Goal: Task Accomplishment & Management: Manage account settings

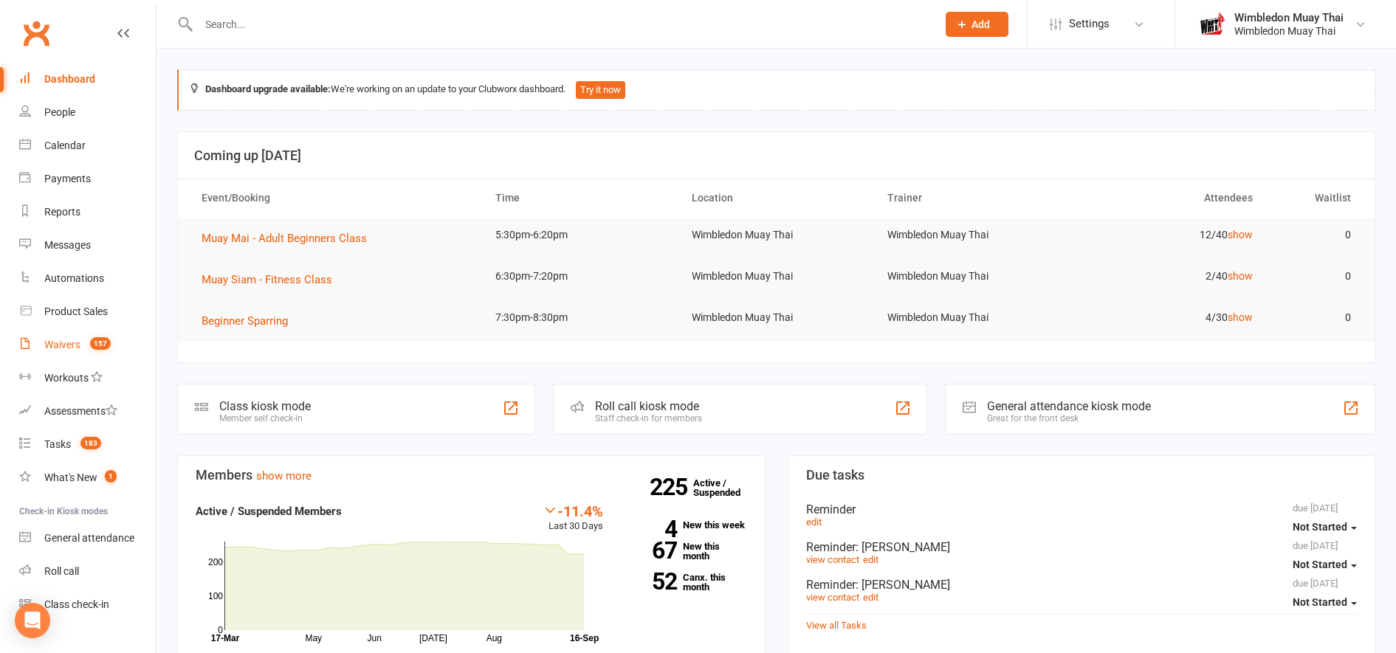
click at [83, 345] on link "Waivers 157" at bounding box center [87, 344] width 137 height 33
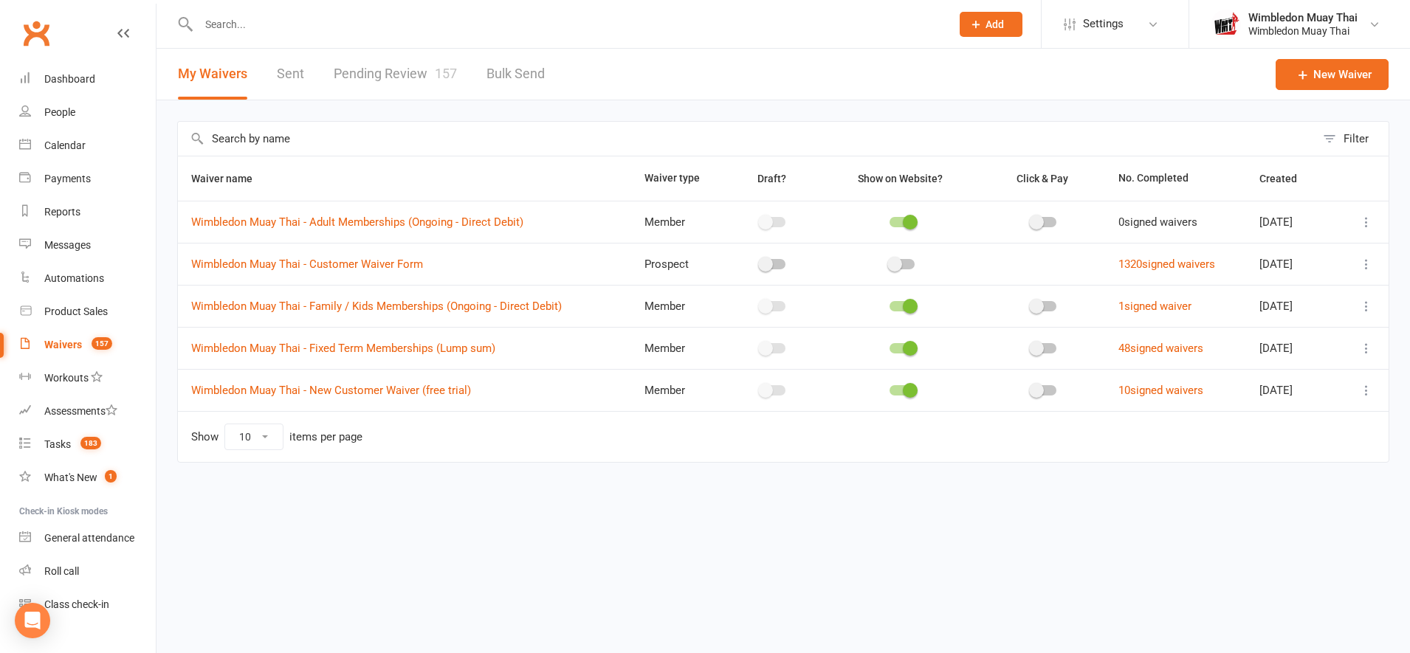
click at [386, 78] on link "Pending Review 157" at bounding box center [395, 74] width 123 height 51
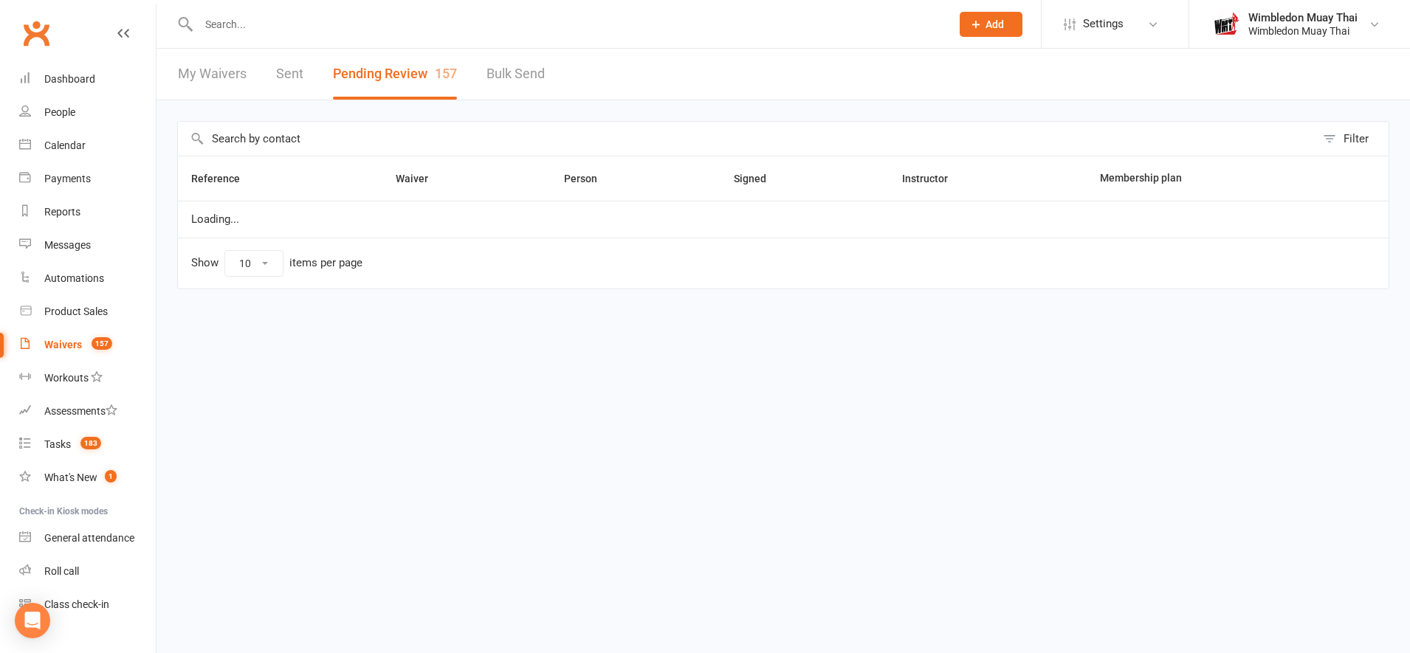
select select "100"
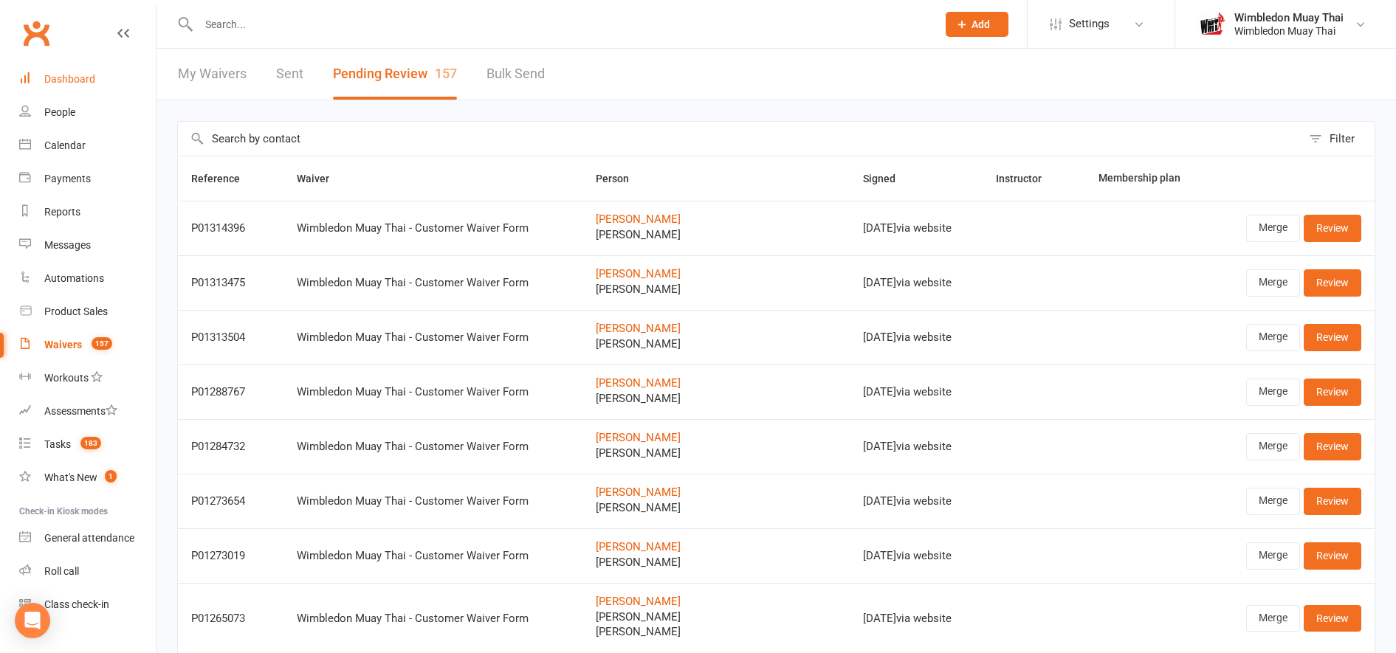
click at [72, 76] on div "Dashboard" at bounding box center [69, 79] width 51 height 12
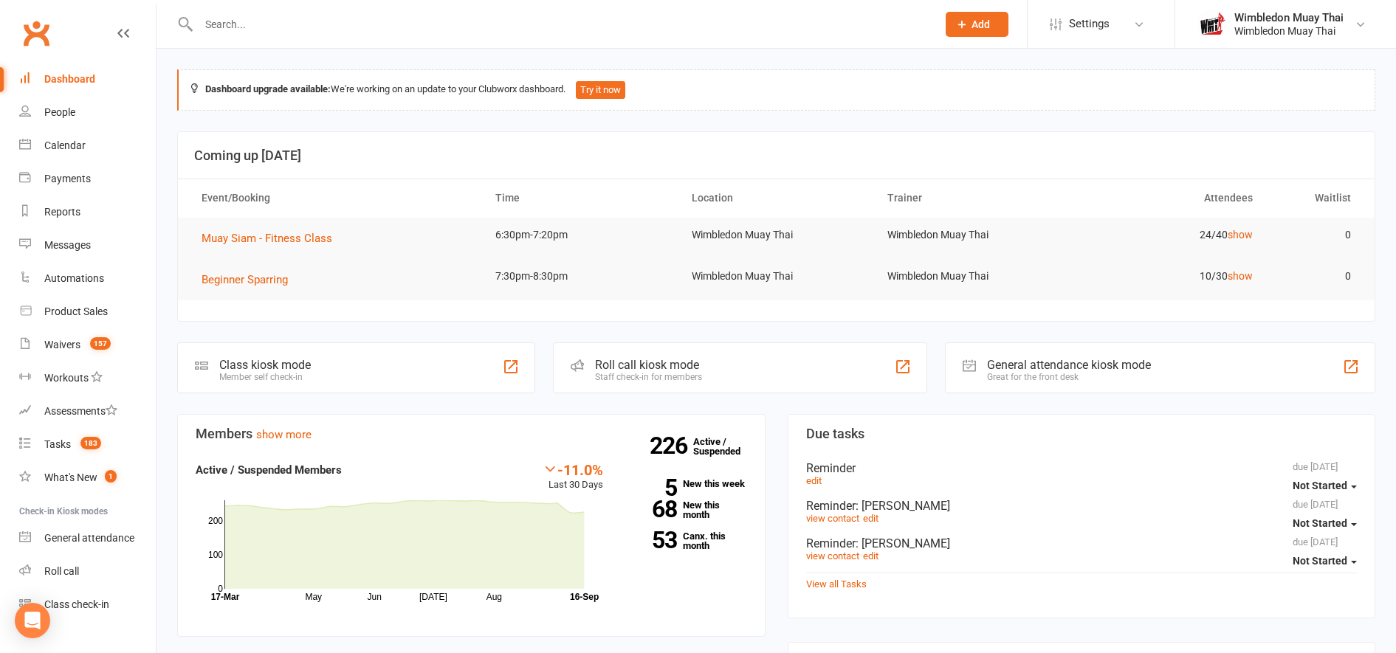
click at [265, 18] on input "text" at bounding box center [560, 24] width 732 height 21
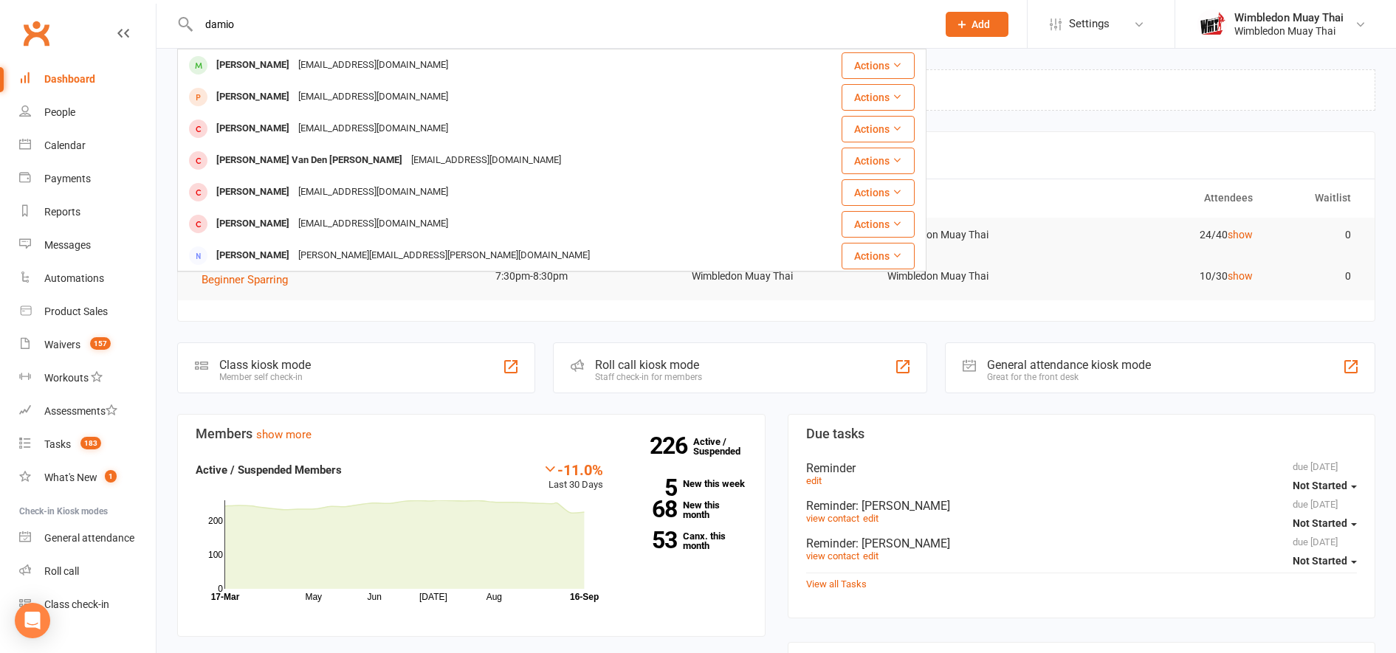
type input "damio"
click at [258, 74] on div "[PERSON_NAME]" at bounding box center [253, 65] width 82 height 21
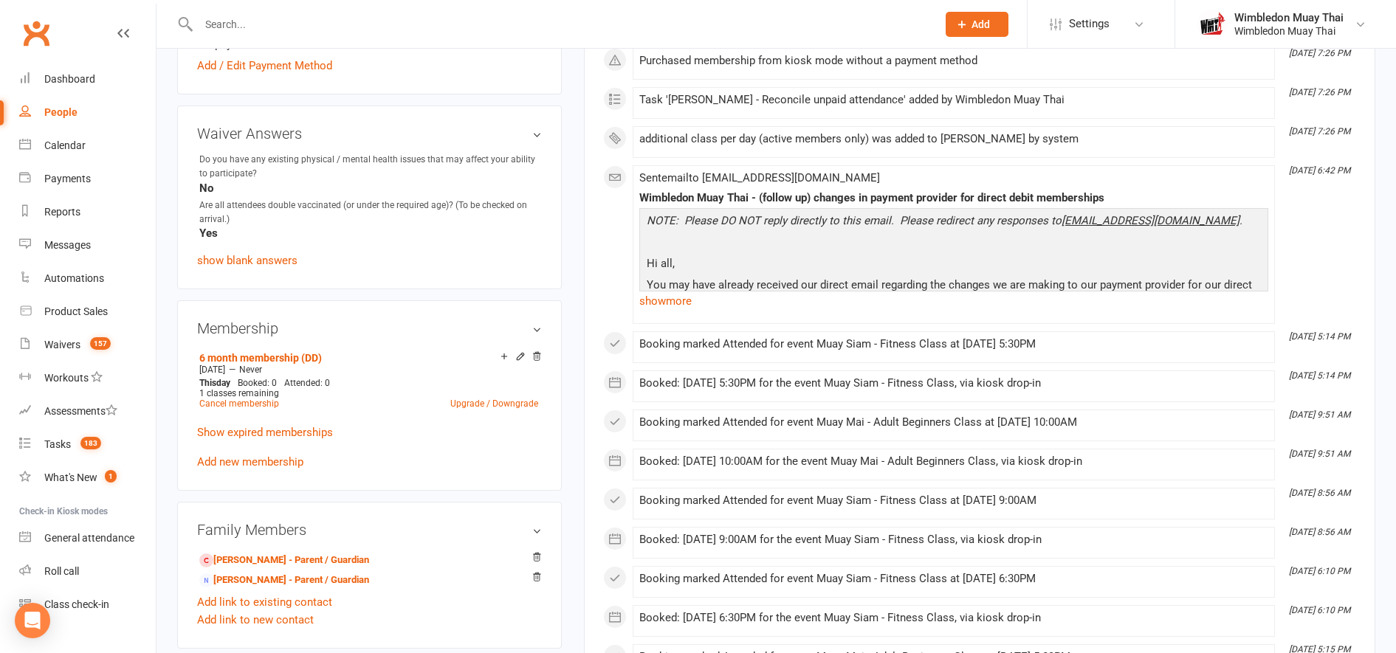
scroll to position [506, 0]
click at [269, 438] on link "Show expired memberships" at bounding box center [265, 431] width 136 height 13
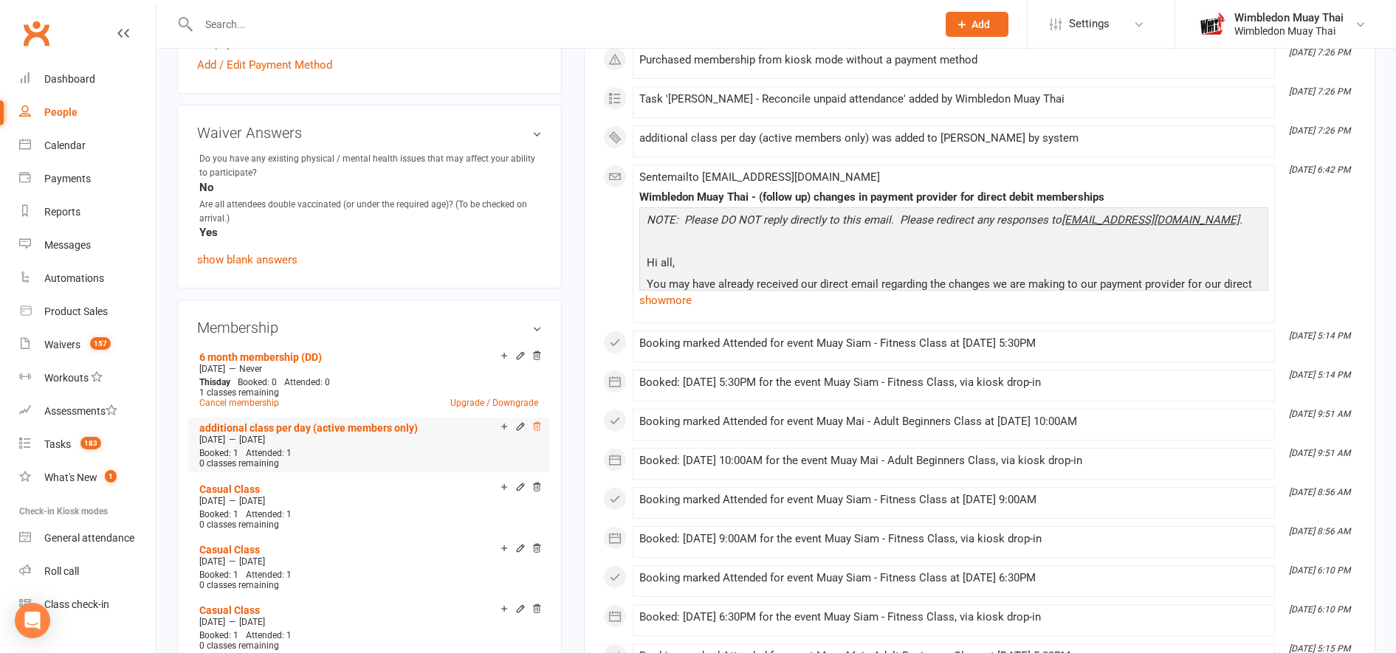
click at [537, 427] on icon at bounding box center [536, 426] width 10 height 10
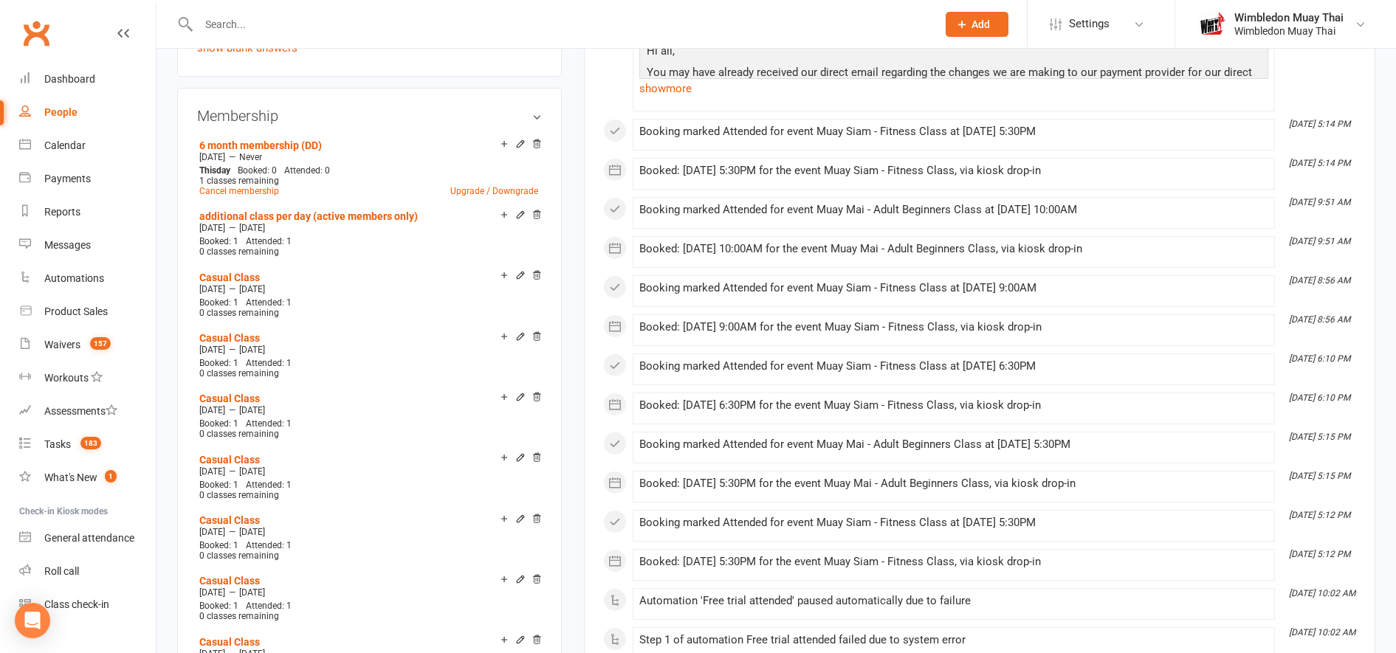
scroll to position [719, 0]
click at [1107, 23] on span "Settings" at bounding box center [1089, 23] width 41 height 33
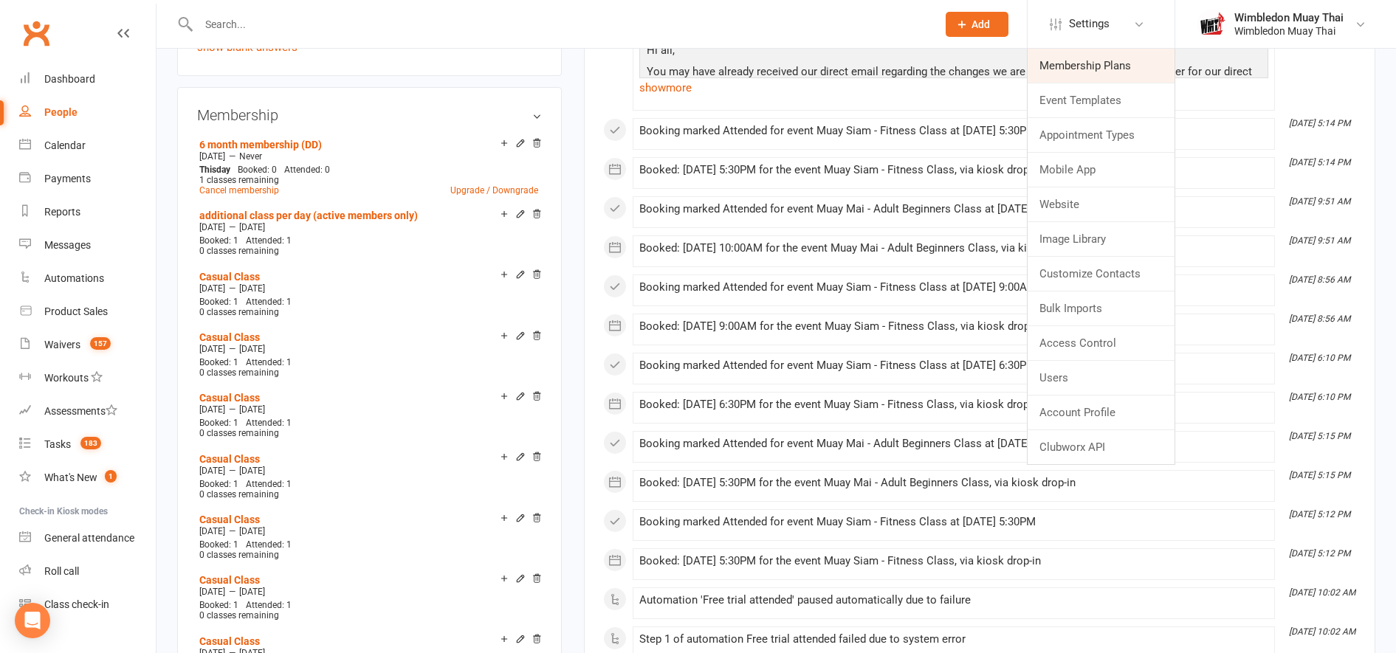
click at [1099, 61] on link "Membership Plans" at bounding box center [1100, 66] width 147 height 34
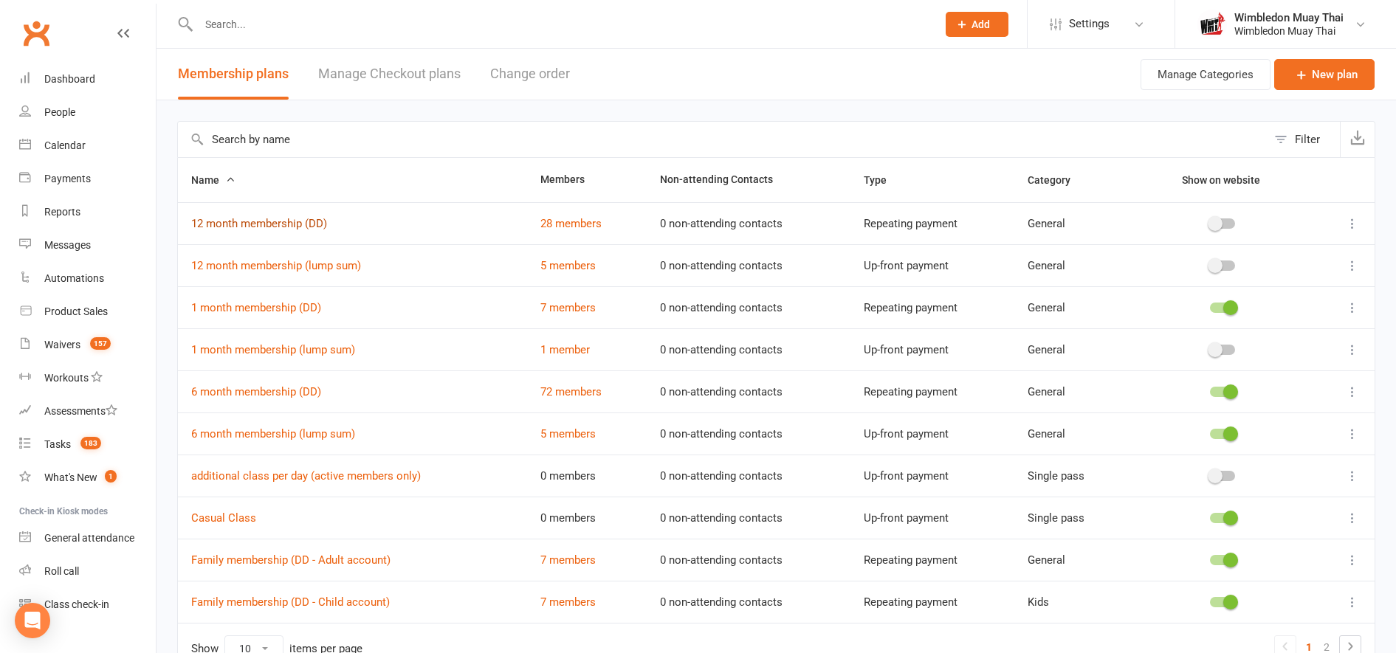
click at [260, 222] on link "12 month membership (DD)" at bounding box center [259, 223] width 136 height 13
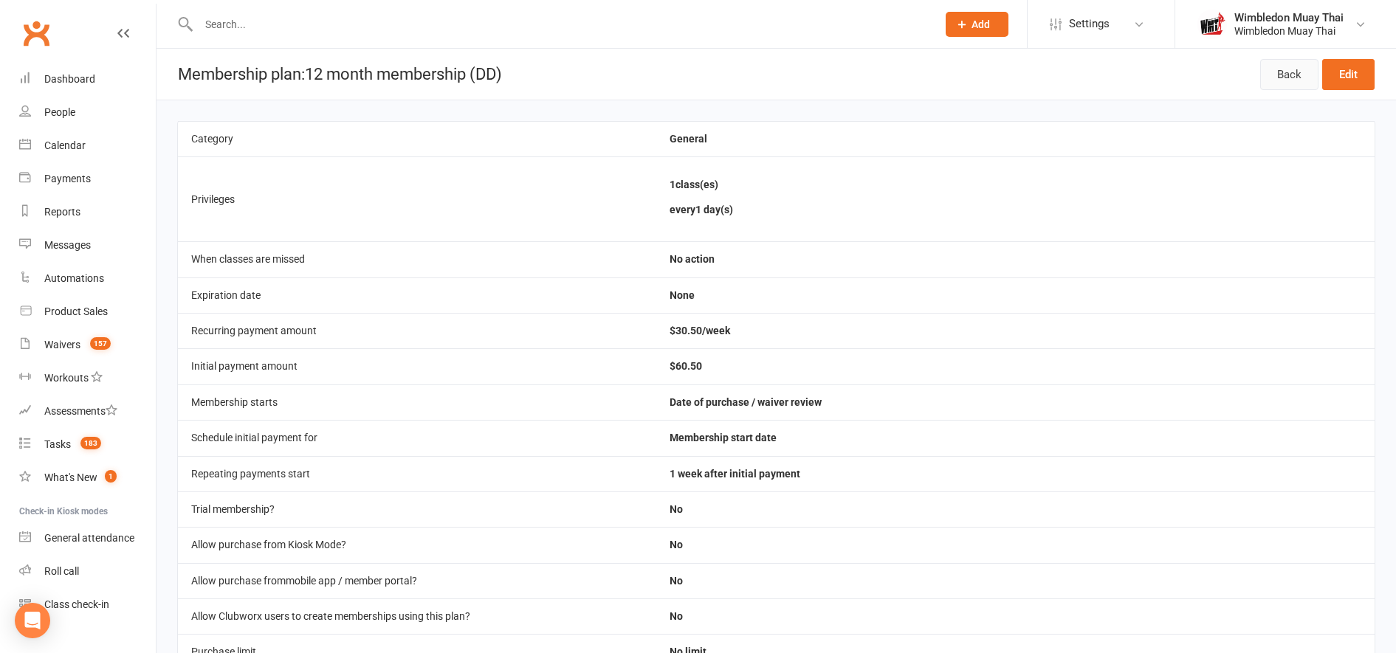
click at [1274, 79] on link "Back" at bounding box center [1289, 74] width 58 height 31
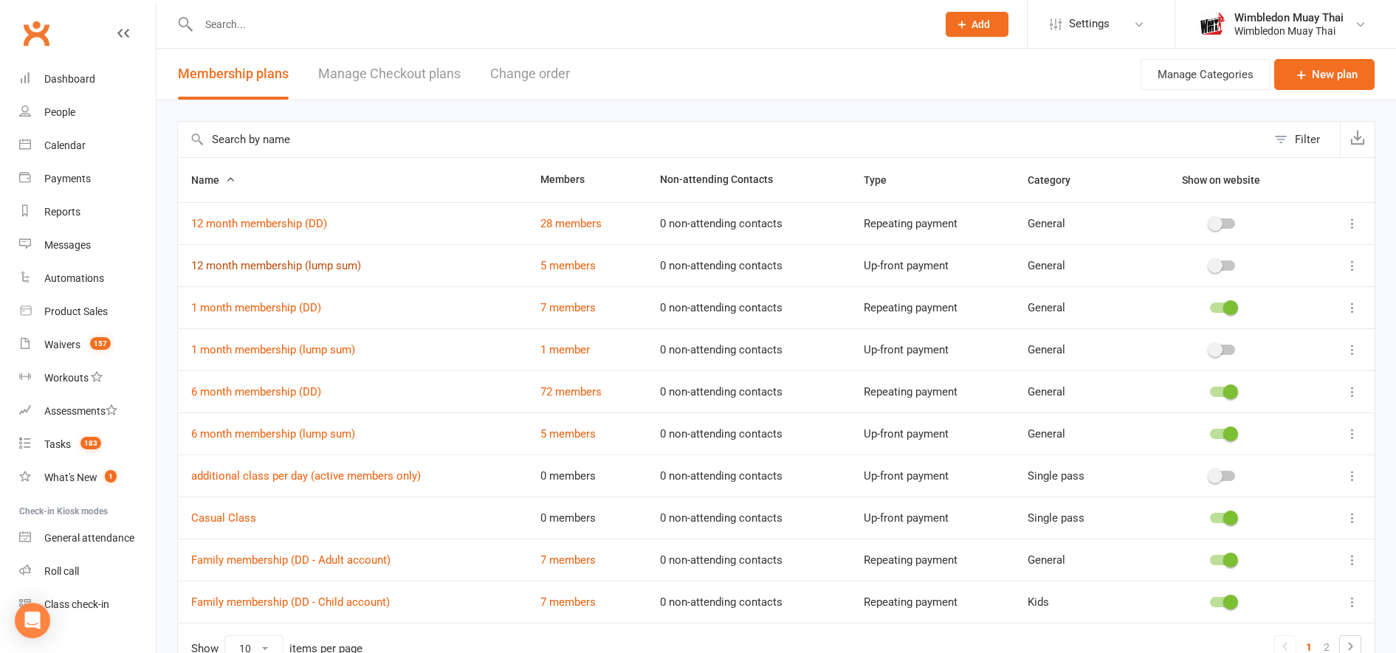
click at [331, 266] on link "12 month membership (lump sum)" at bounding box center [276, 265] width 170 height 13
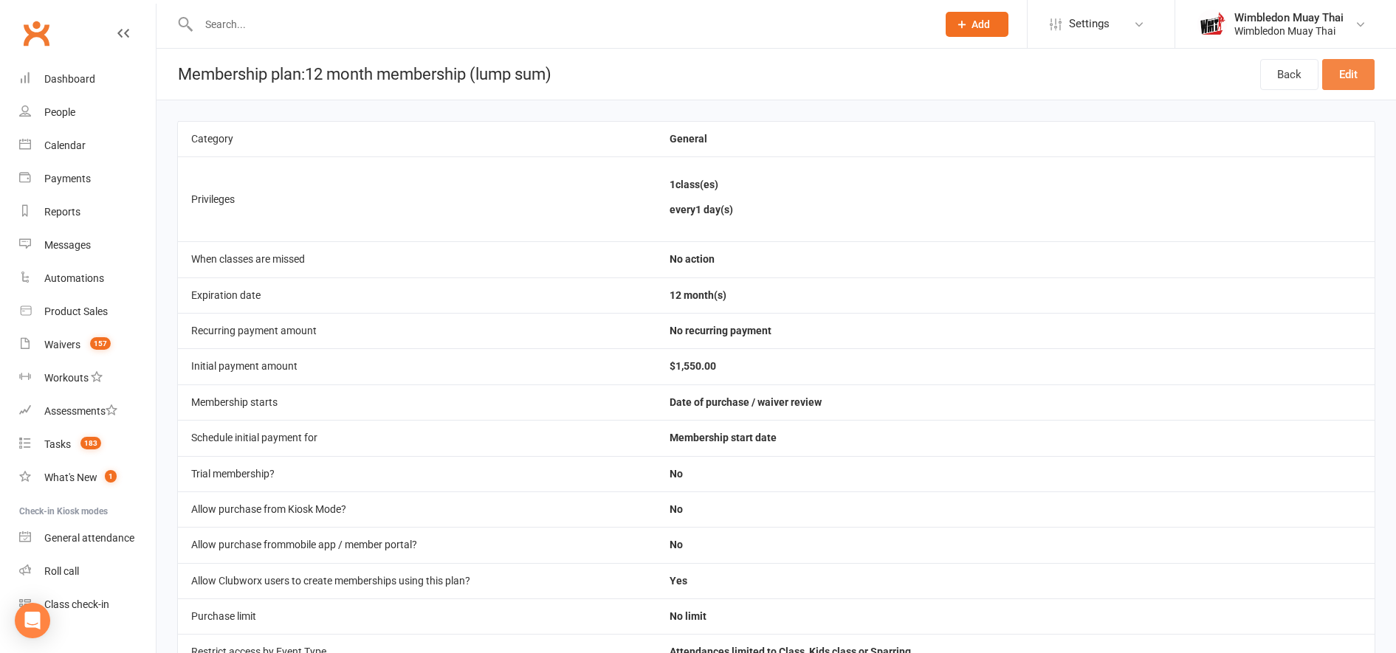
click at [1339, 71] on link "Edit" at bounding box center [1348, 74] width 52 height 31
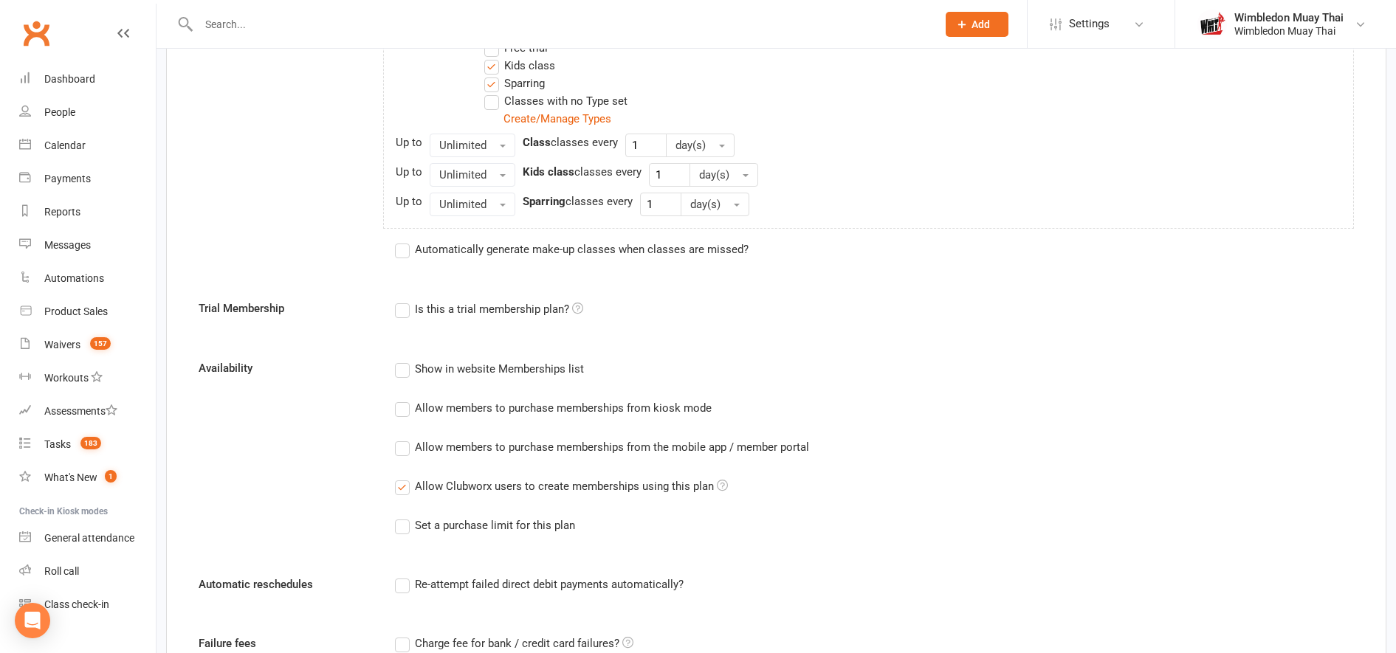
scroll to position [730, 0]
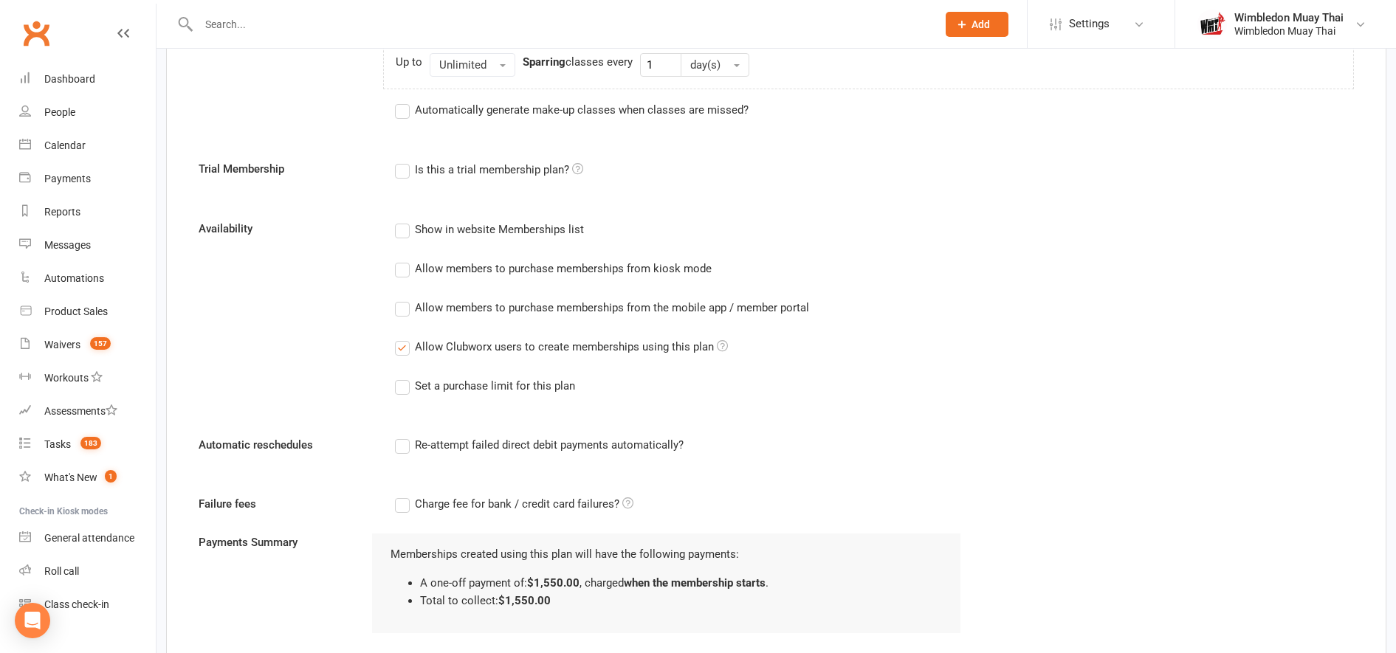
click at [403, 345] on label "Allow Clubworx users to create memberships using this plan" at bounding box center [561, 347] width 333 height 18
click at [403, 338] on input "Allow Clubworx users to create memberships using this plan" at bounding box center [400, 338] width 10 height 0
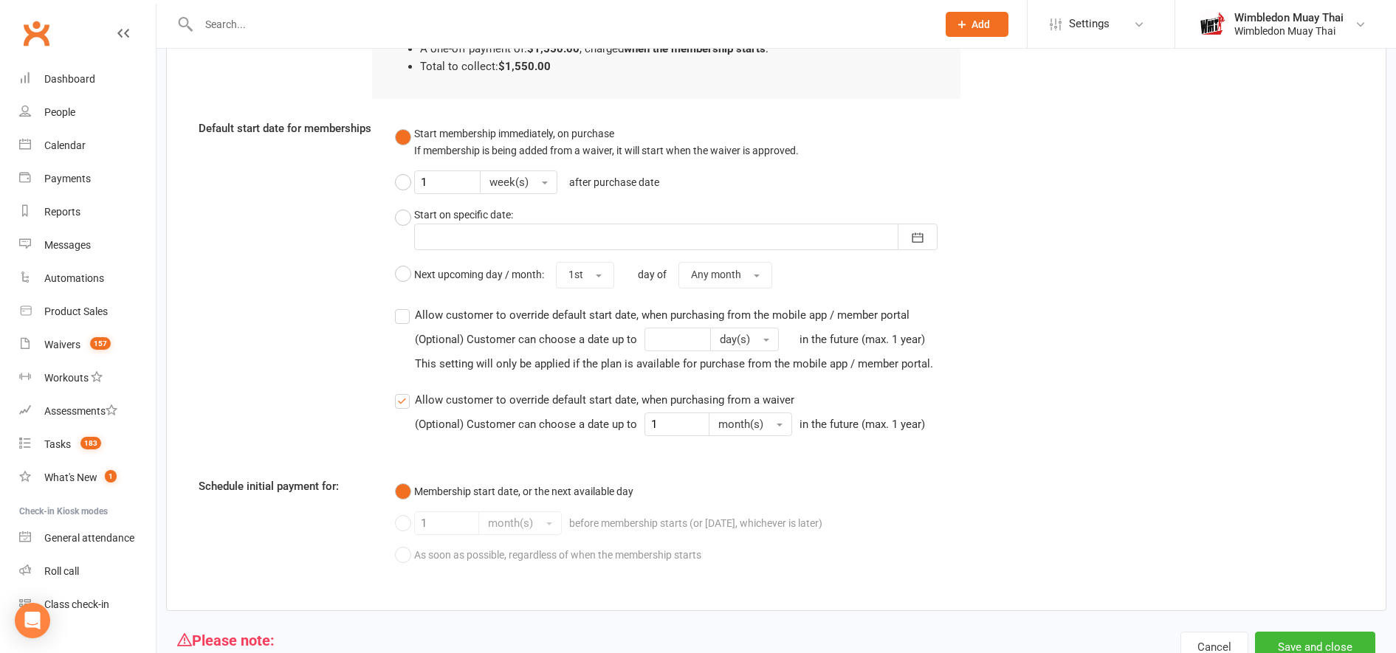
scroll to position [1332, 0]
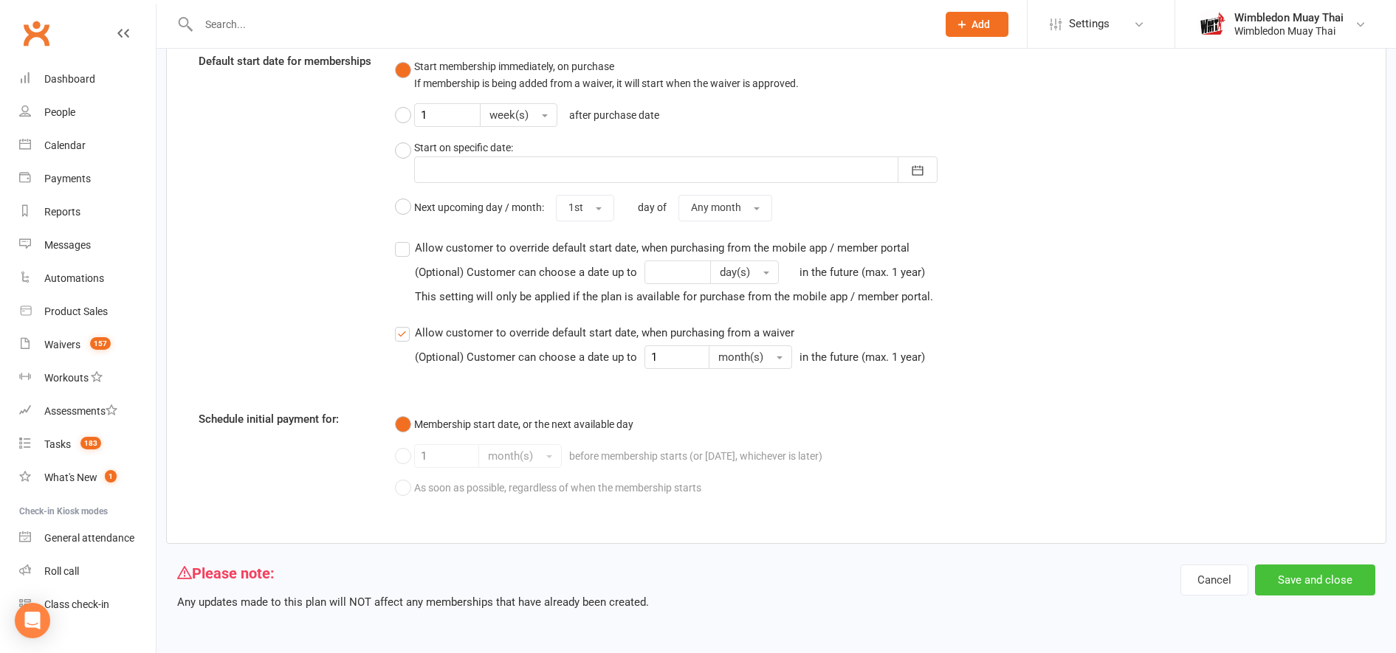
click at [1307, 568] on button "Save and close" at bounding box center [1315, 580] width 120 height 31
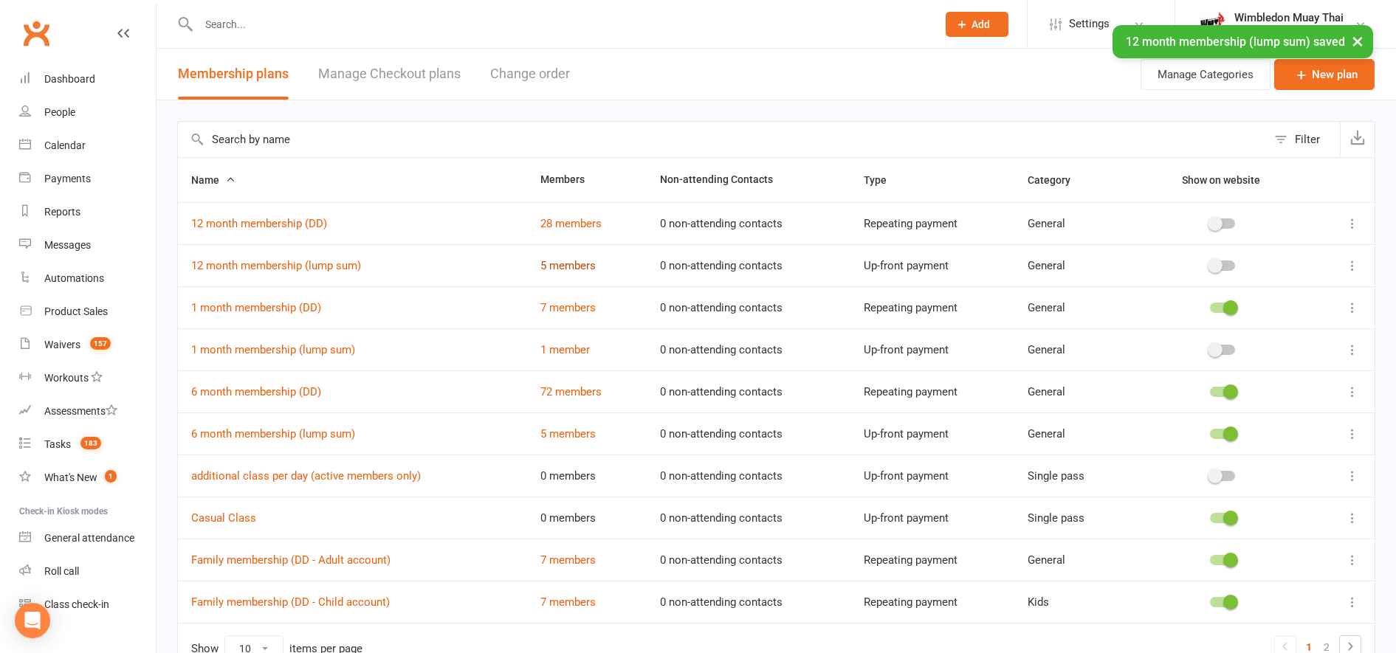
click at [568, 261] on link "5 members" at bounding box center [567, 265] width 55 height 13
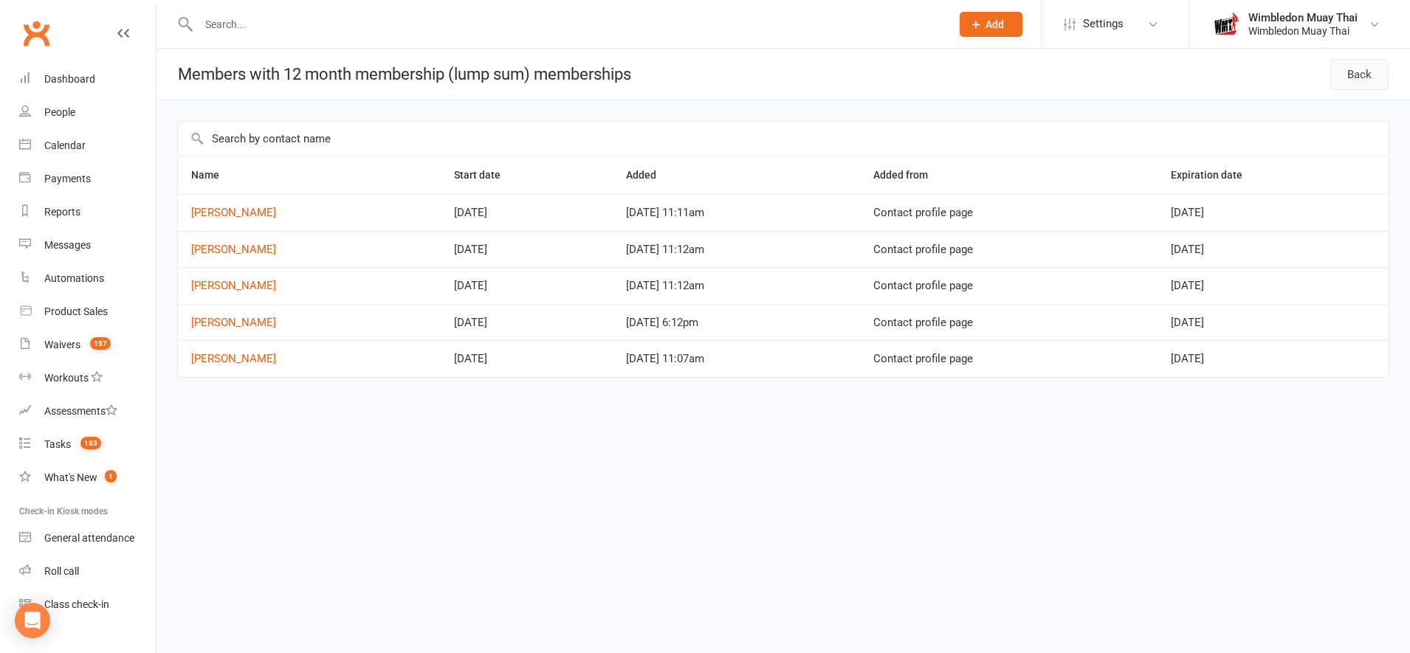
click at [1363, 88] on link "Back" at bounding box center [1359, 74] width 58 height 31
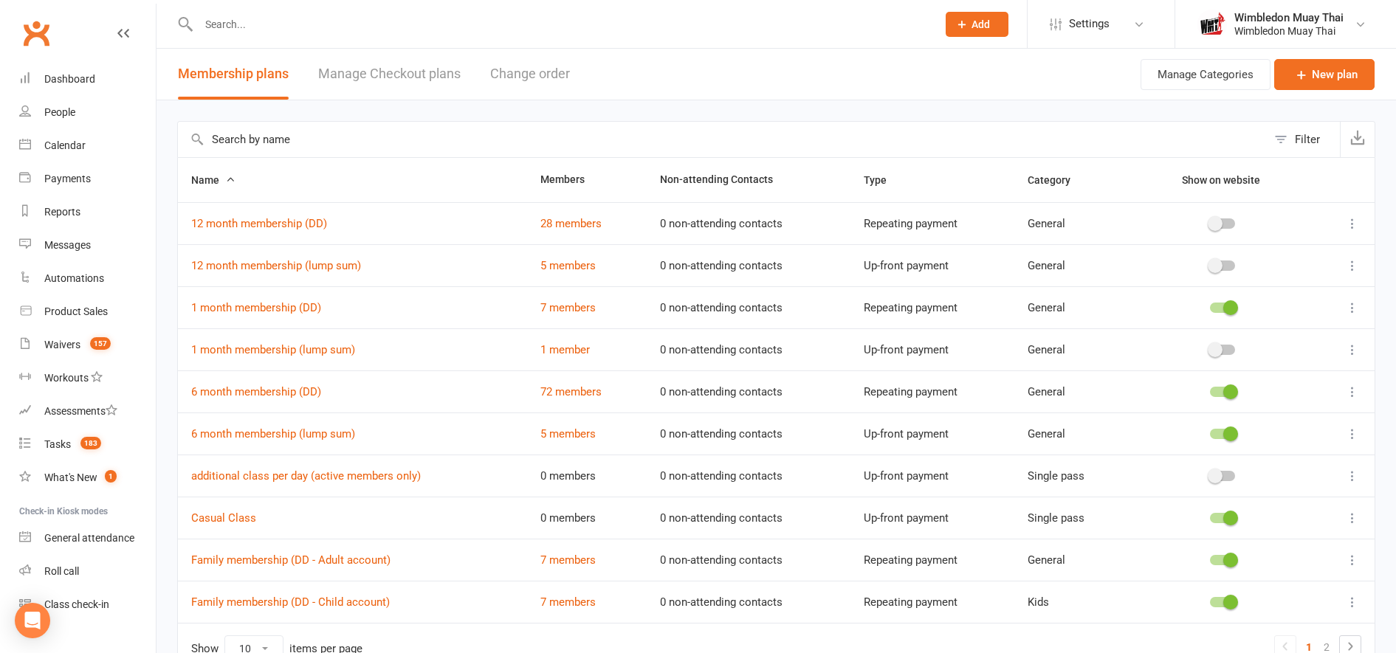
click at [1353, 266] on icon at bounding box center [1352, 265] width 15 height 15
click at [306, 270] on link "12 month membership (lump sum)" at bounding box center [276, 265] width 170 height 13
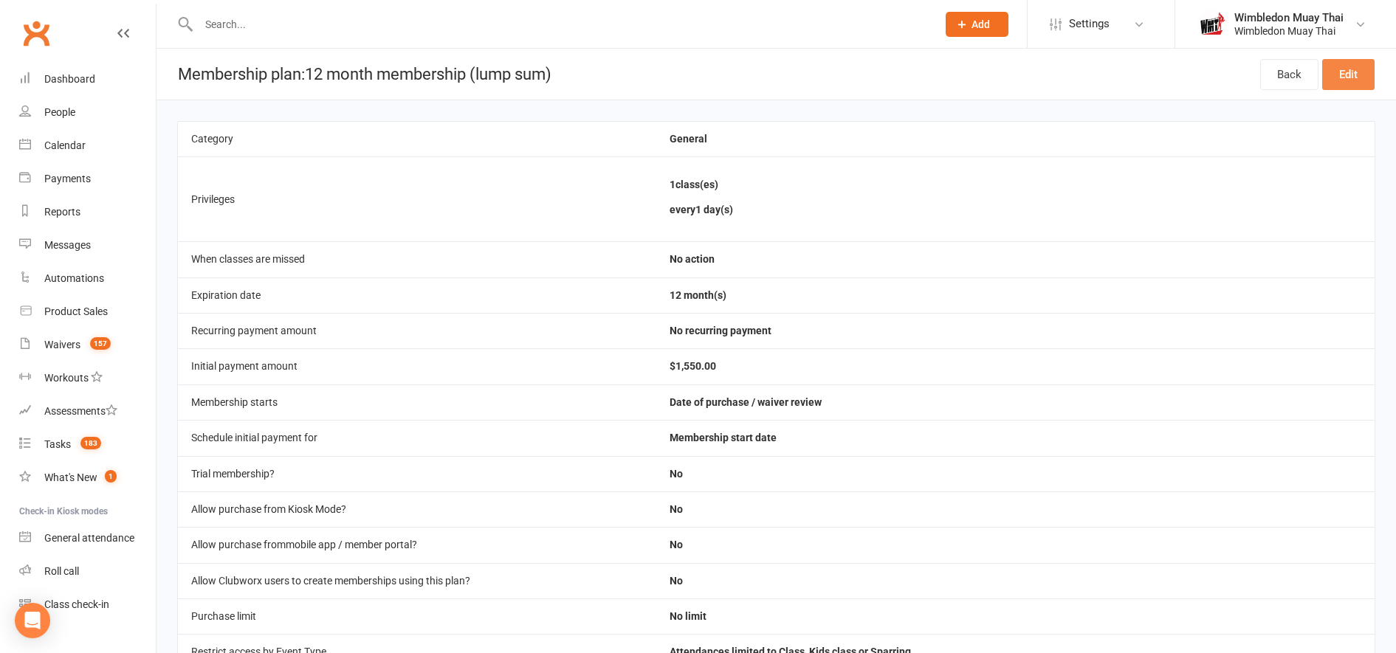
click at [1359, 78] on link "Edit" at bounding box center [1348, 74] width 52 height 31
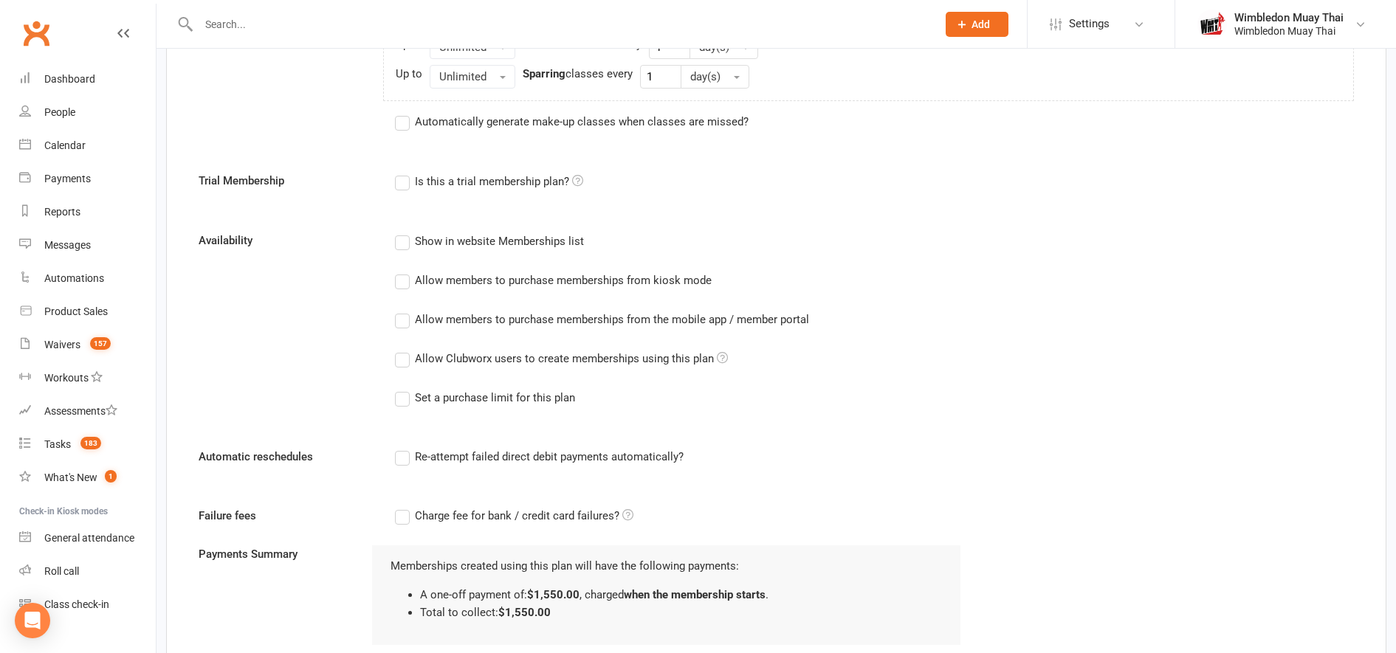
scroll to position [777, 0]
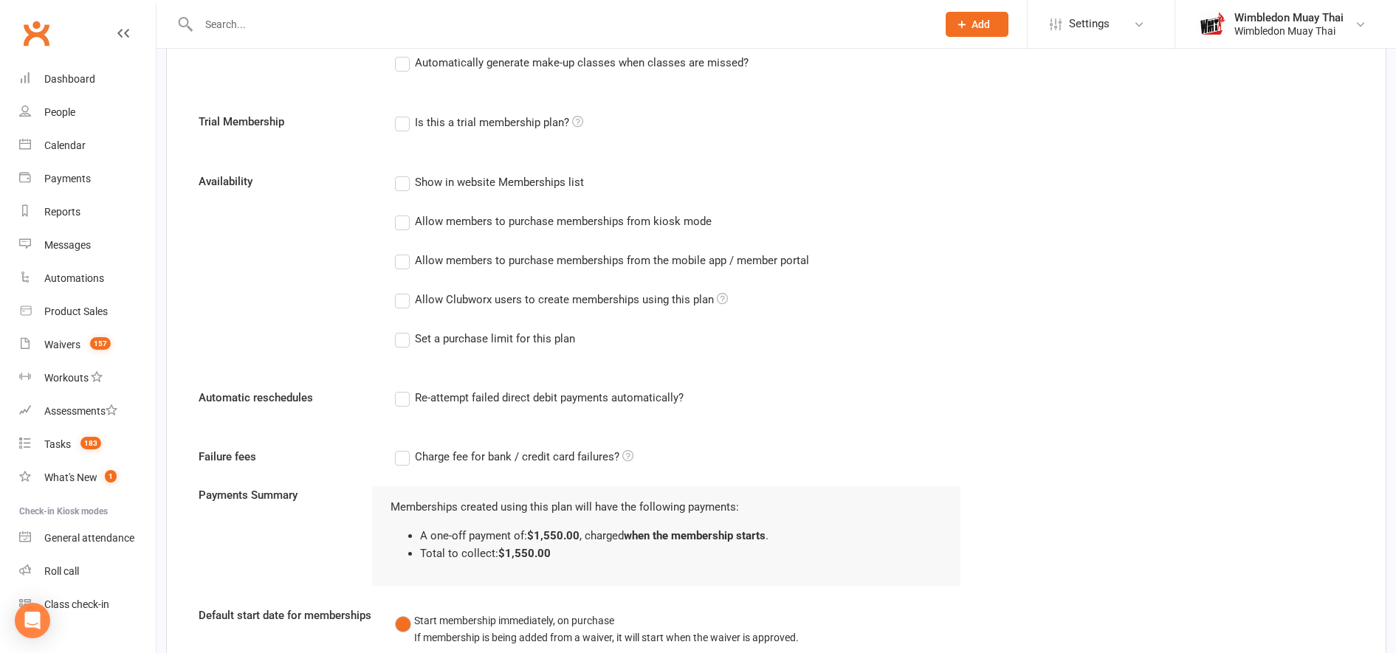
click at [483, 299] on div "Allow Clubworx users to create memberships using this plan" at bounding box center [571, 299] width 313 height 16
click at [404, 291] on input "Allow Clubworx users to create memberships using this plan" at bounding box center [400, 291] width 10 height 0
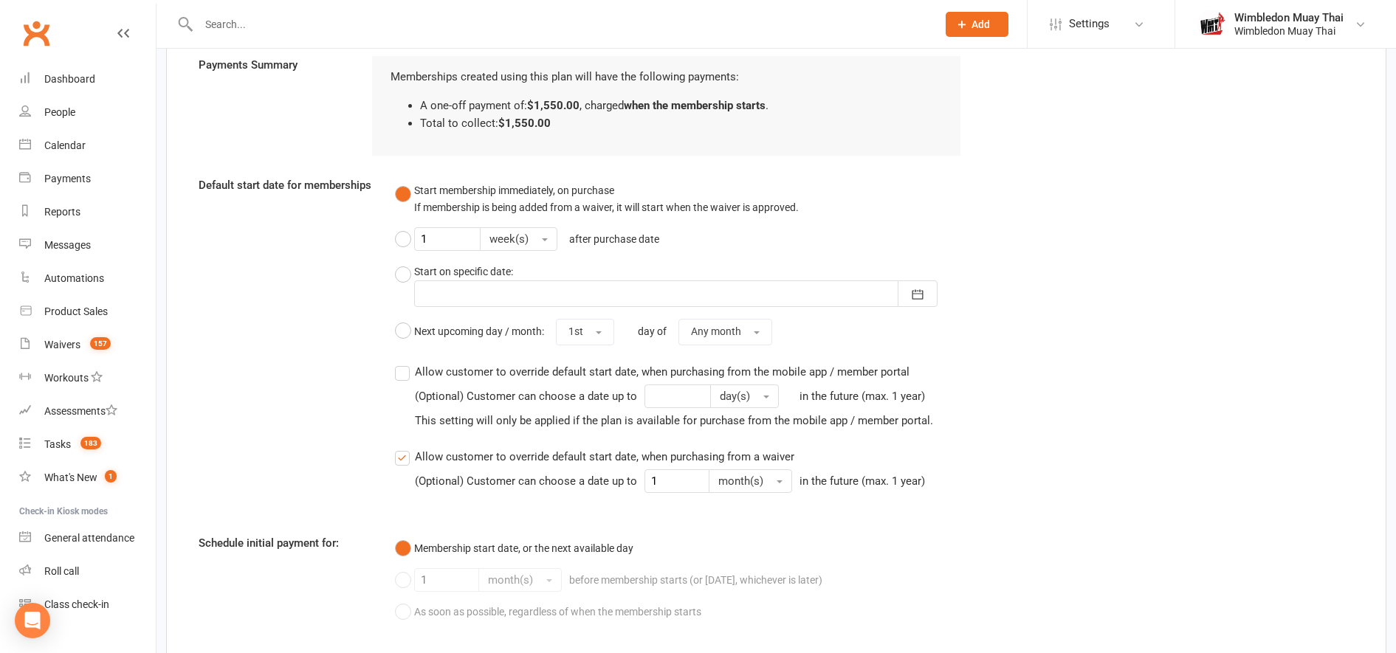
scroll to position [1332, 0]
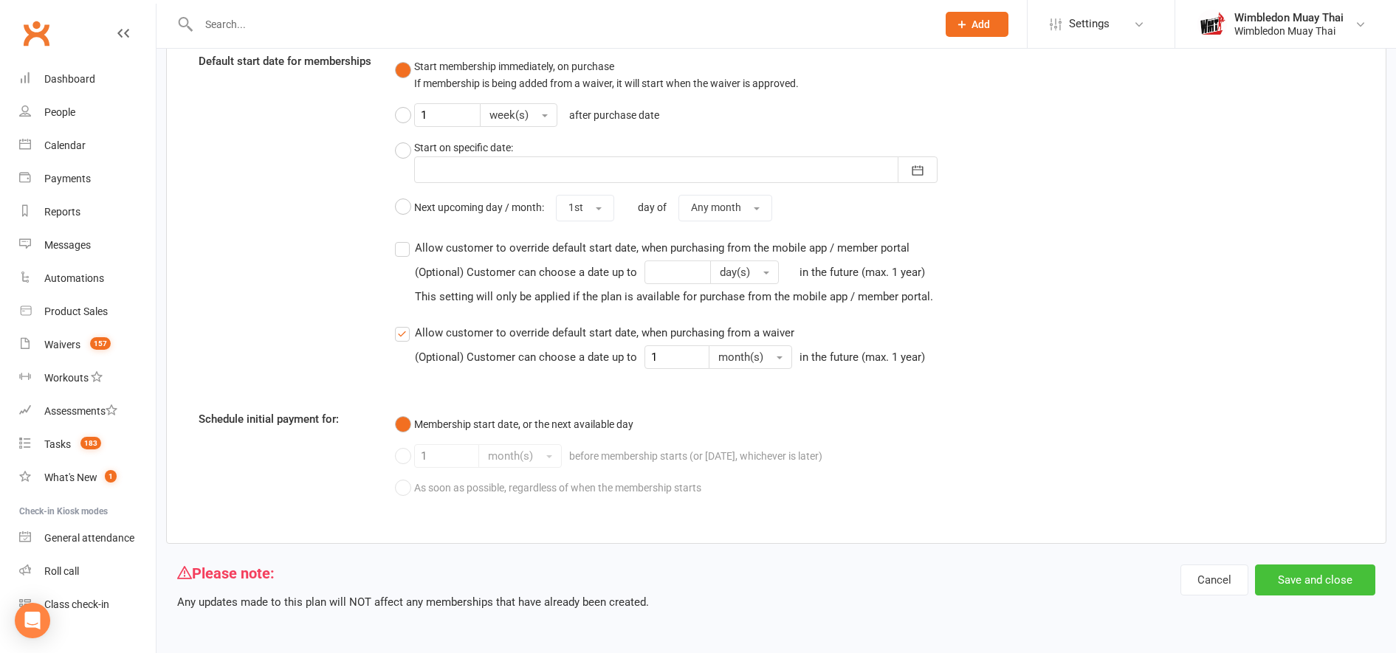
click at [1312, 577] on button "Save and close" at bounding box center [1315, 580] width 120 height 31
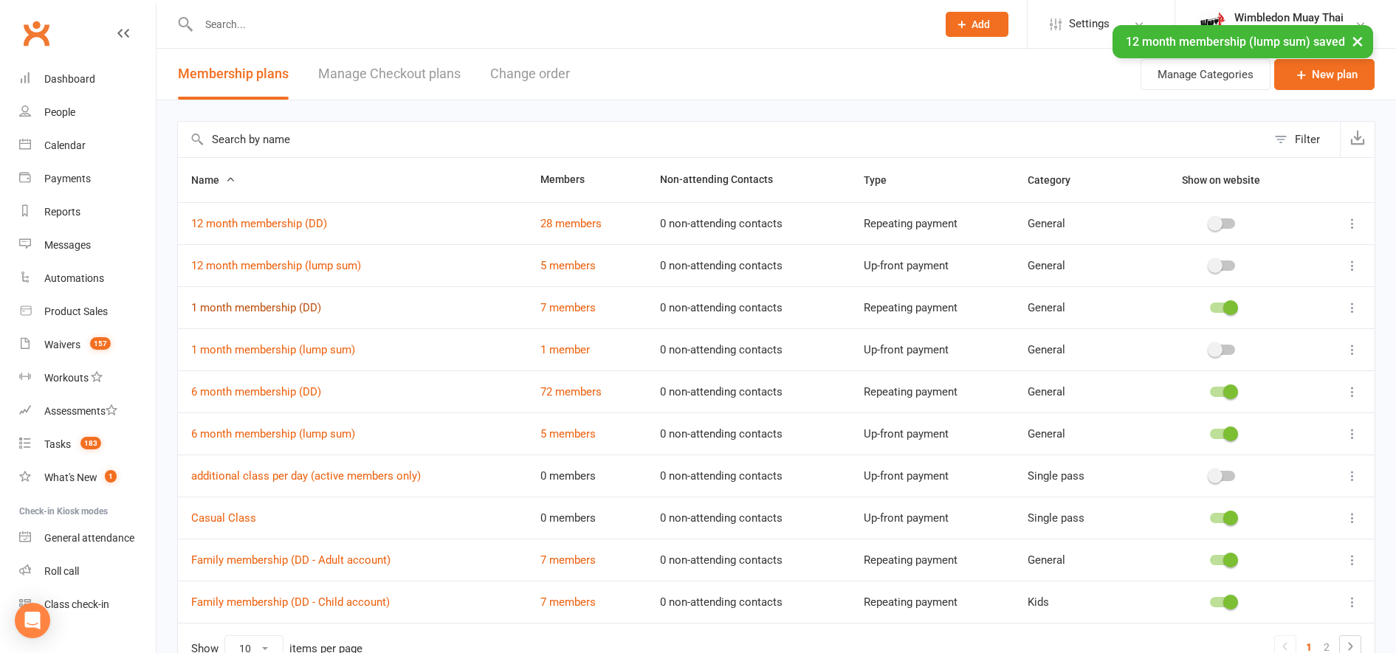
click at [289, 306] on link "1 month membership (DD)" at bounding box center [256, 307] width 130 height 13
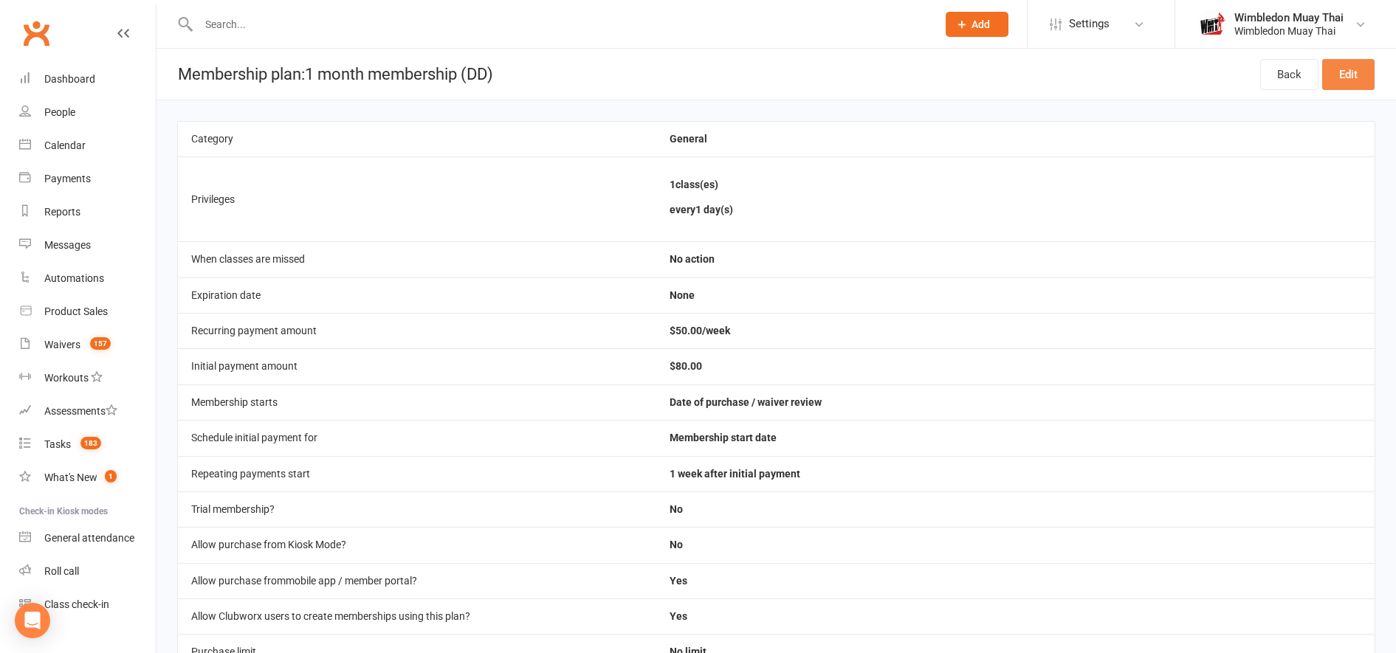
click at [1358, 69] on link "Edit" at bounding box center [1348, 74] width 52 height 31
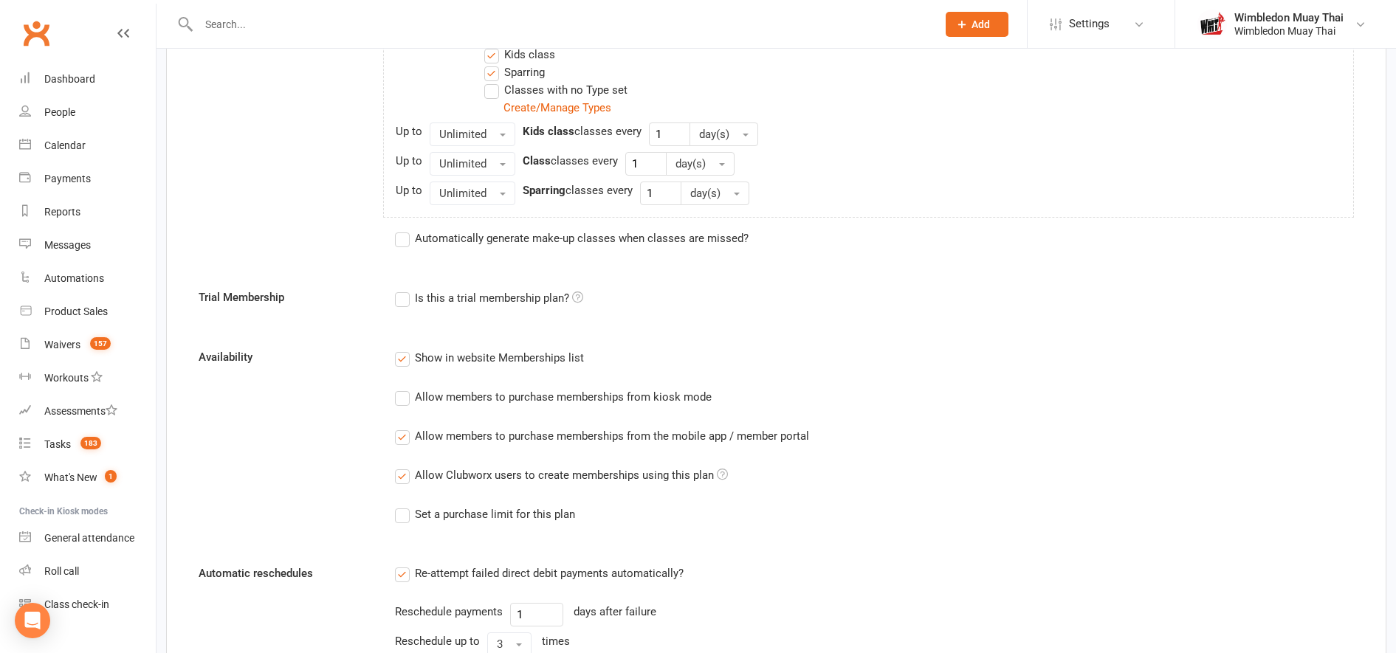
scroll to position [716, 0]
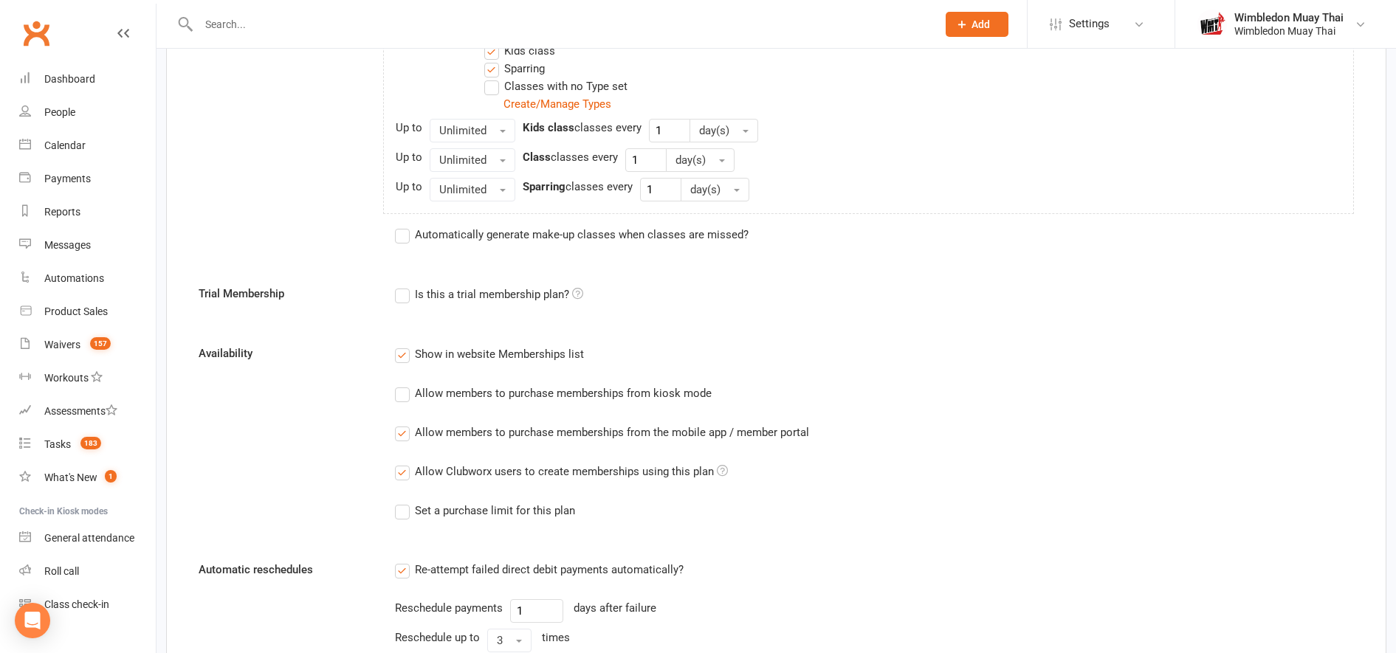
click at [406, 430] on label "Allow members to purchase memberships from the mobile app / member portal" at bounding box center [602, 433] width 414 height 18
click at [404, 424] on input "Allow members to purchase memberships from the mobile app / member portal" at bounding box center [400, 424] width 10 height 0
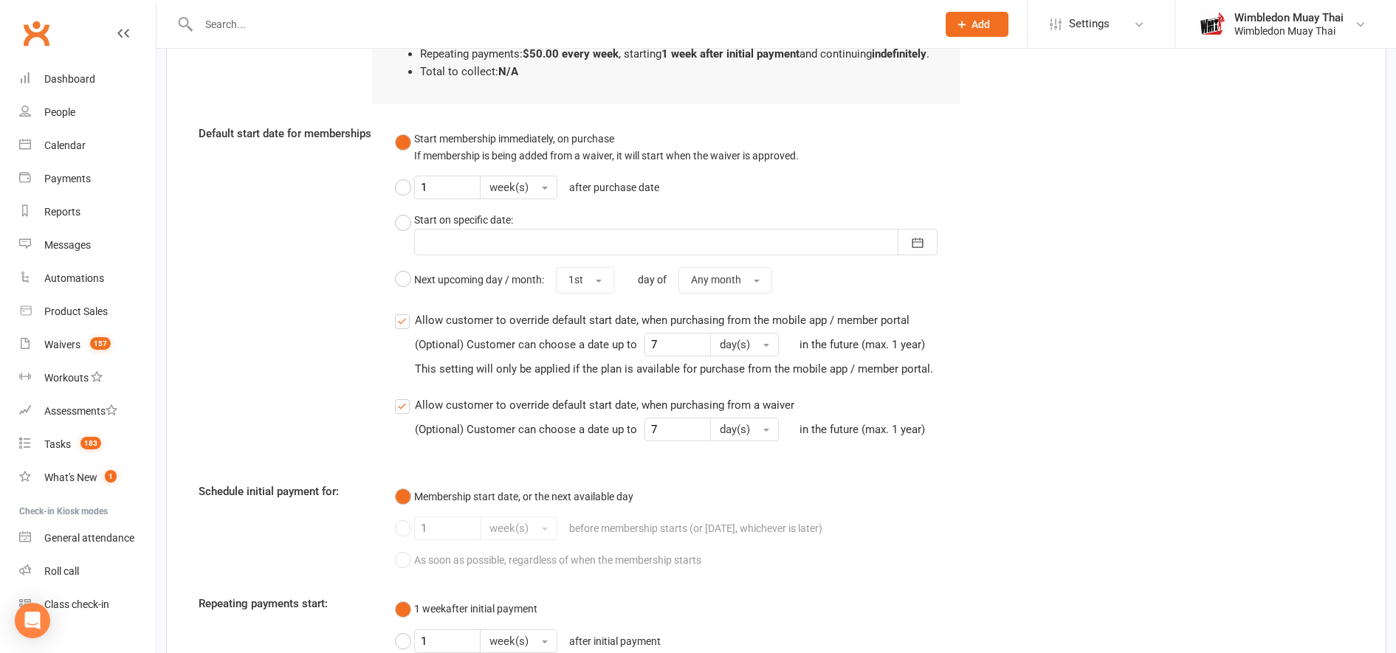
scroll to position [1650, 0]
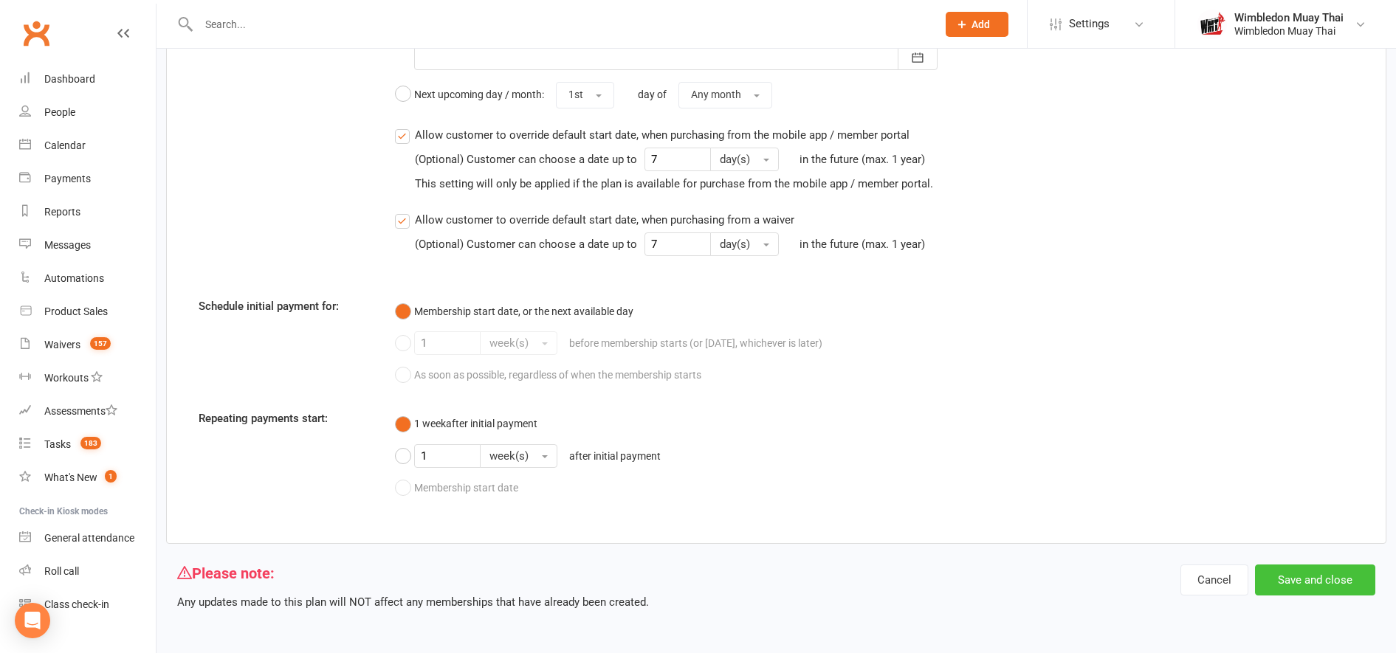
click at [1312, 582] on button "Save and close" at bounding box center [1315, 580] width 120 height 31
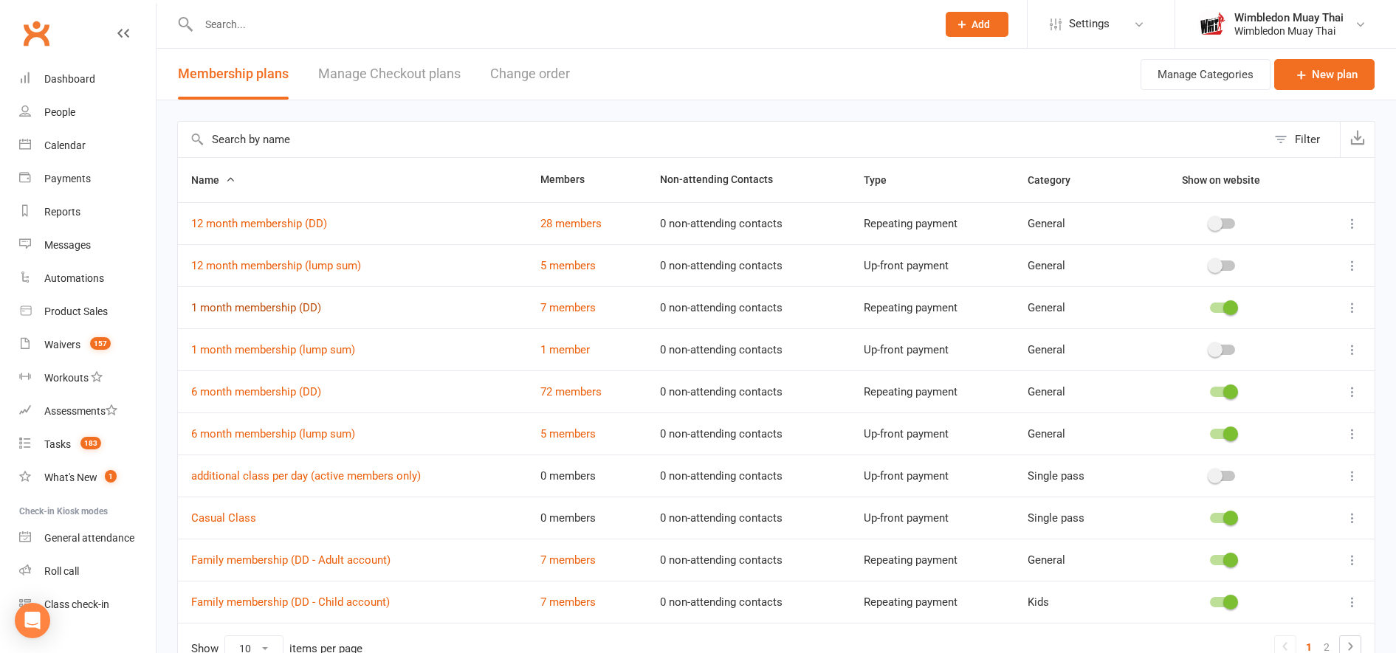
click at [298, 311] on link "1 month membership (DD)" at bounding box center [256, 307] width 130 height 13
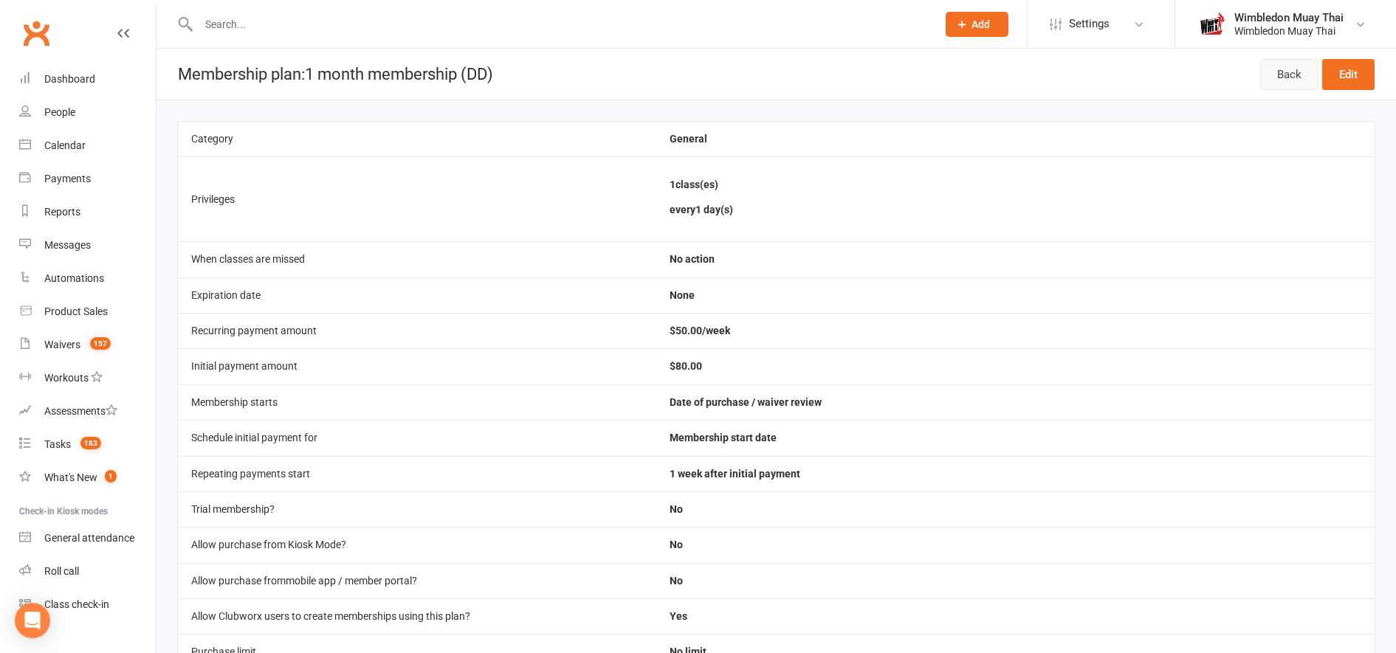
click at [1288, 81] on link "Back" at bounding box center [1289, 74] width 58 height 31
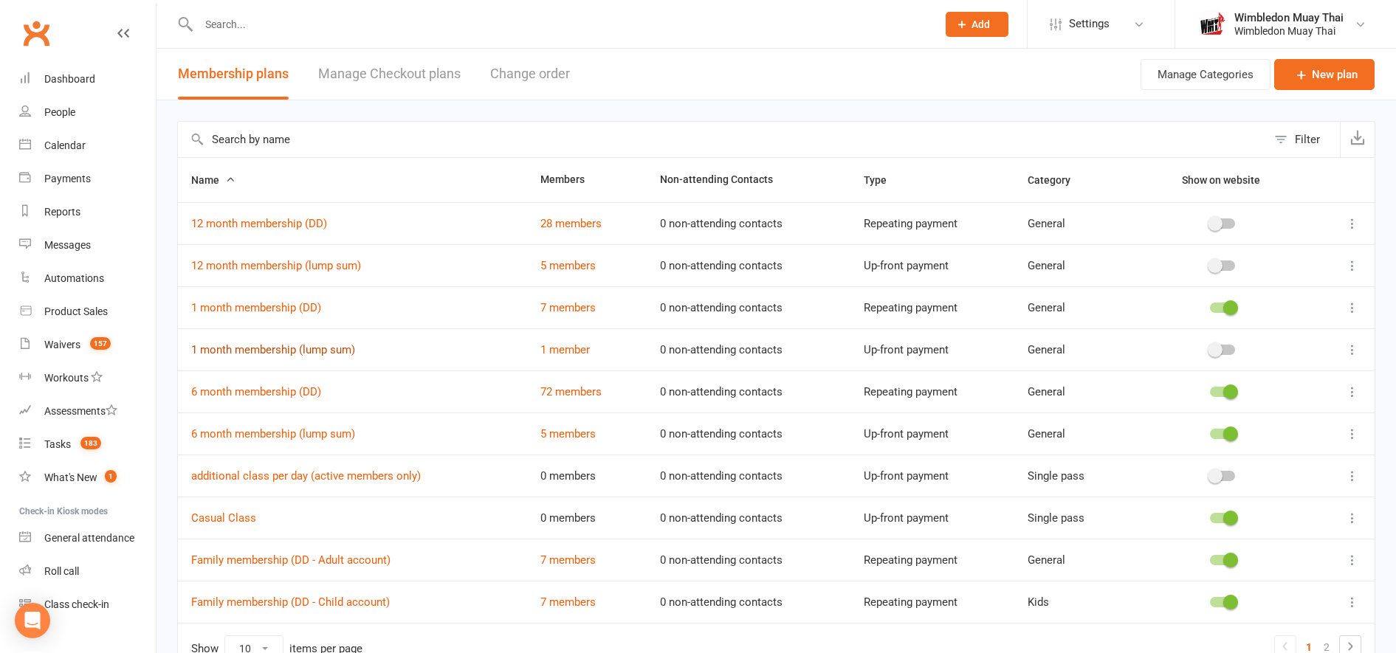
click at [296, 348] on link "1 month membership (lump sum)" at bounding box center [273, 349] width 164 height 13
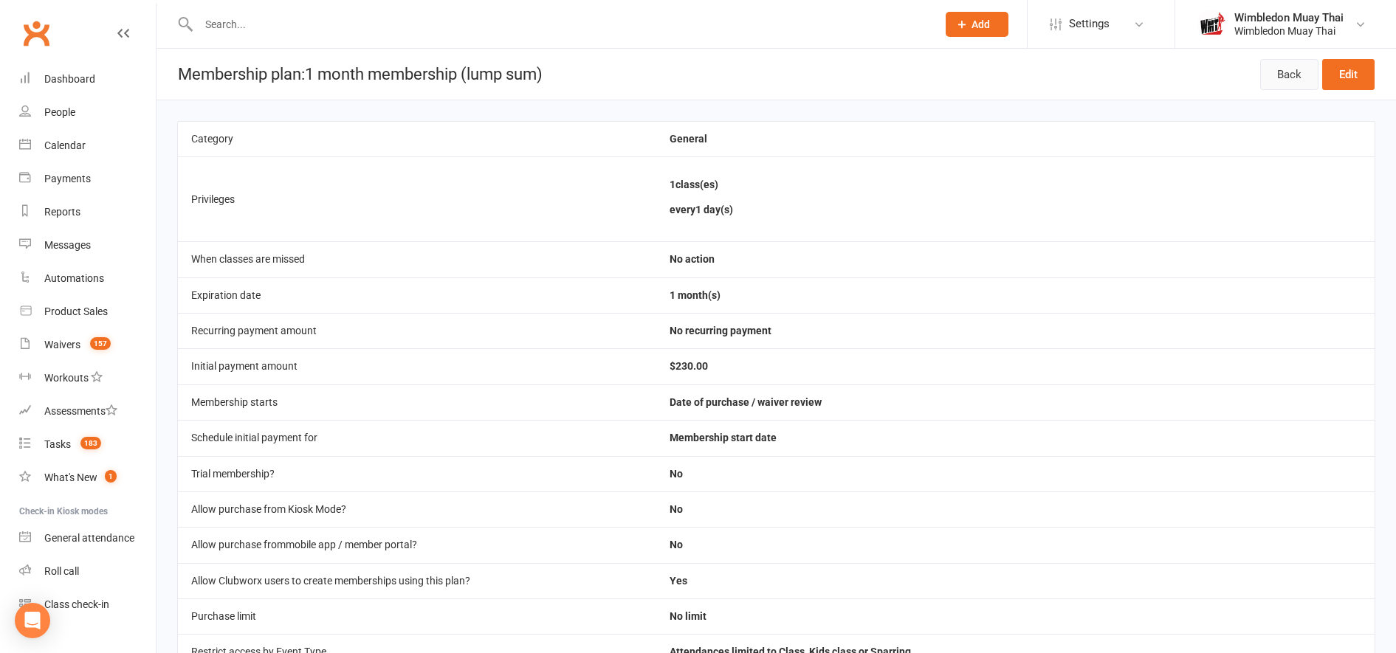
click at [1295, 74] on link "Back" at bounding box center [1289, 74] width 58 height 31
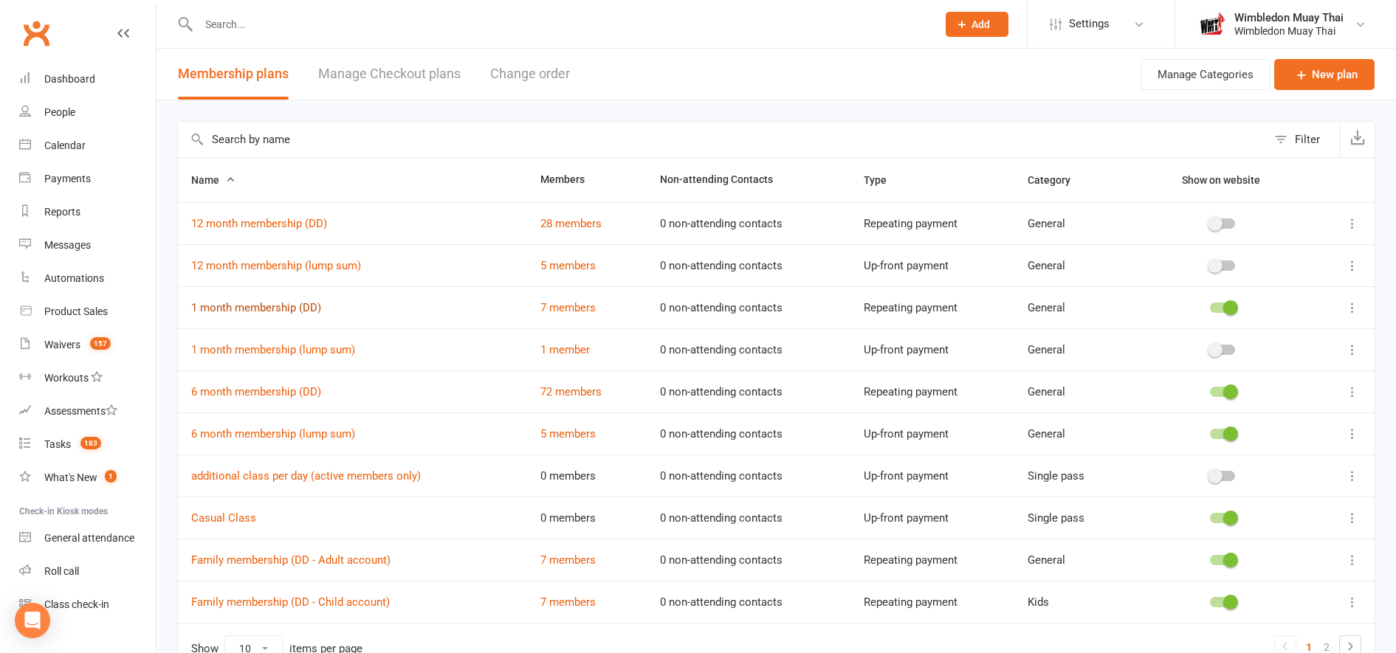
click at [261, 309] on link "1 month membership (DD)" at bounding box center [256, 307] width 130 height 13
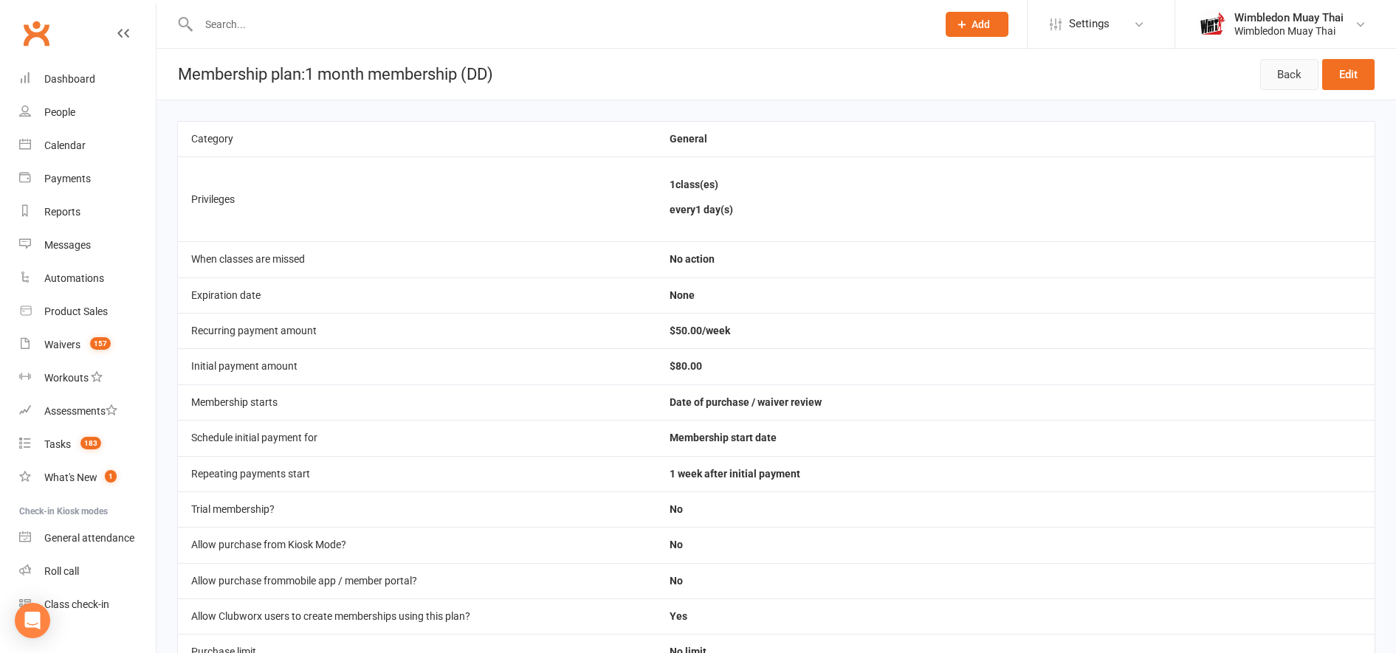
click at [1298, 66] on link "Back" at bounding box center [1289, 74] width 58 height 31
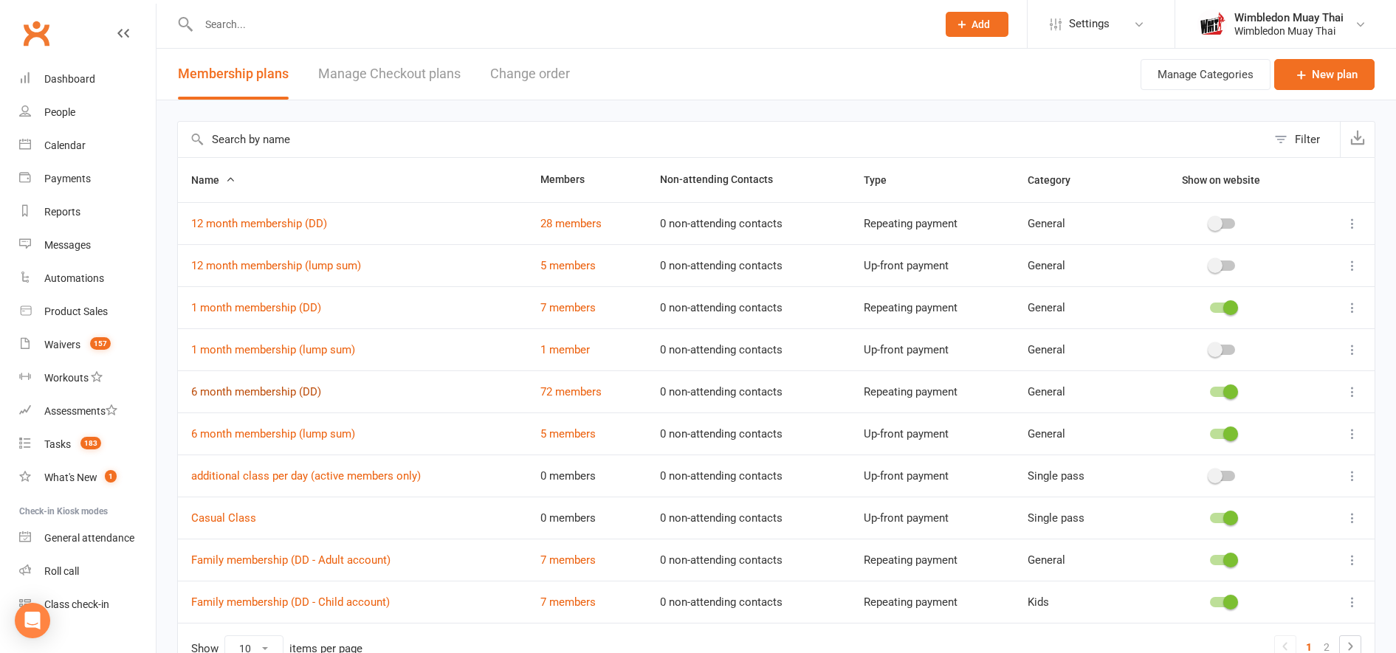
click at [300, 389] on link "6 month membership (DD)" at bounding box center [256, 391] width 130 height 13
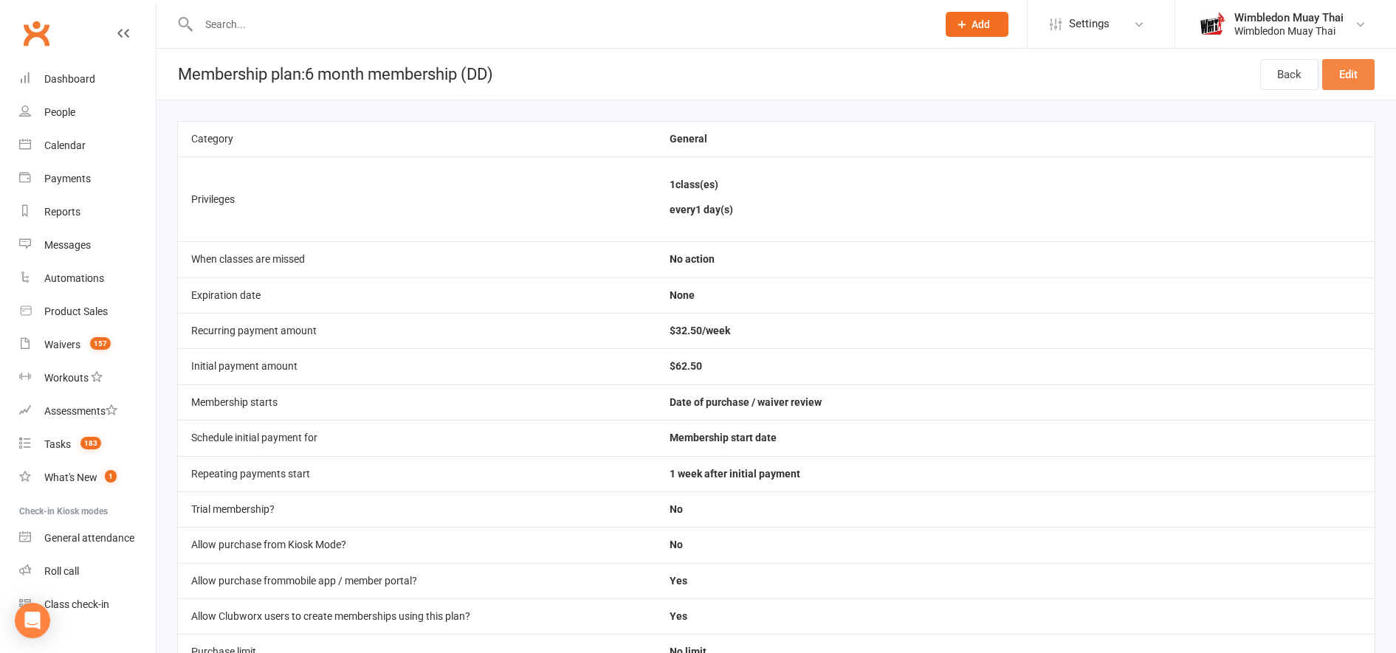
click at [1351, 74] on link "Edit" at bounding box center [1348, 74] width 52 height 31
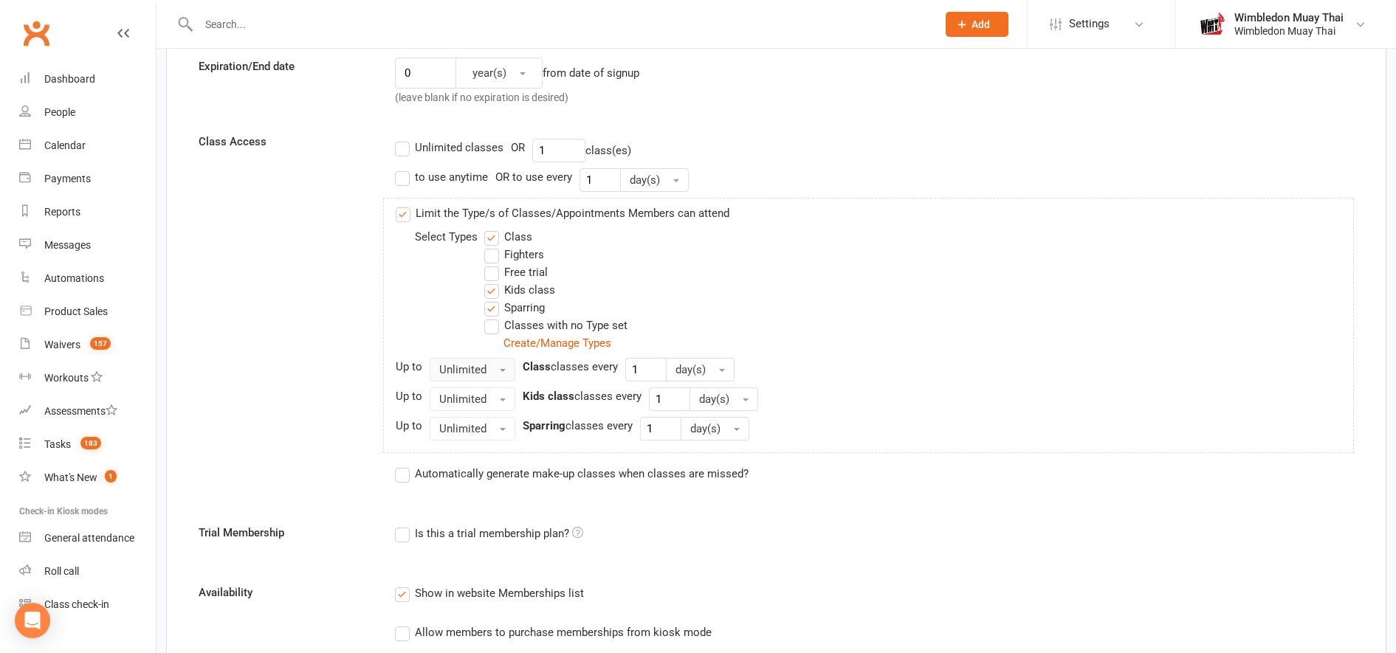
scroll to position [737, 0]
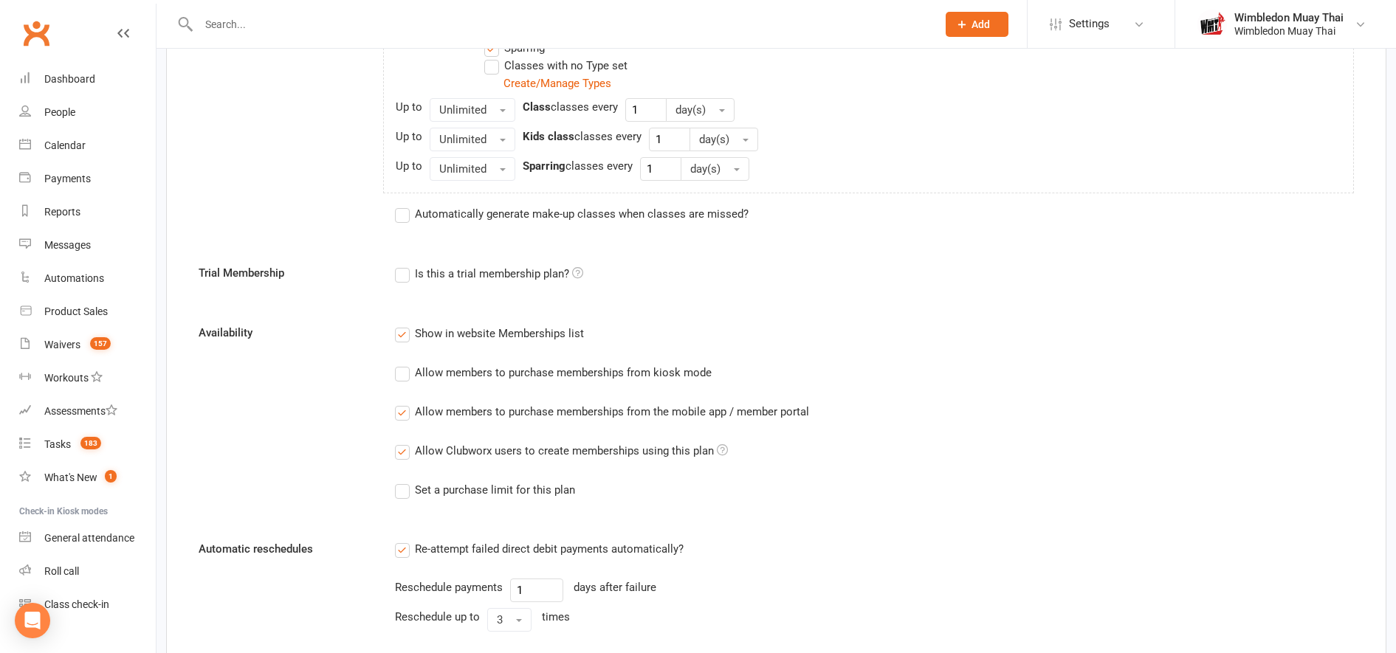
click at [402, 416] on label "Allow members to purchase memberships from the mobile app / member portal" at bounding box center [602, 412] width 414 height 18
click at [402, 403] on input "Allow members to purchase memberships from the mobile app / member portal" at bounding box center [400, 403] width 10 height 0
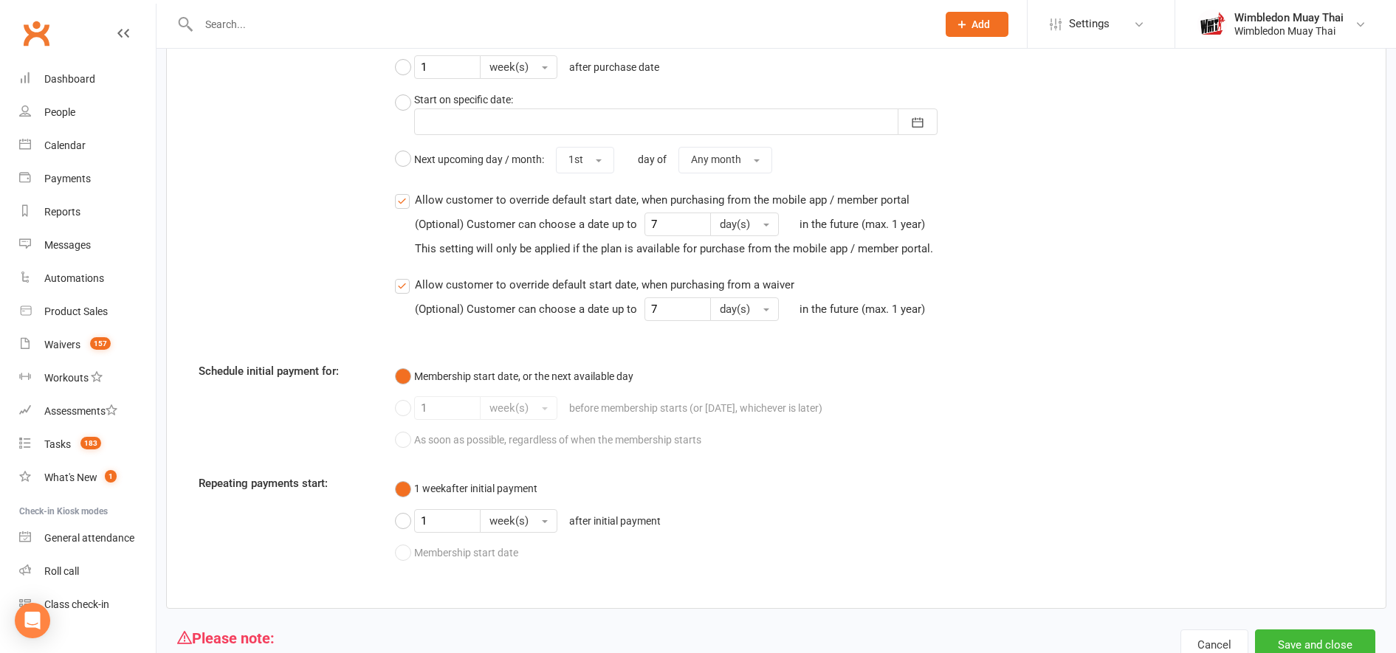
scroll to position [1650, 0]
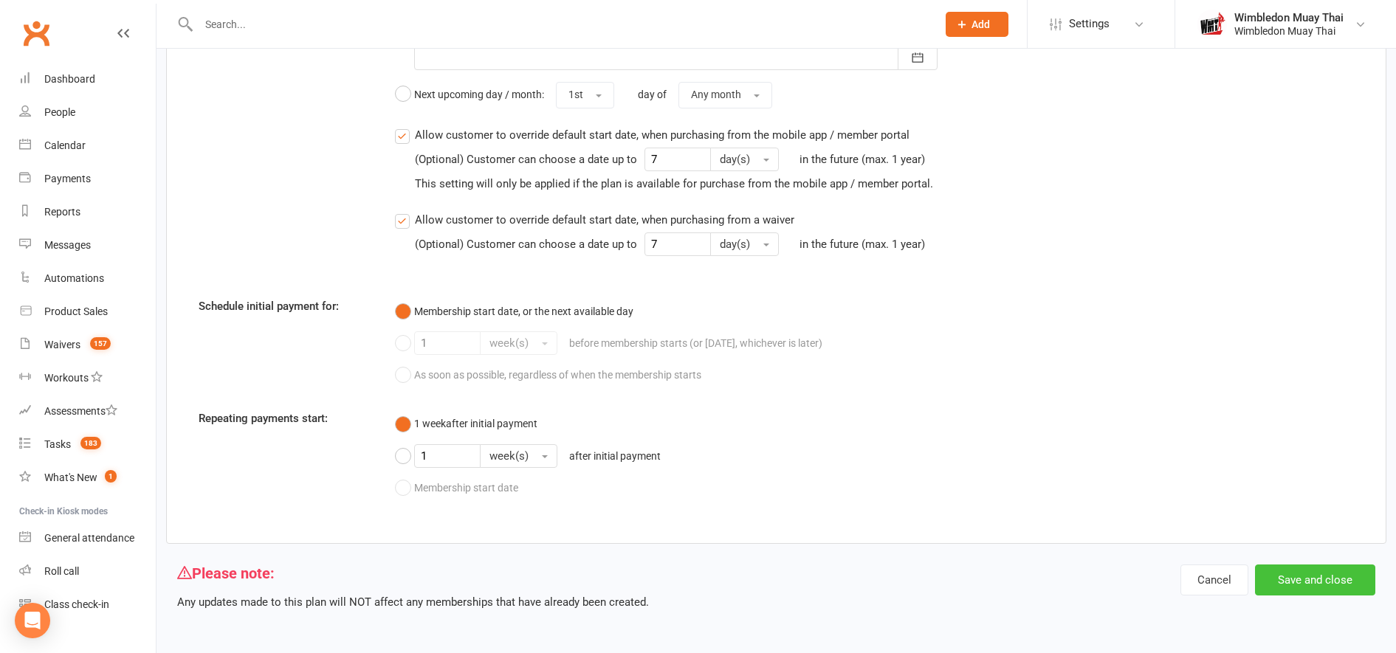
click at [1320, 568] on button "Save and close" at bounding box center [1315, 580] width 120 height 31
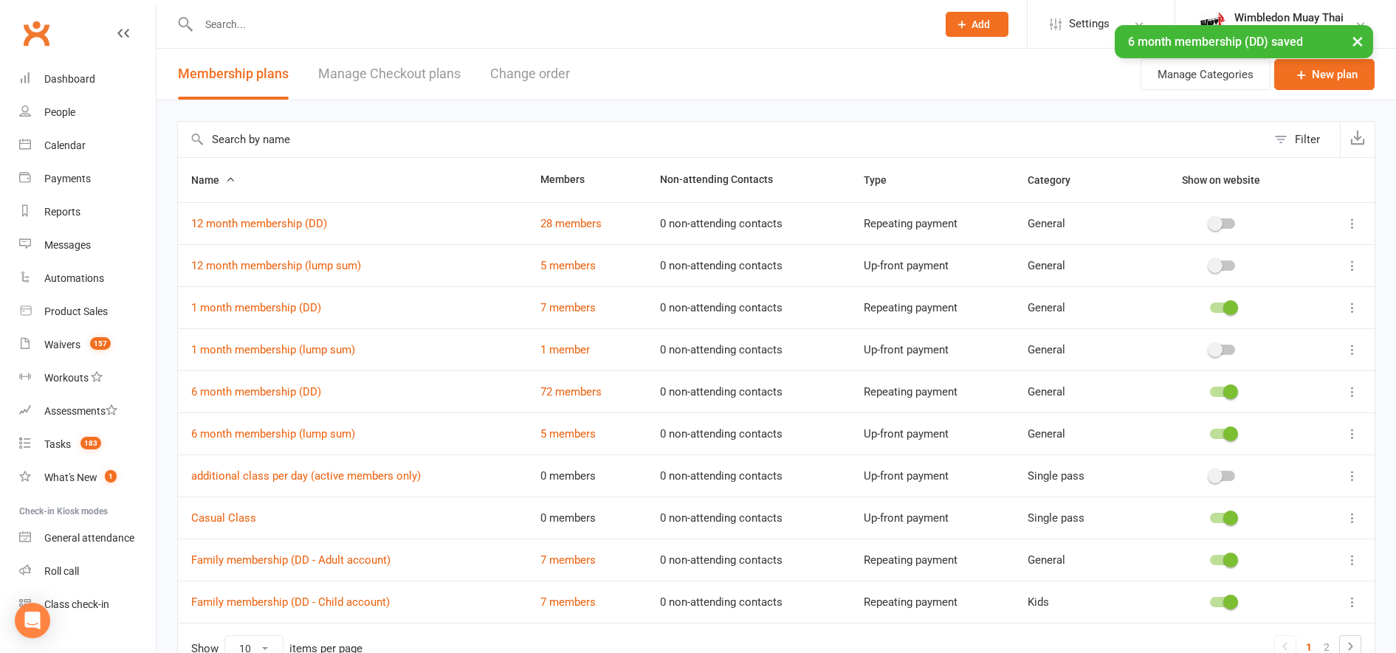
scroll to position [84, 0]
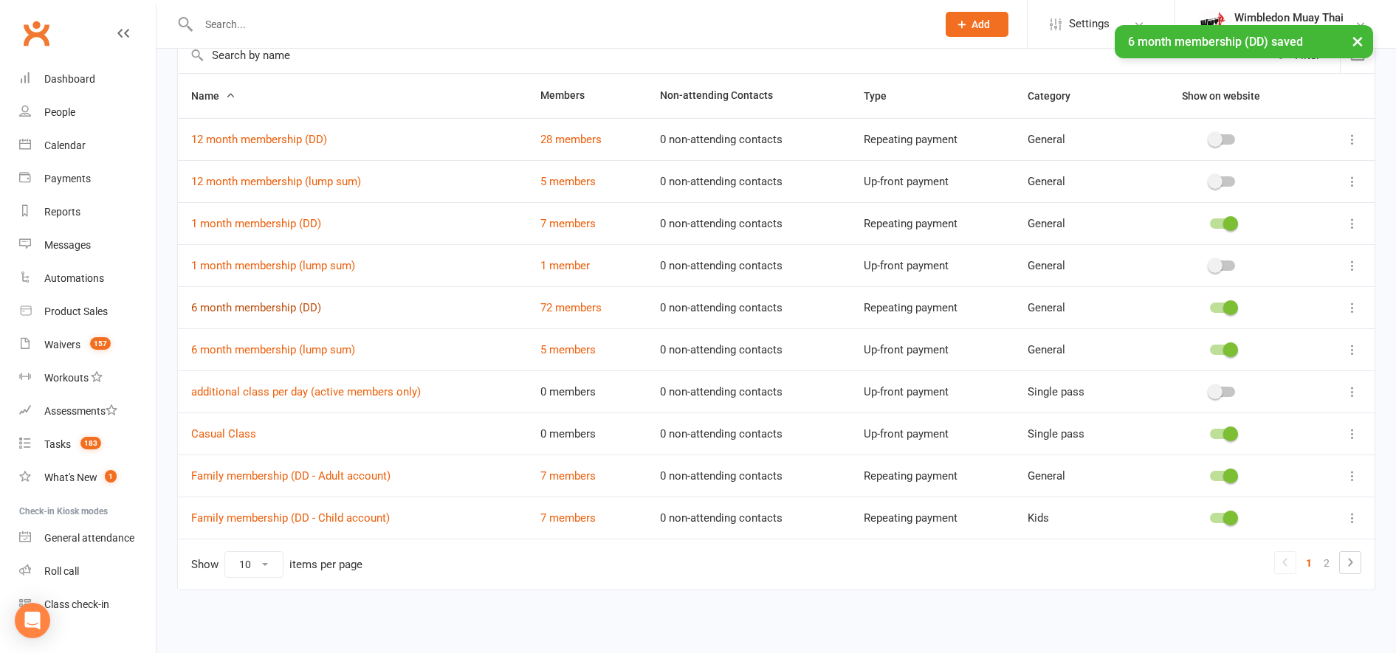
click at [311, 311] on link "6 month membership (DD)" at bounding box center [256, 307] width 130 height 13
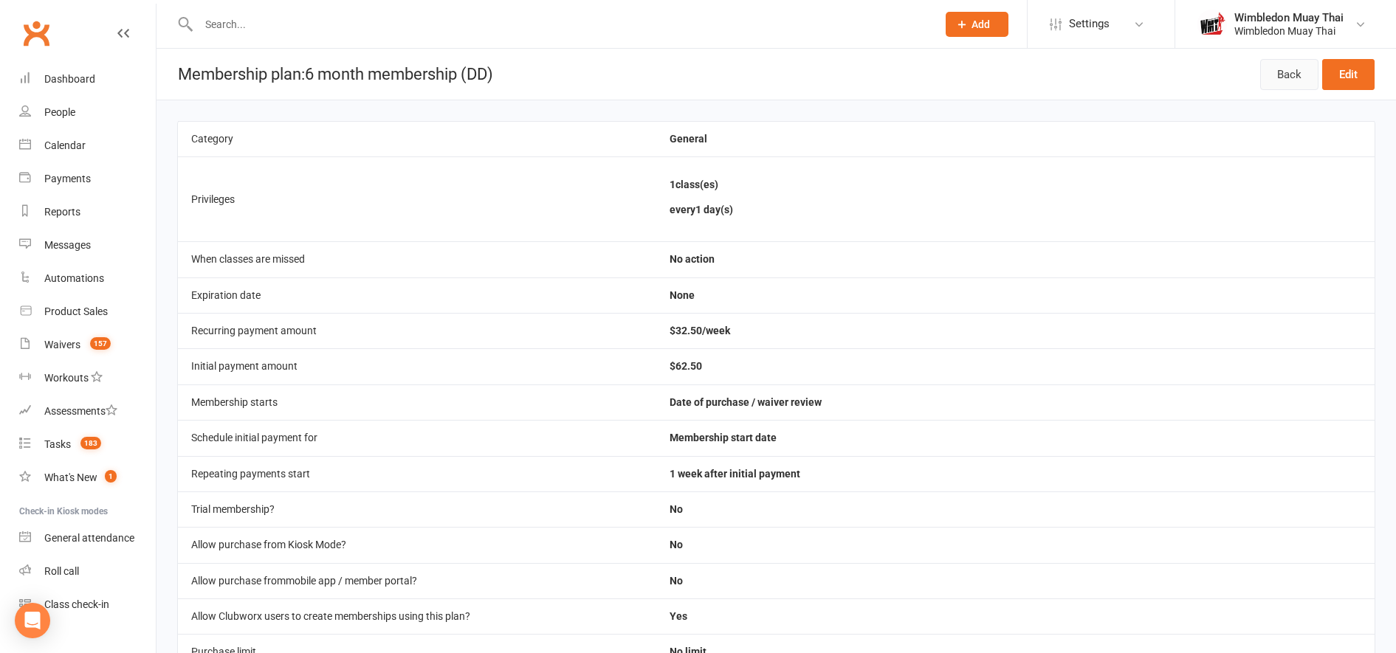
click at [1303, 68] on link "Back" at bounding box center [1289, 74] width 58 height 31
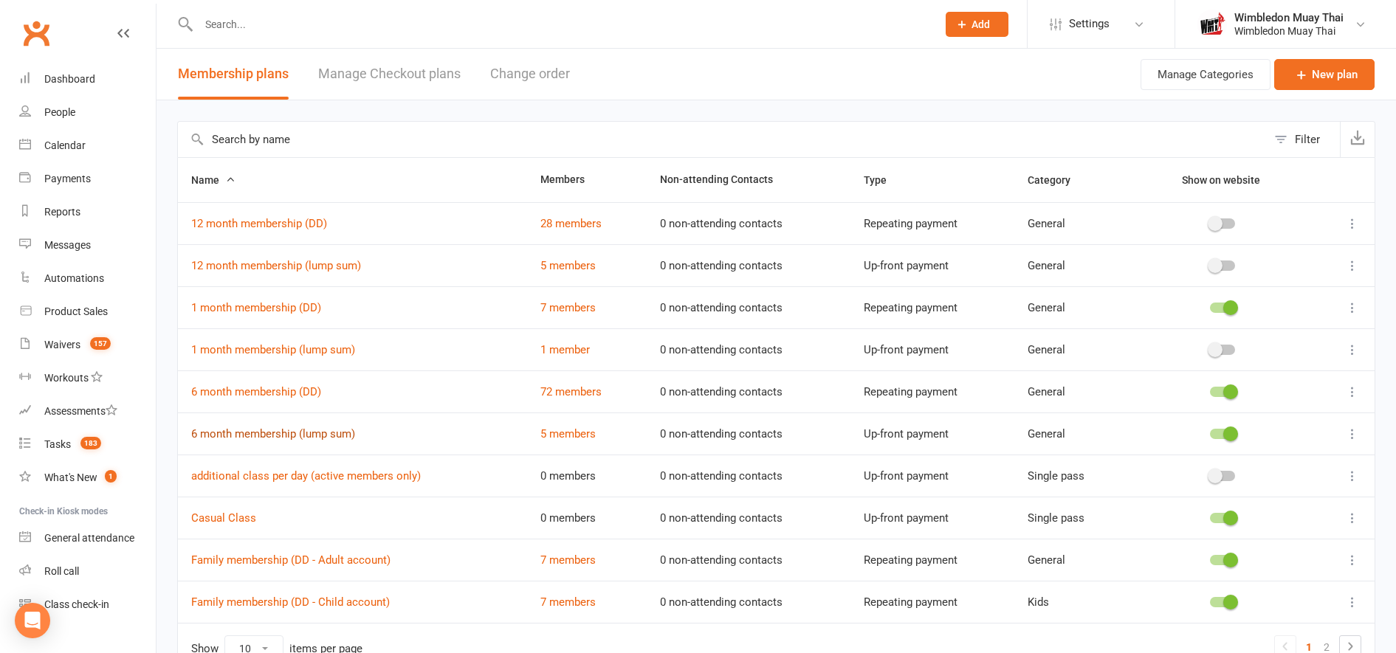
click at [290, 435] on link "6 month membership (lump sum)" at bounding box center [273, 433] width 164 height 13
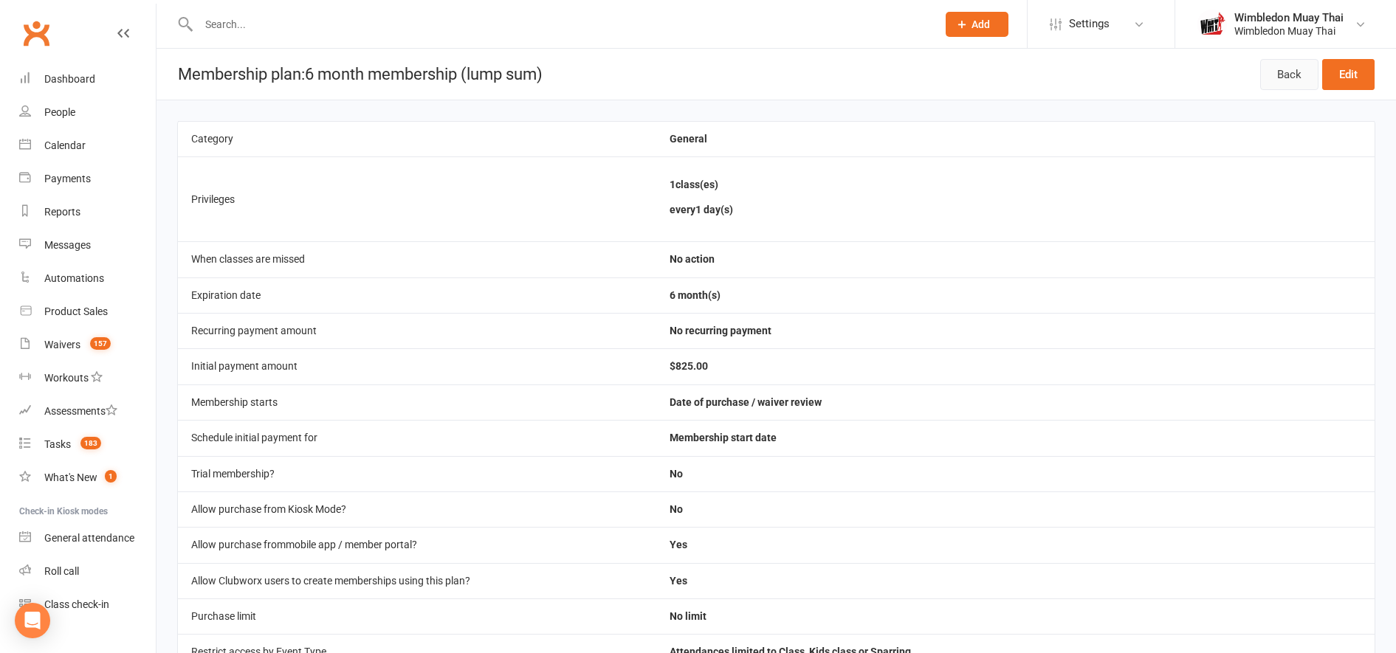
click at [1285, 83] on link "Back" at bounding box center [1289, 74] width 58 height 31
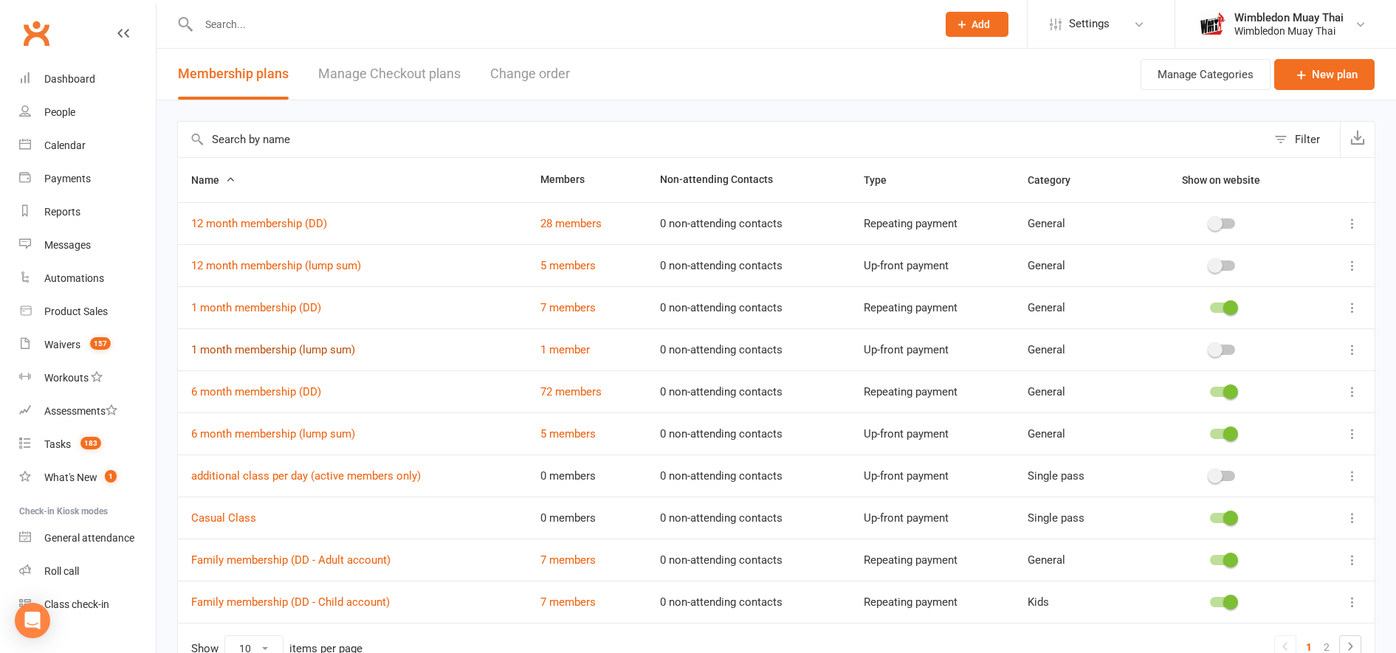
click at [289, 348] on link "1 month membership (lump sum)" at bounding box center [273, 349] width 164 height 13
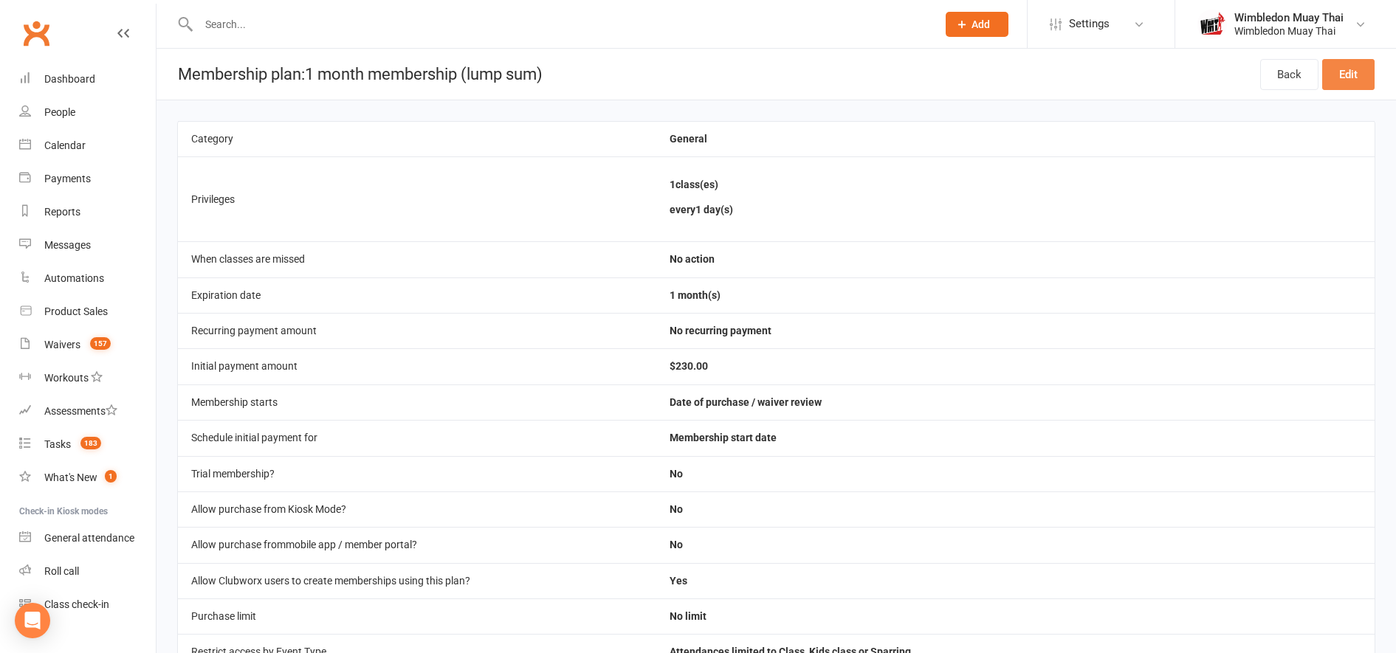
click at [1346, 67] on link "Edit" at bounding box center [1348, 74] width 52 height 31
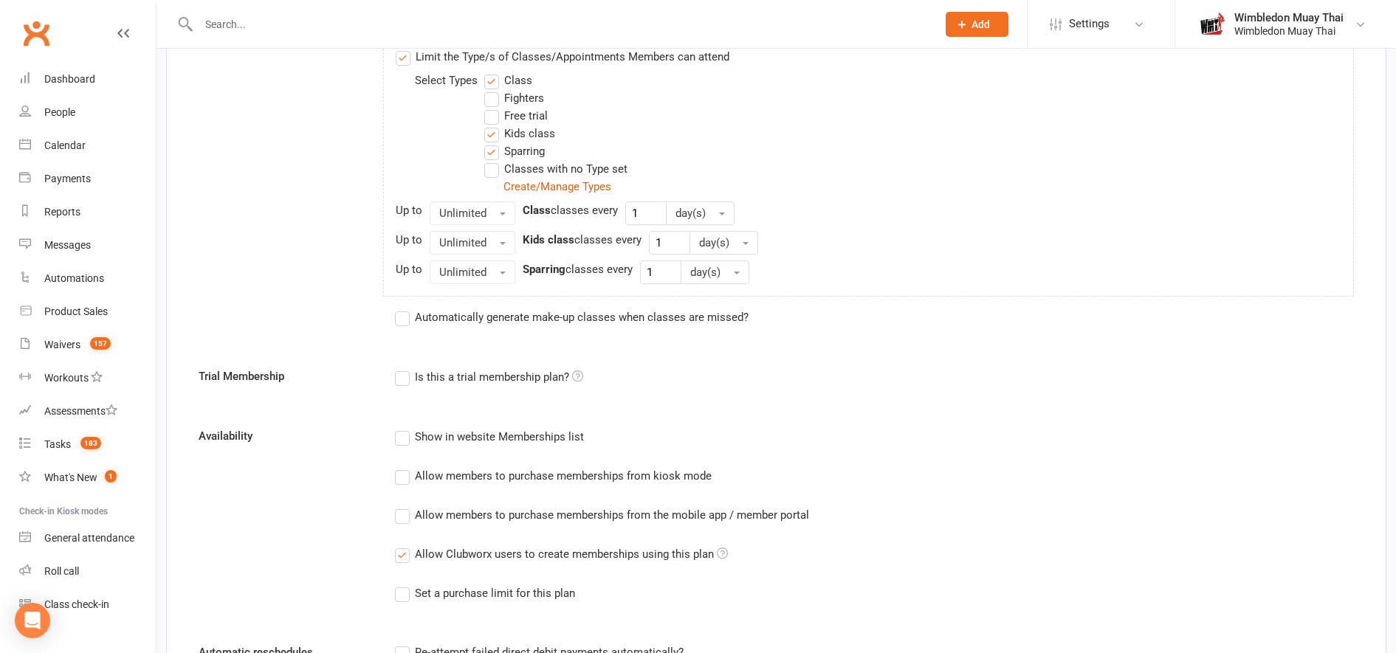
scroll to position [823, 0]
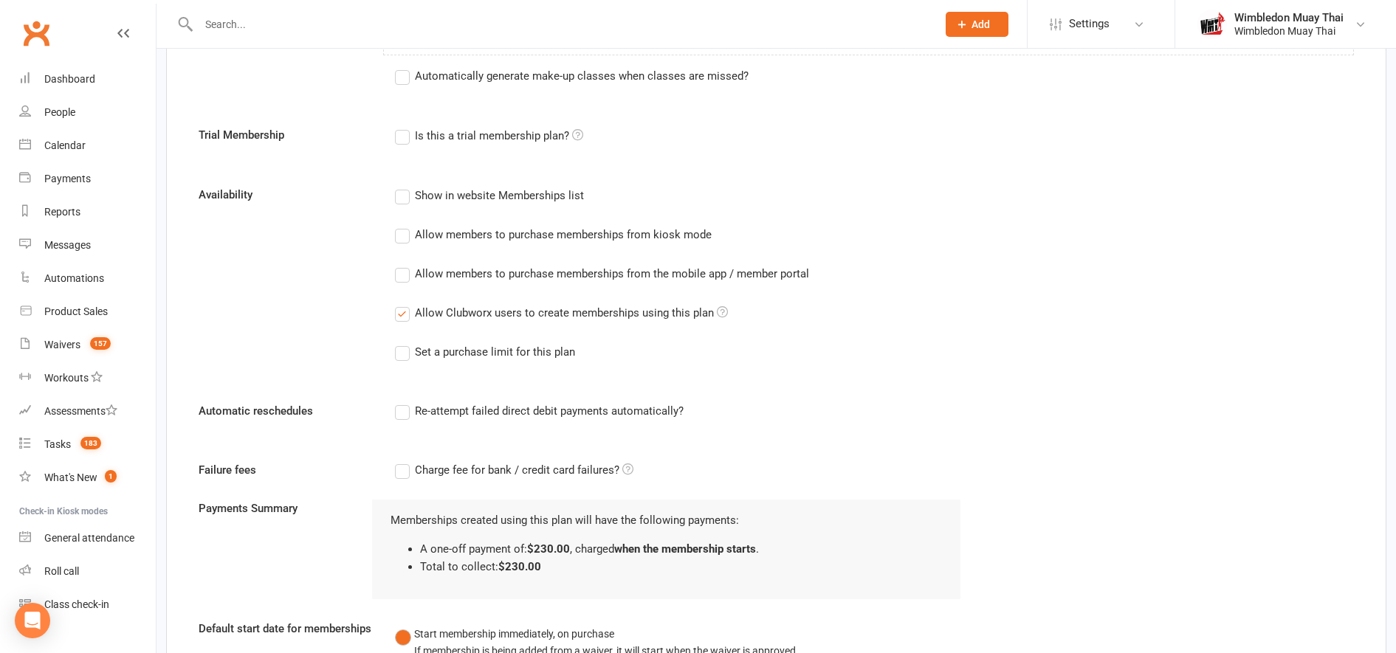
click at [458, 276] on div "Allow members to purchase memberships from the mobile app / member portal" at bounding box center [612, 273] width 394 height 16
click at [404, 265] on input "Allow members to purchase memberships from the mobile app / member portal" at bounding box center [400, 265] width 10 height 0
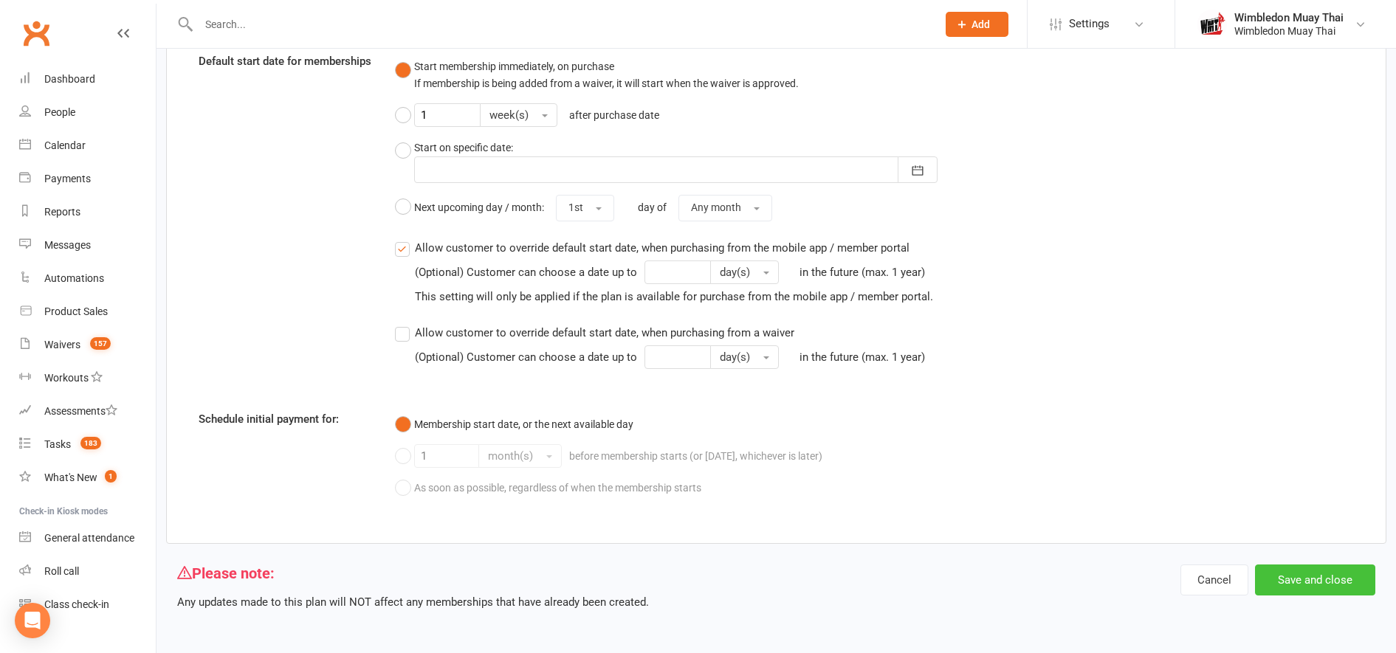
click at [1321, 582] on button "Save and close" at bounding box center [1315, 580] width 120 height 31
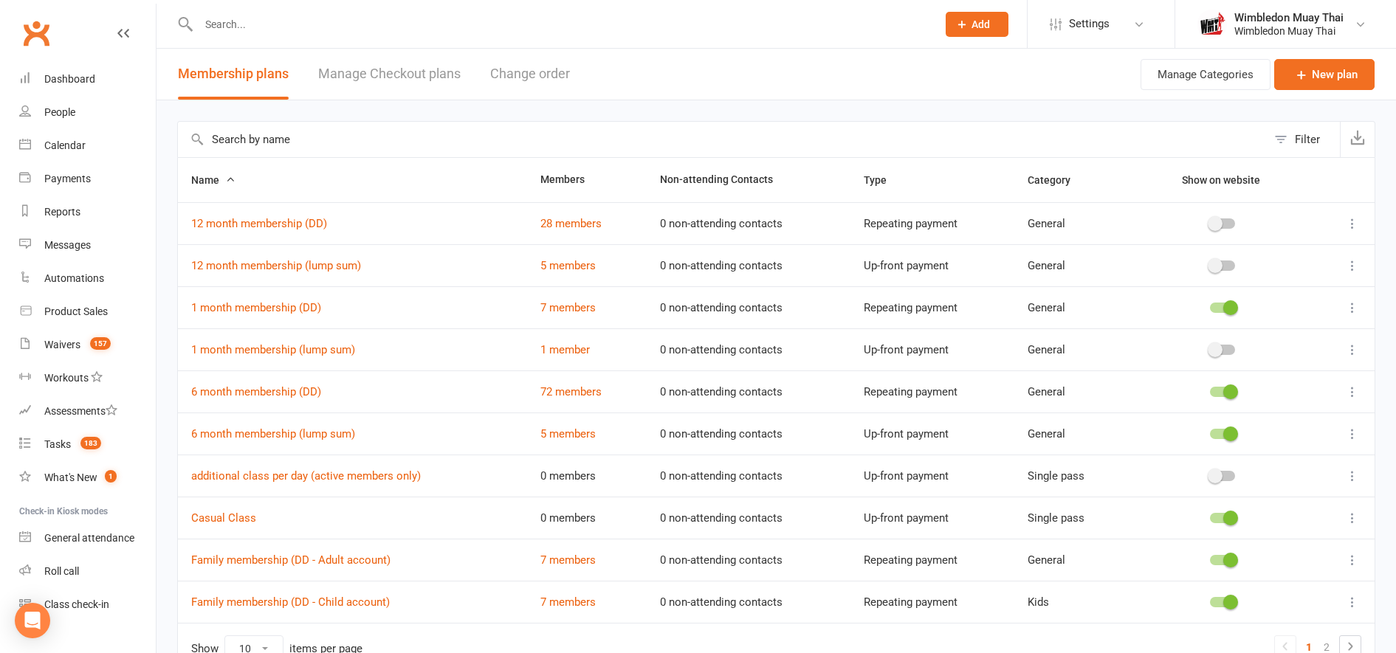
scroll to position [84, 0]
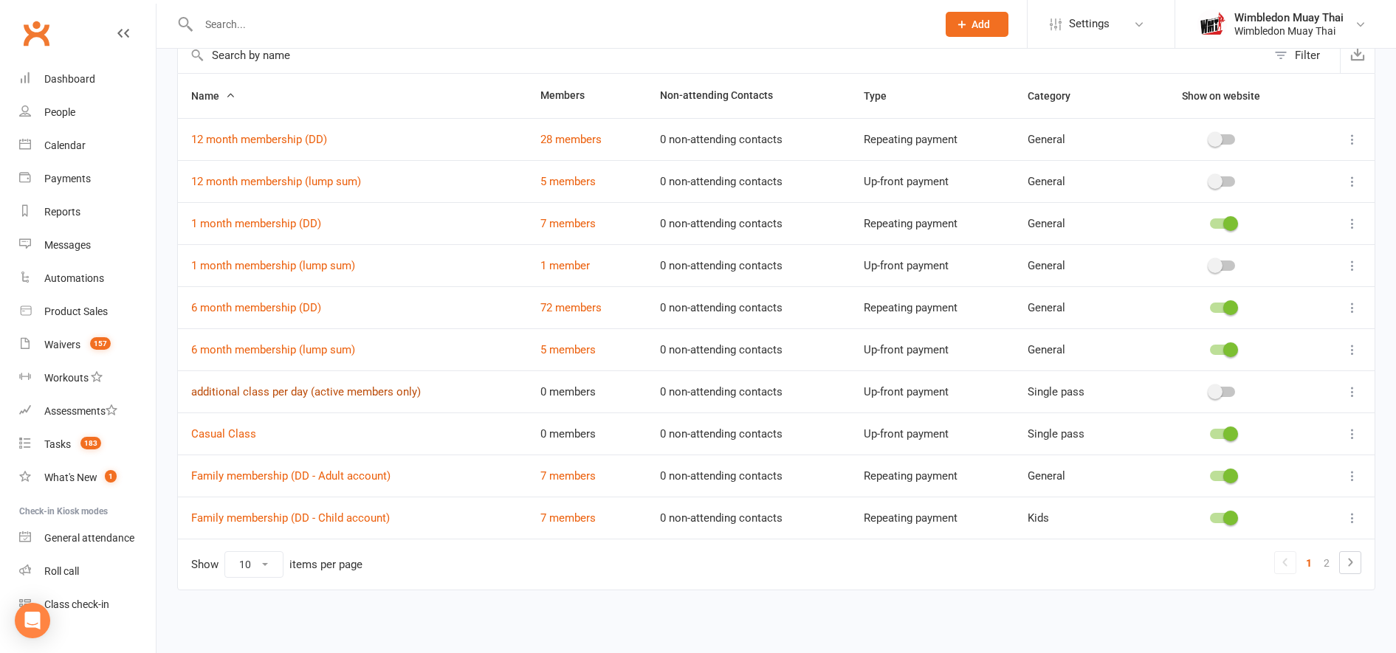
click at [323, 398] on link "additional class per day (active members only)" at bounding box center [306, 391] width 230 height 13
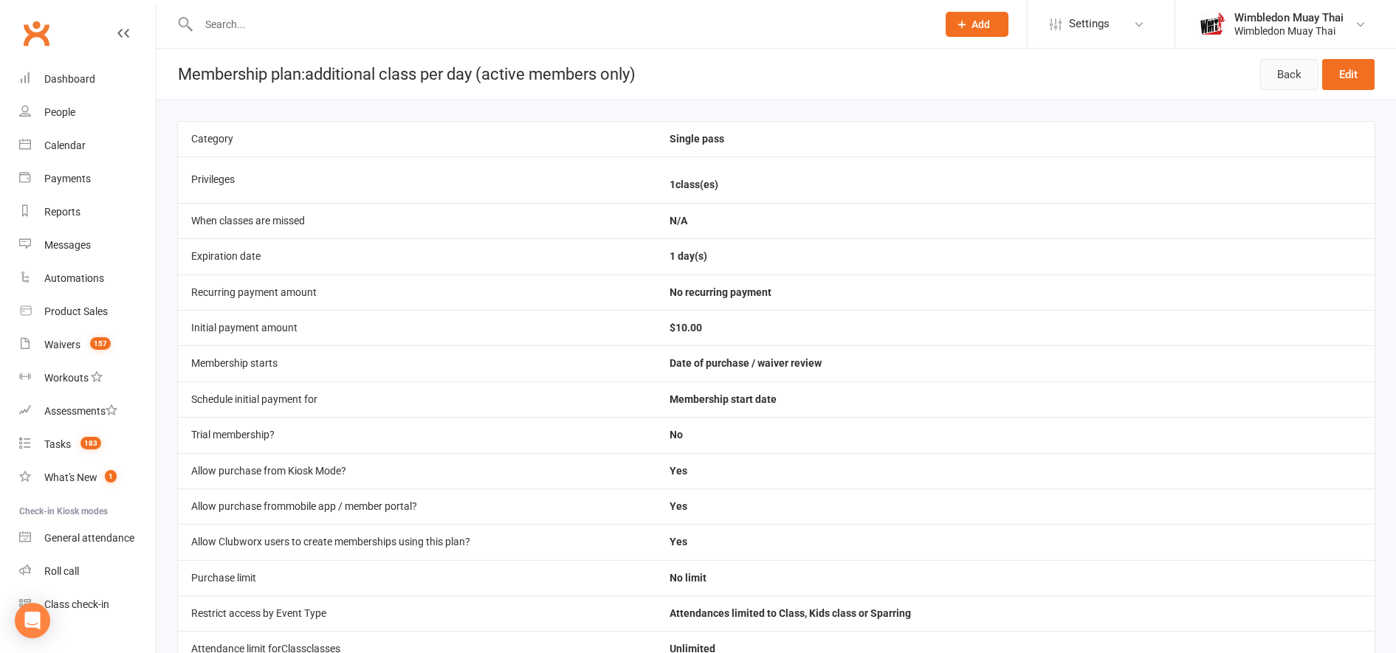
click at [1291, 77] on link "Back" at bounding box center [1289, 74] width 58 height 31
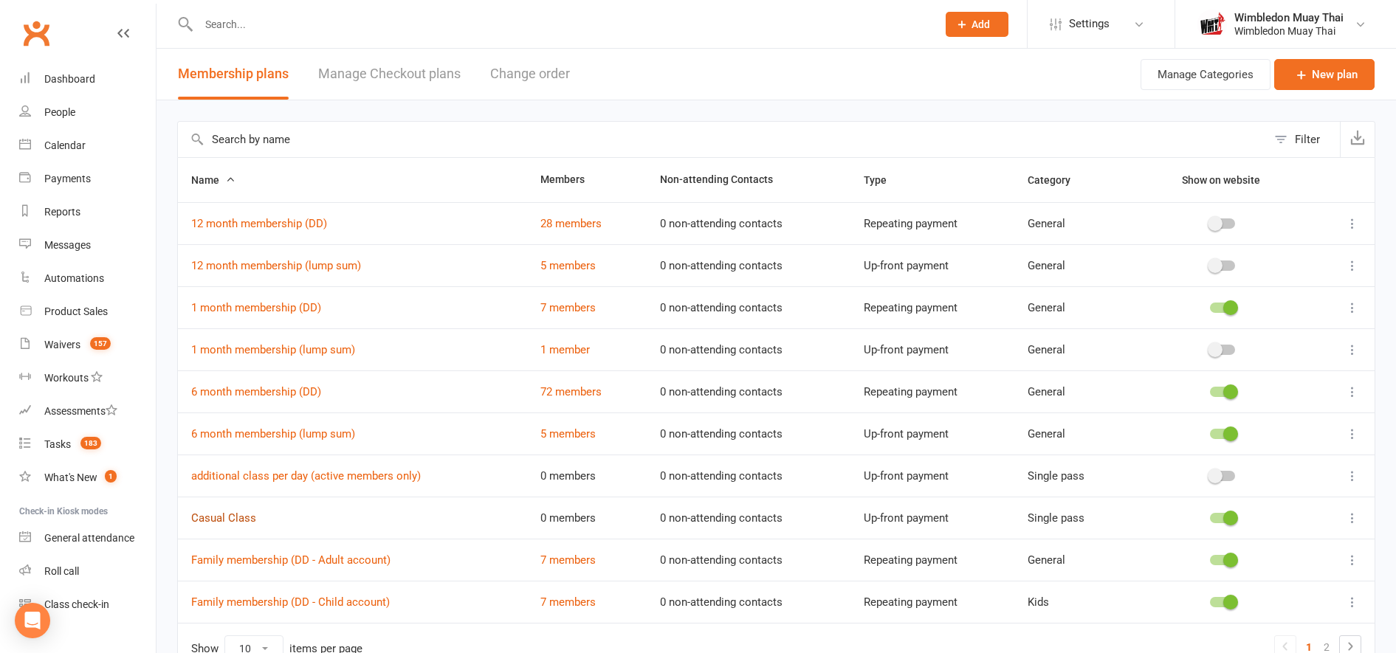
click at [222, 521] on link "Casual Class" at bounding box center [223, 518] width 65 height 13
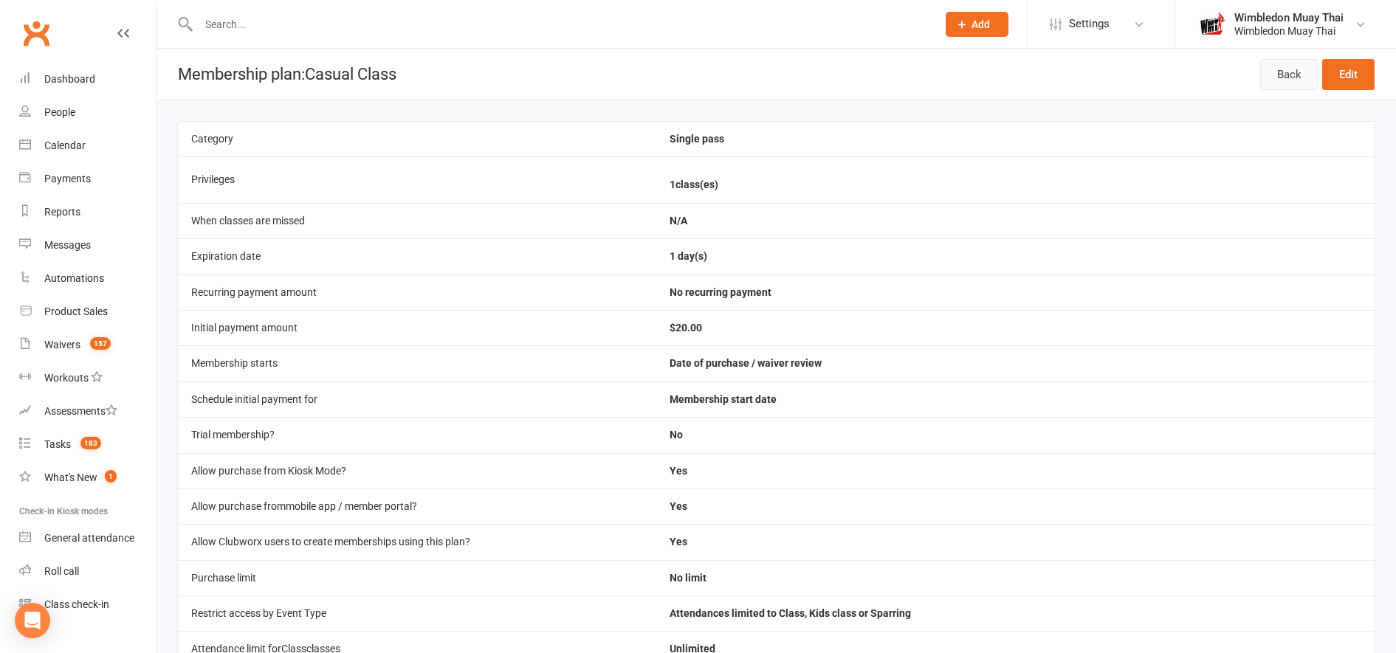
click at [1287, 86] on link "Back" at bounding box center [1289, 74] width 58 height 31
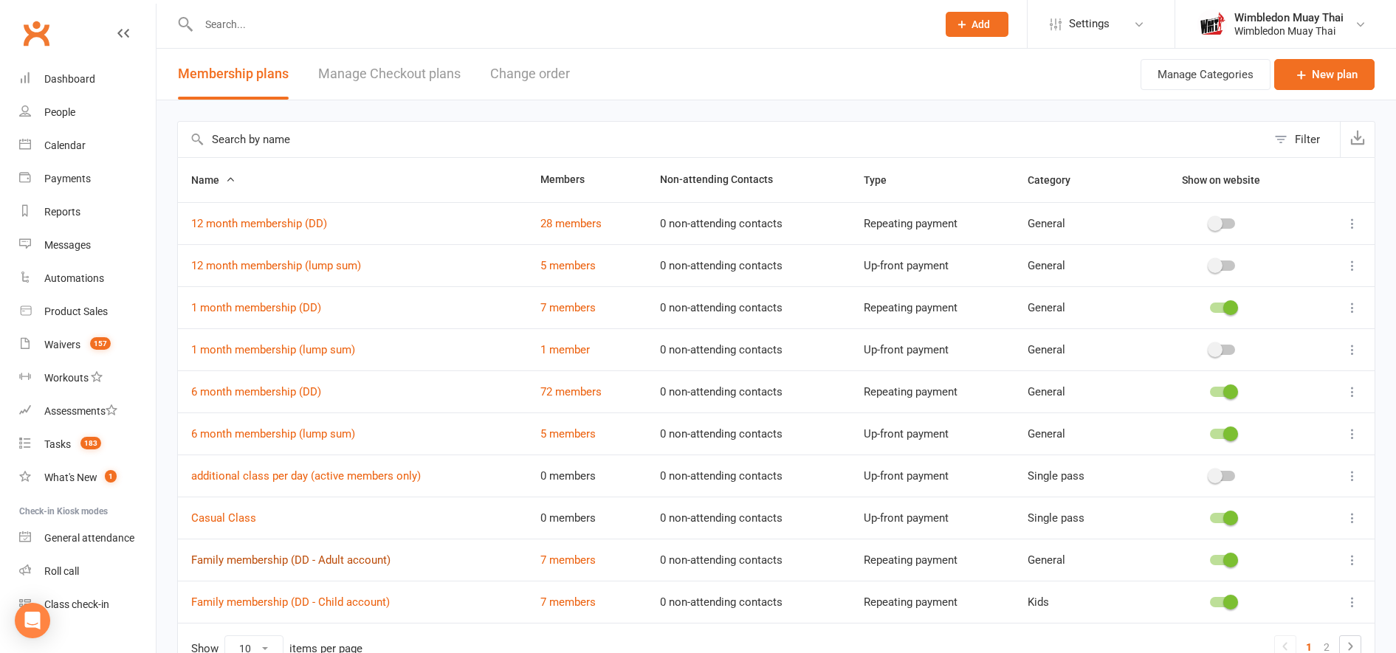
click at [261, 559] on link "Family membership (DD - Adult account)" at bounding box center [290, 560] width 199 height 13
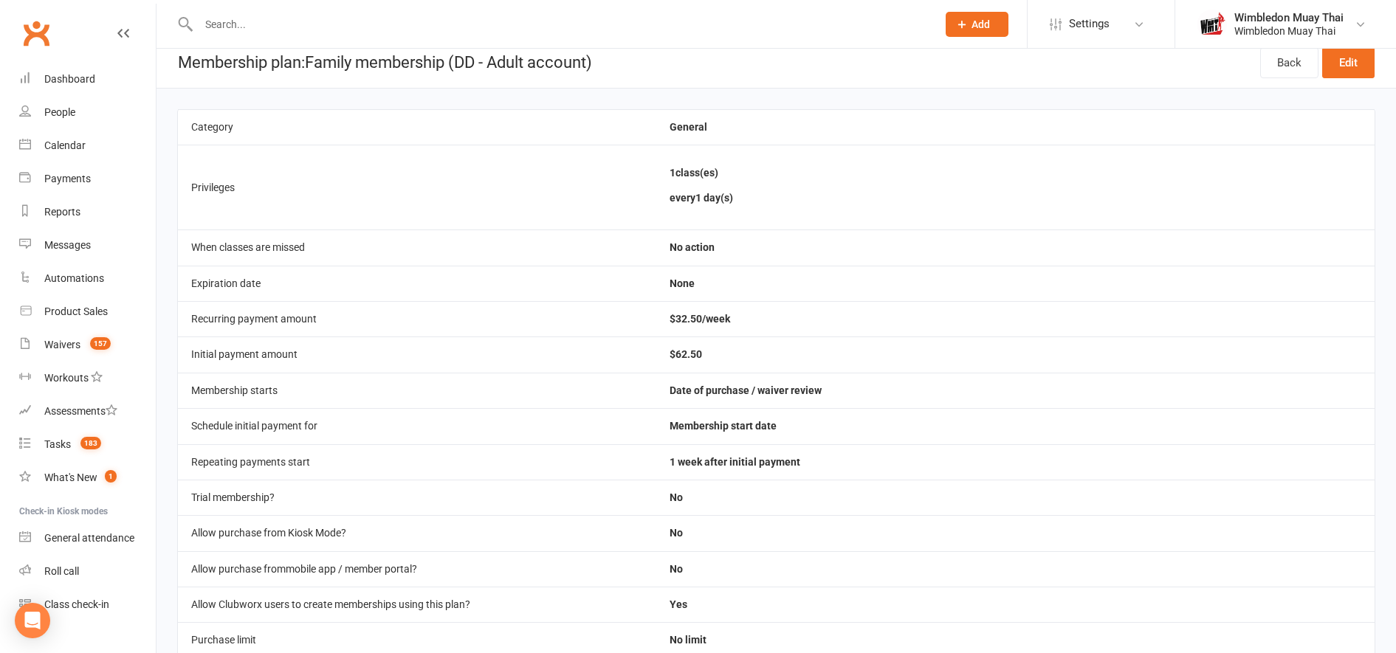
scroll to position [11, 0]
click at [1284, 77] on link "Back" at bounding box center [1289, 63] width 58 height 31
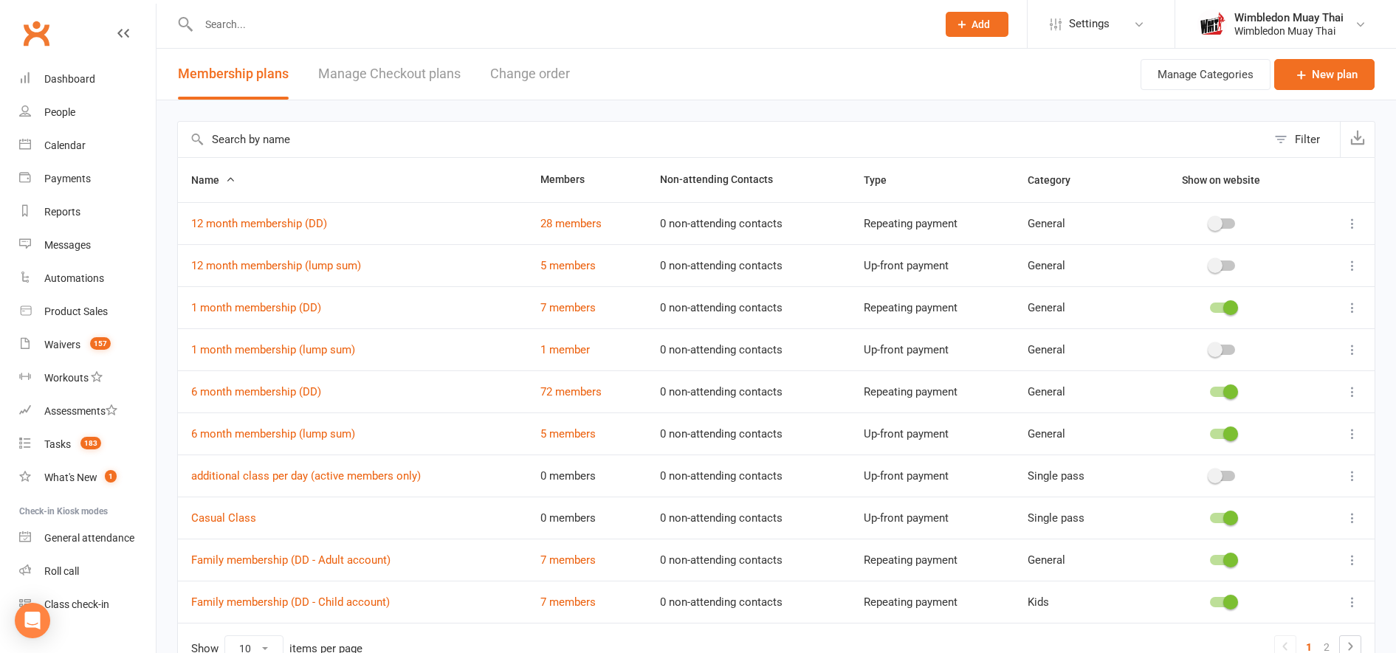
scroll to position [84, 0]
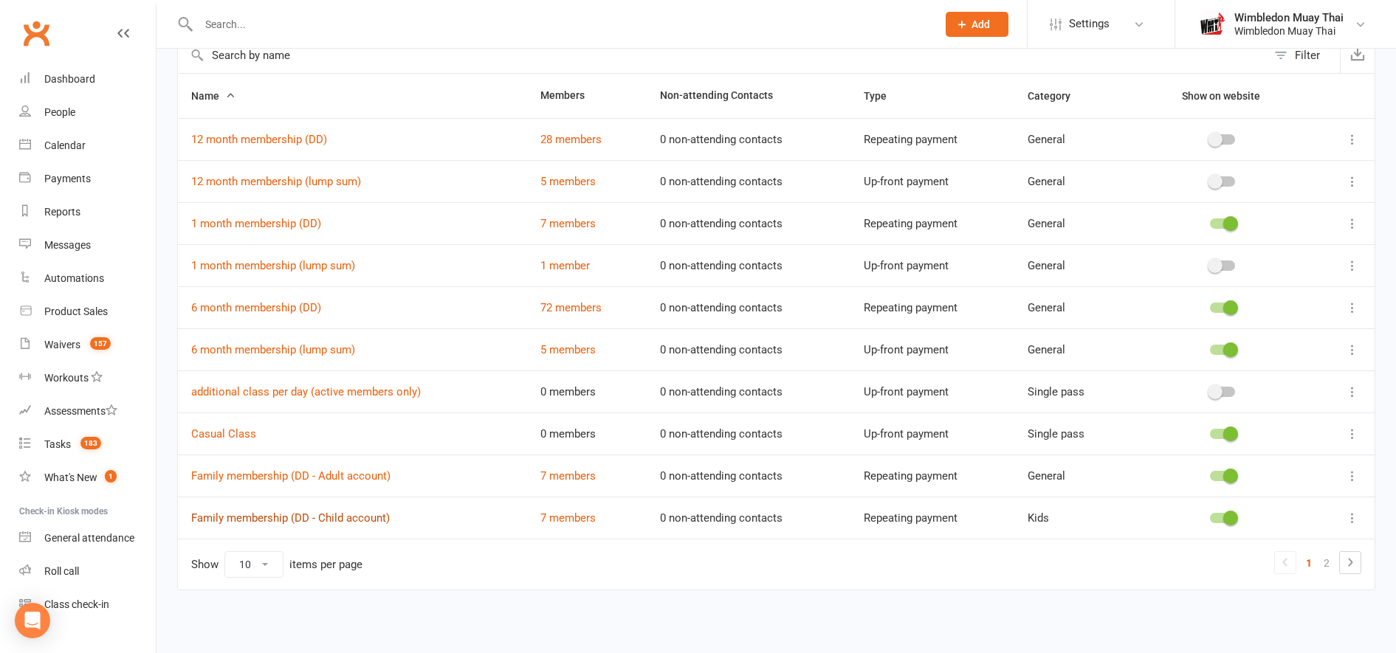
click at [288, 516] on link "Family membership (DD - Child account)" at bounding box center [290, 518] width 199 height 13
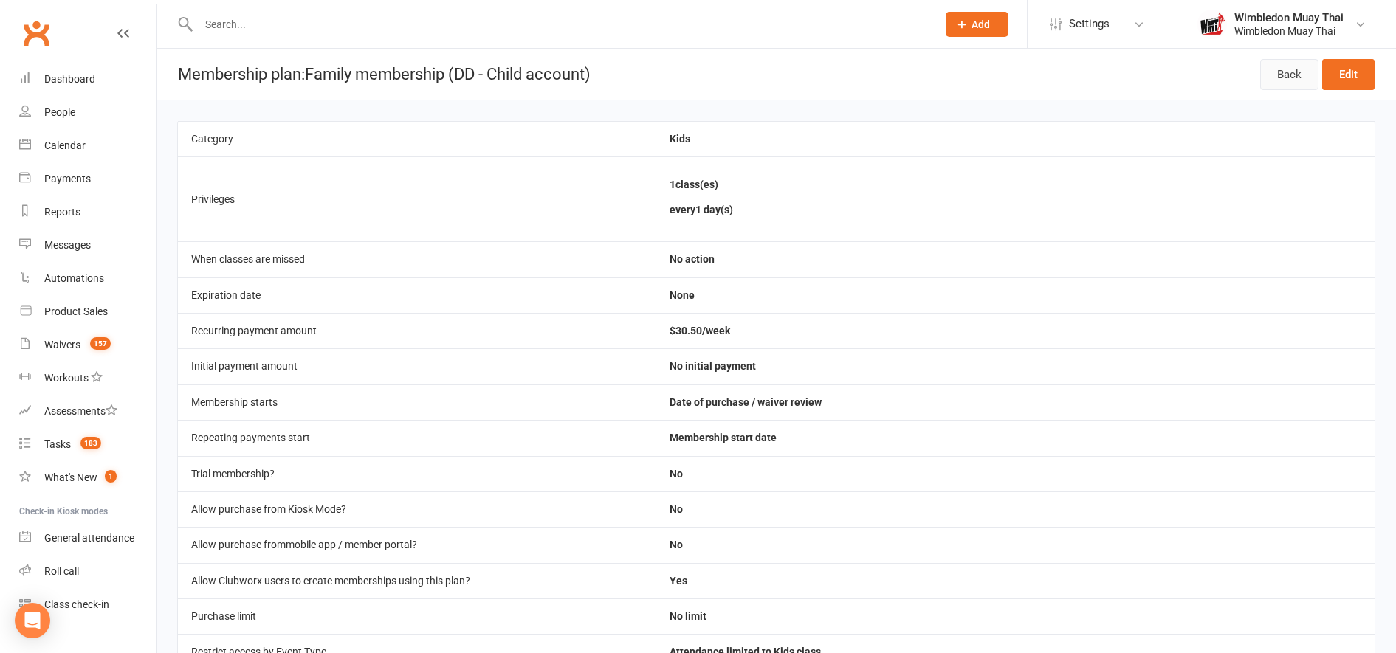
click at [1286, 88] on link "Back" at bounding box center [1289, 74] width 58 height 31
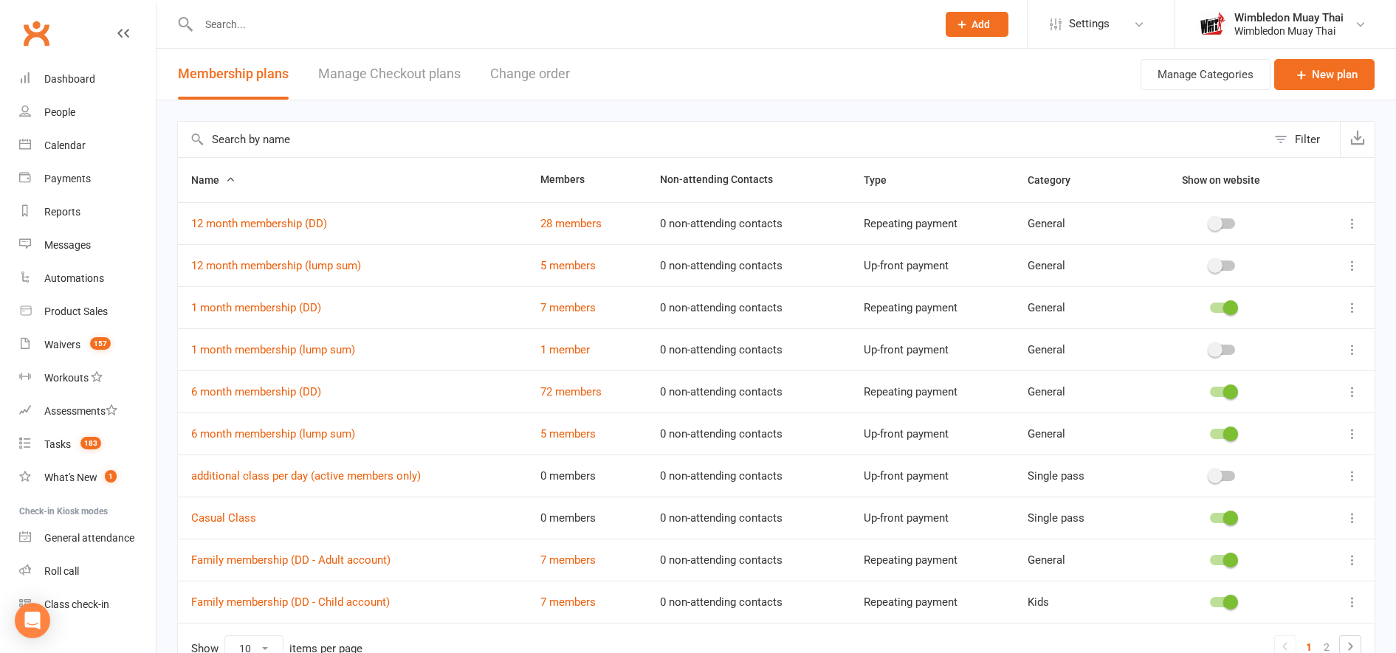
scroll to position [84, 0]
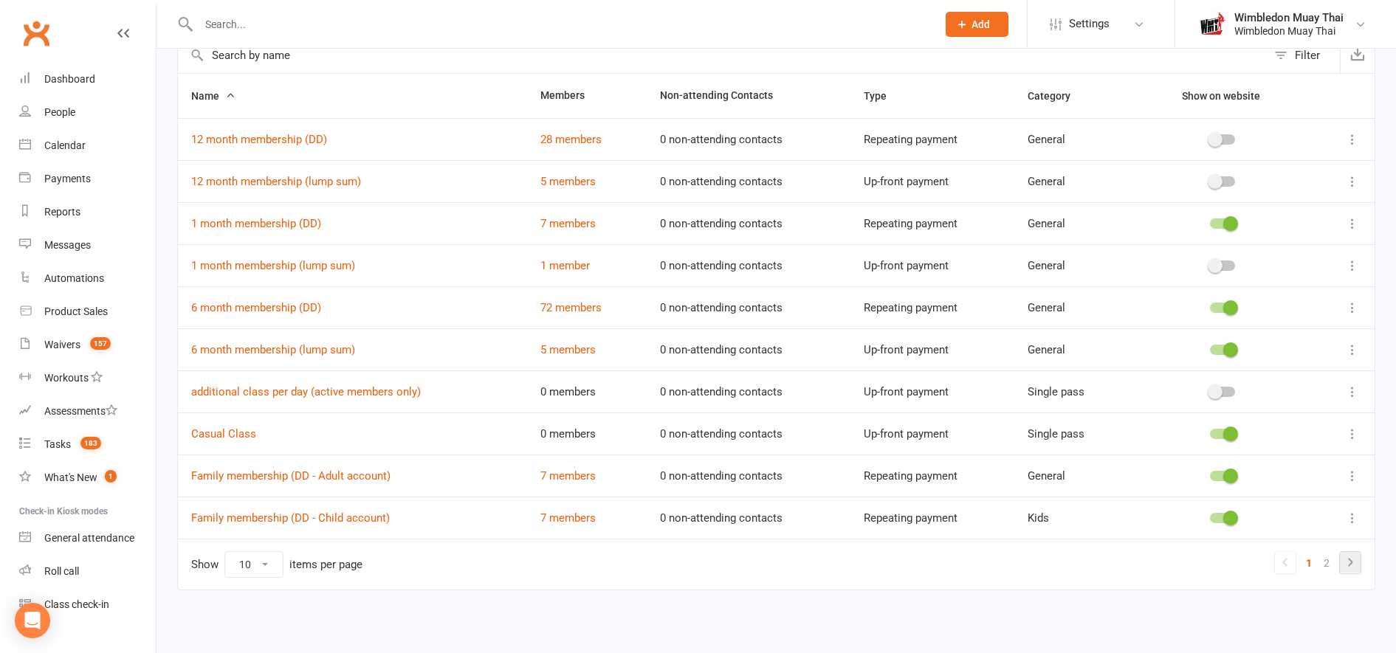
click at [1343, 560] on icon at bounding box center [1350, 563] width 18 height 18
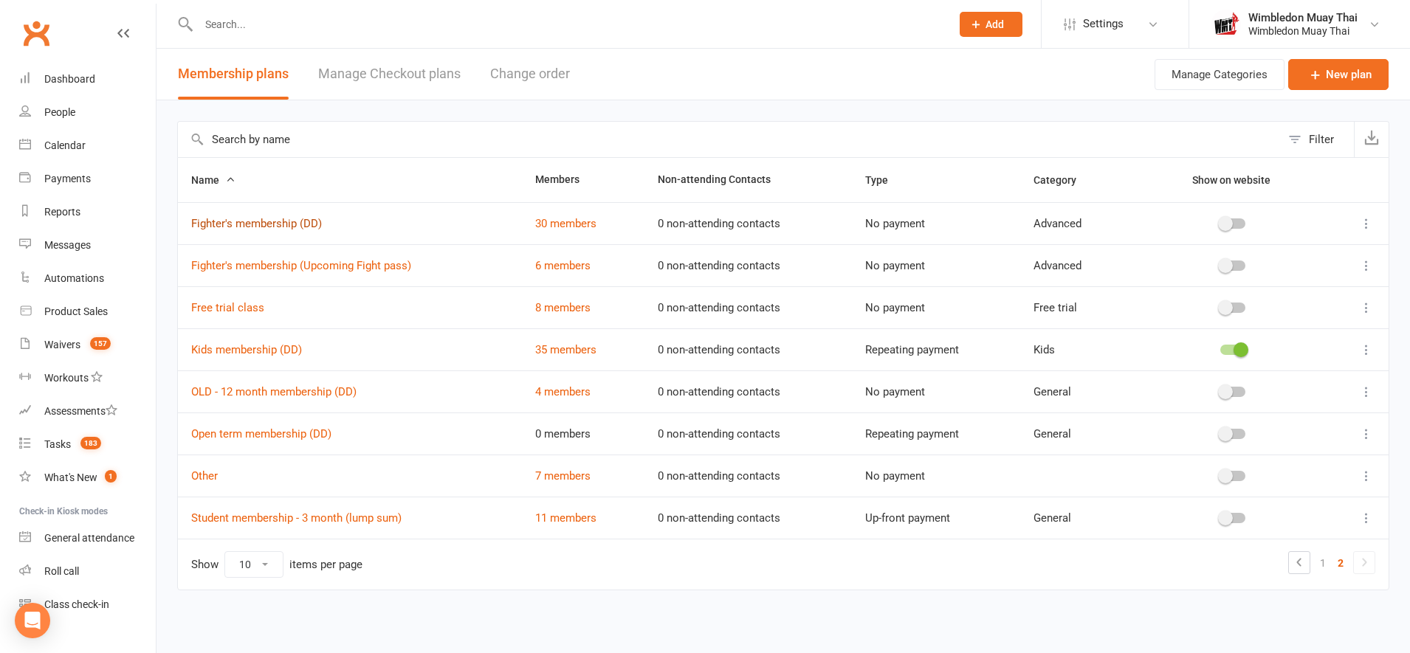
click at [296, 224] on link "Fighter's membership (DD)" at bounding box center [256, 223] width 131 height 13
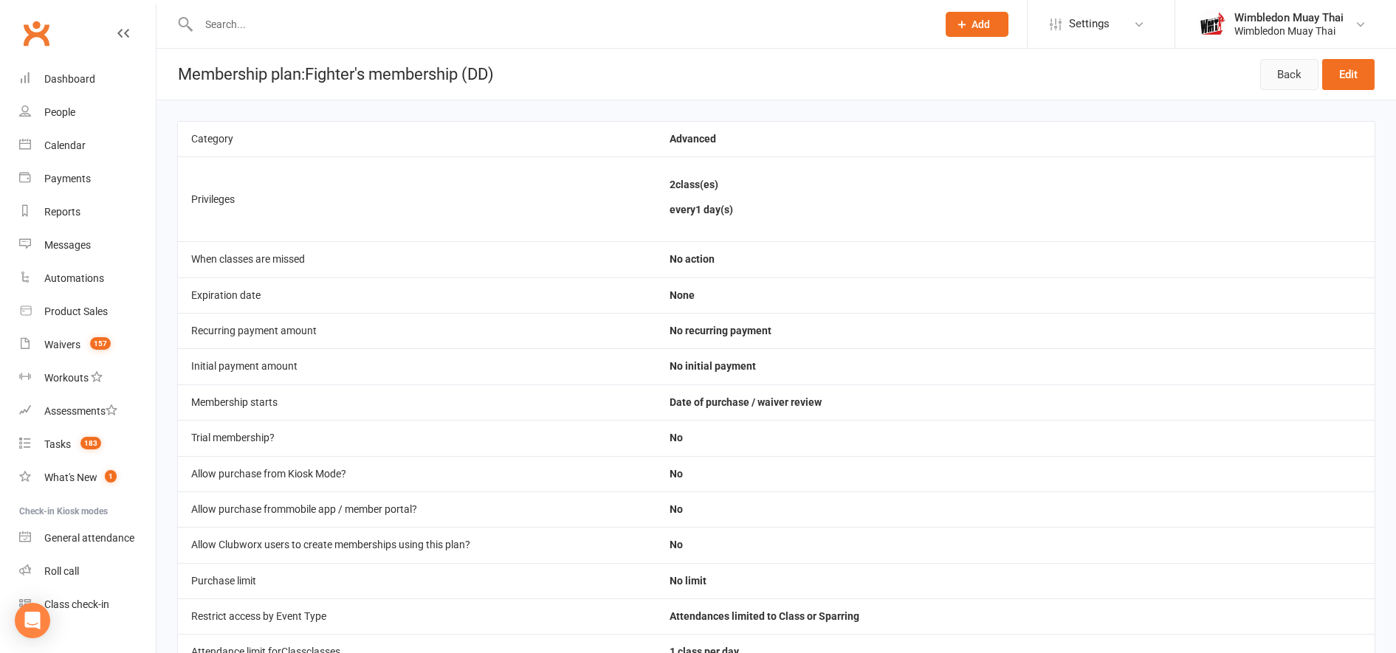
click at [1290, 82] on link "Back" at bounding box center [1289, 74] width 58 height 31
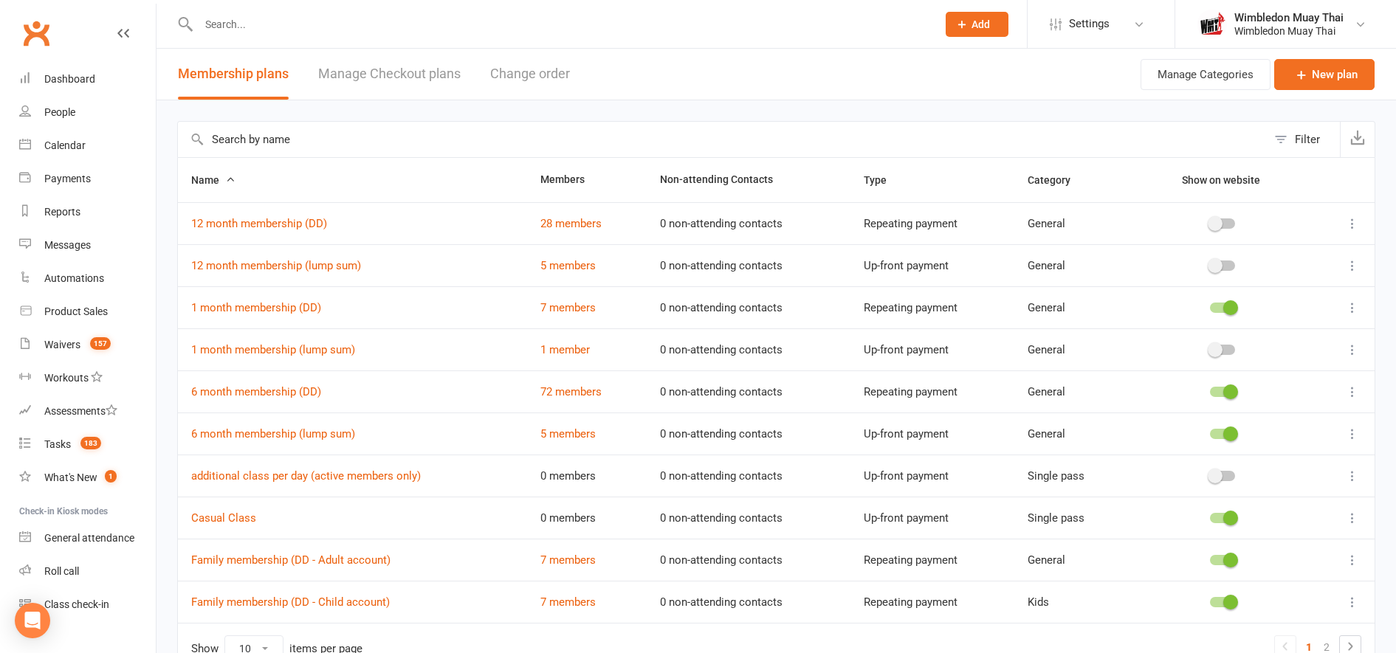
scroll to position [84, 0]
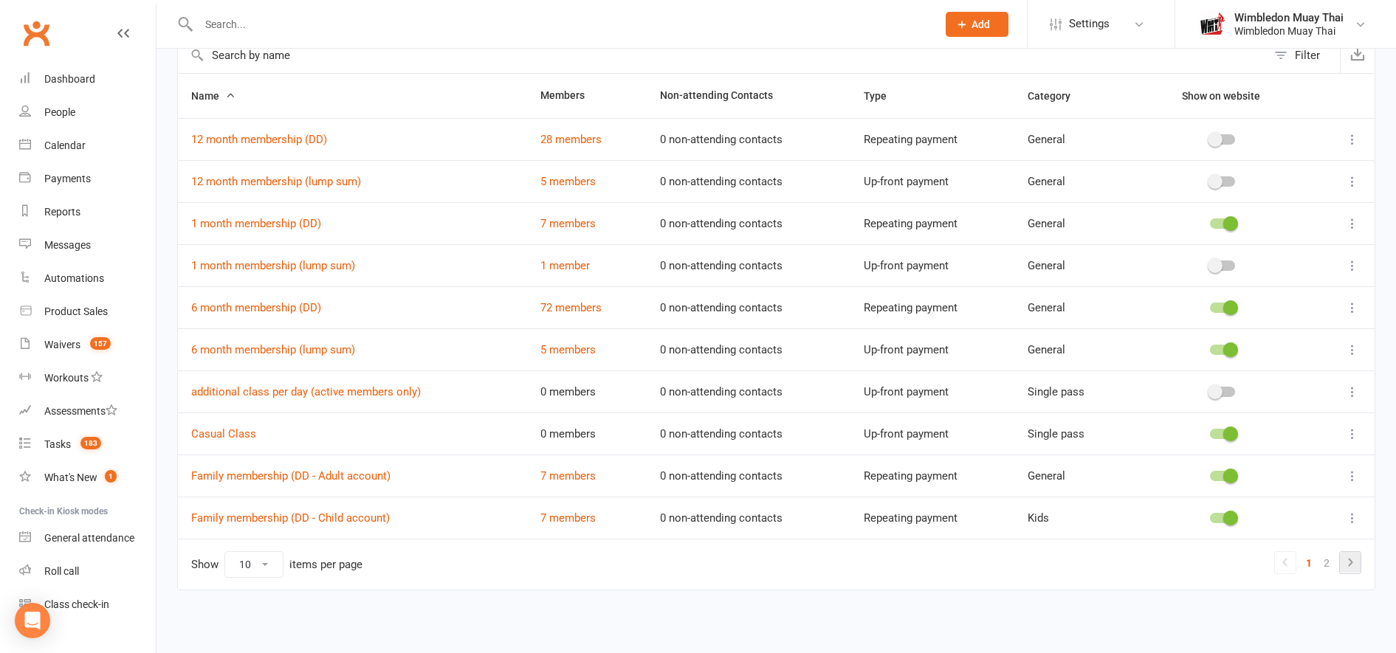
click at [1353, 565] on icon at bounding box center [1350, 563] width 18 height 18
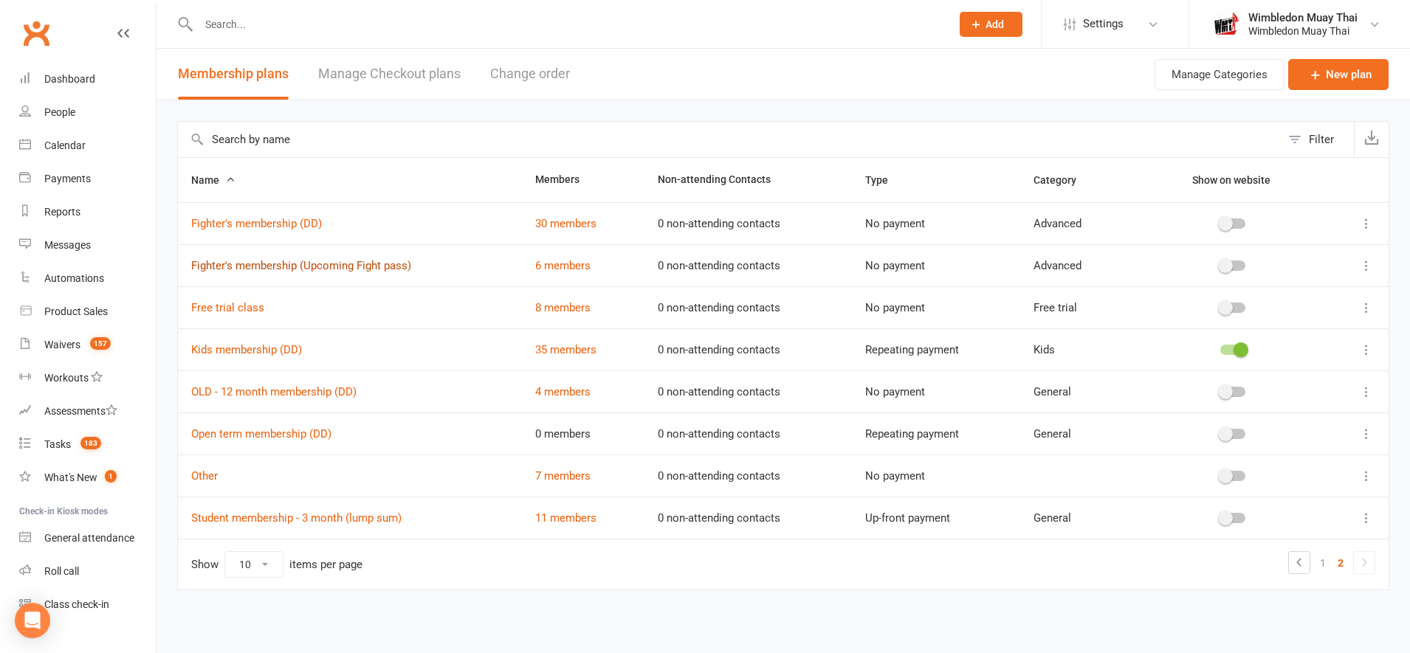
click at [337, 272] on link "Fighter's membership (Upcoming Fight pass)" at bounding box center [301, 265] width 220 height 13
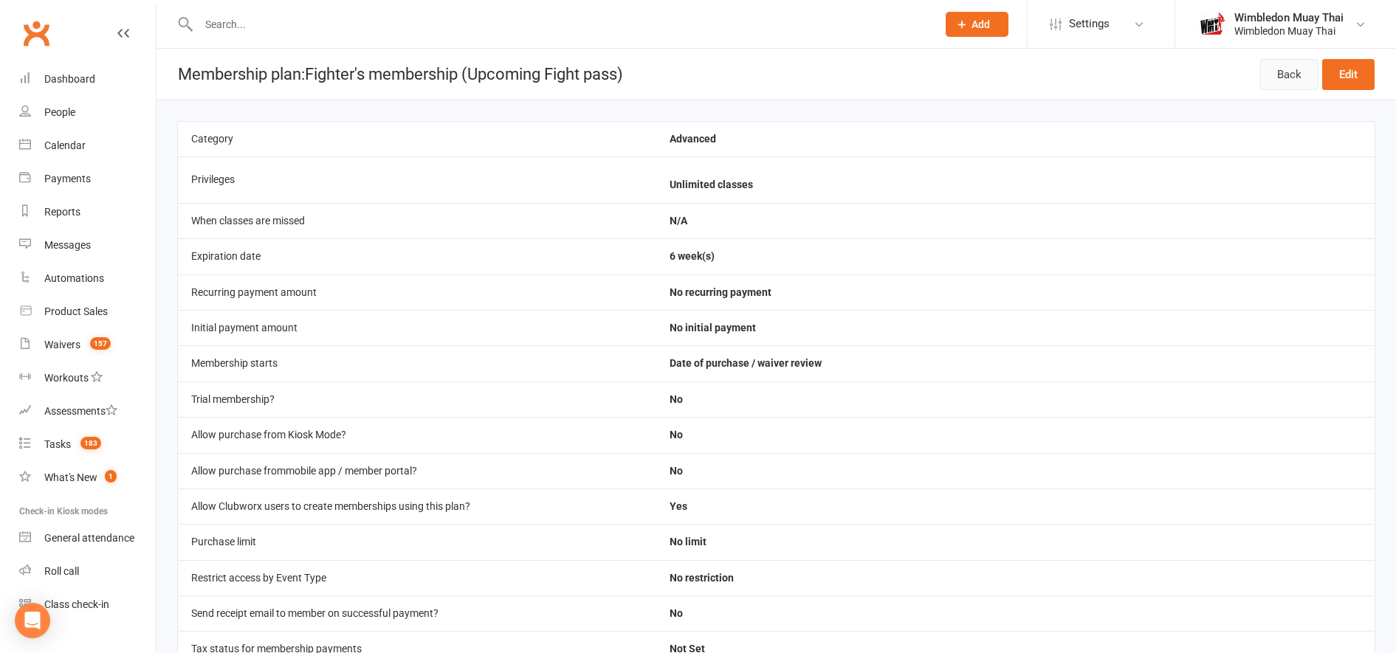
click at [1298, 86] on link "Back" at bounding box center [1289, 74] width 58 height 31
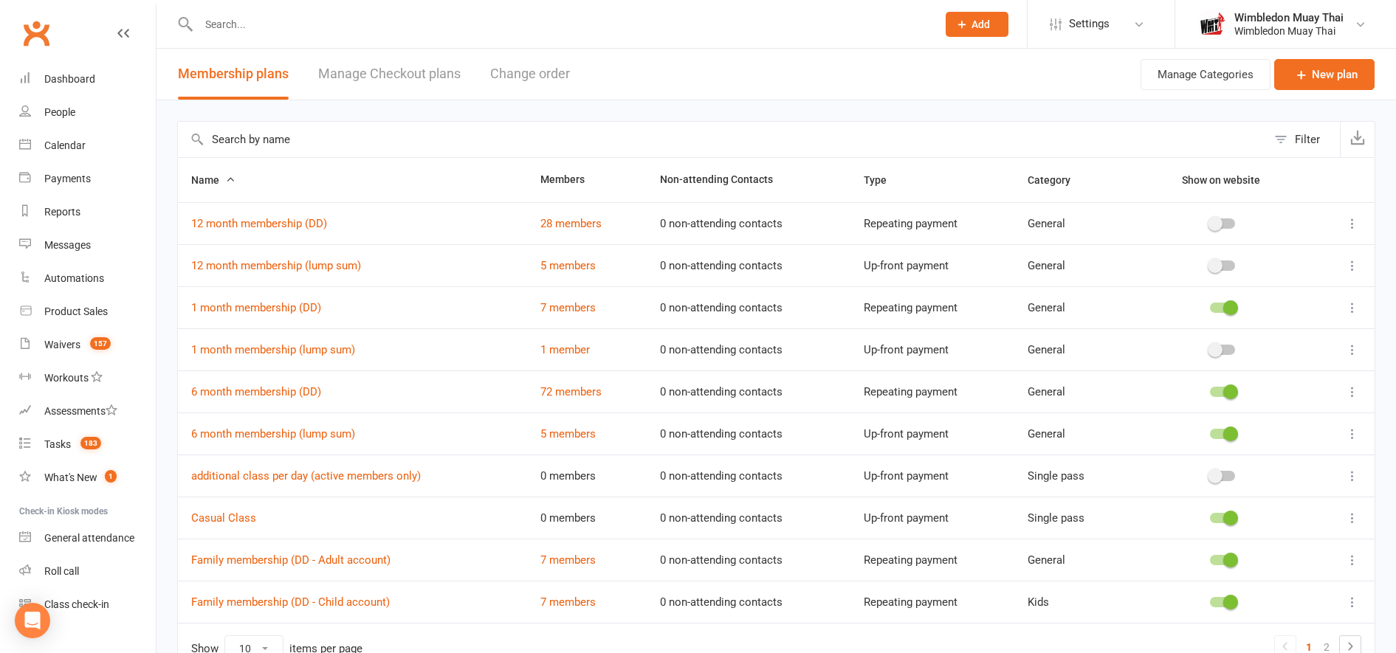
scroll to position [84, 0]
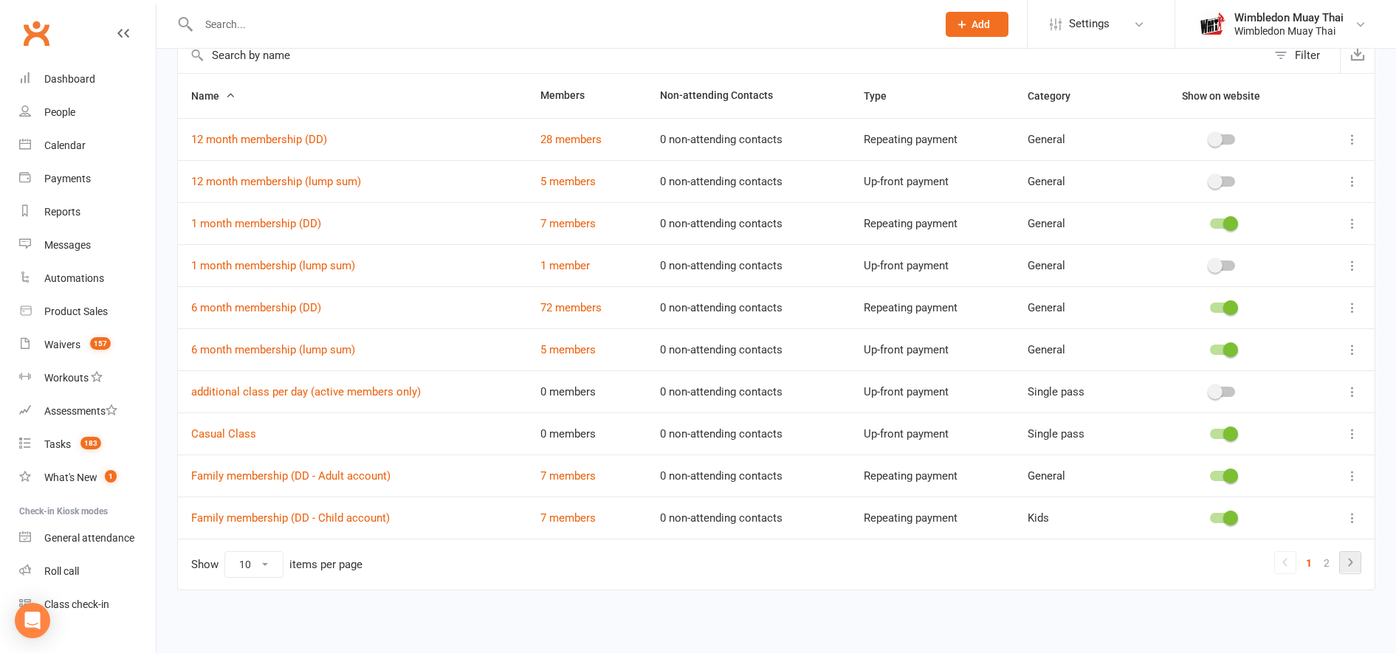
click at [1354, 568] on icon at bounding box center [1350, 563] width 18 height 18
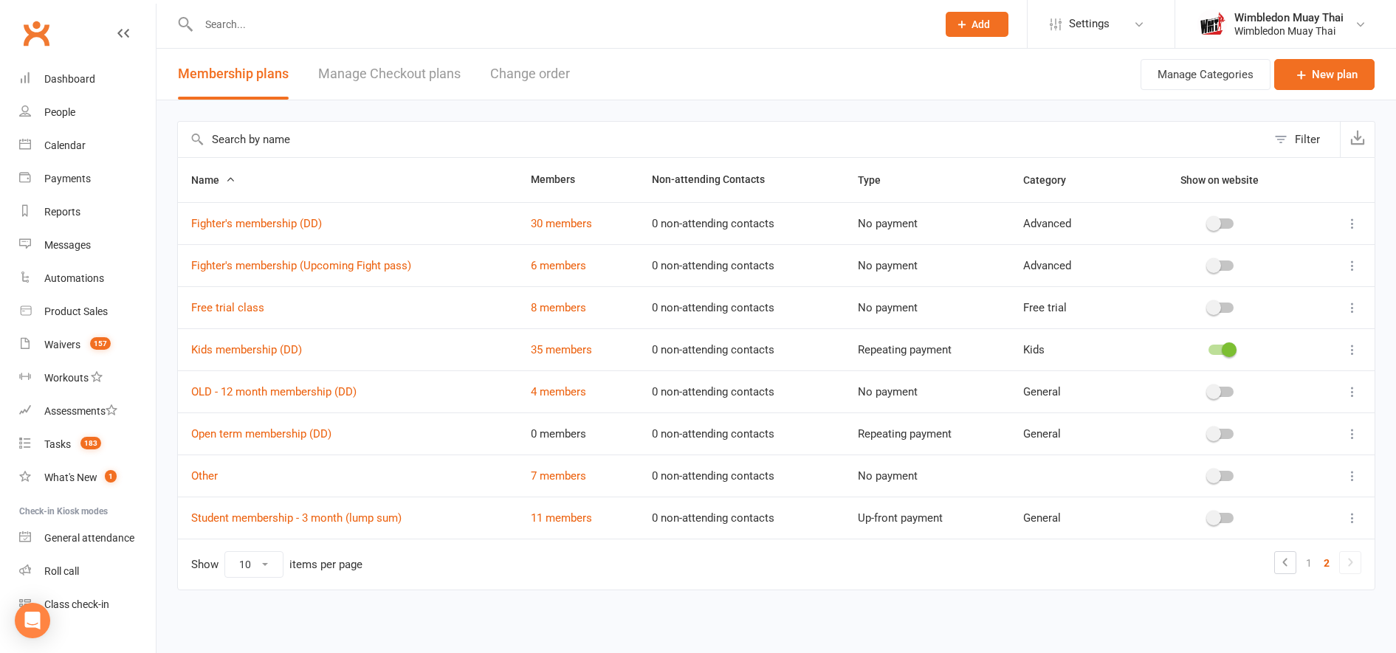
scroll to position [0, 0]
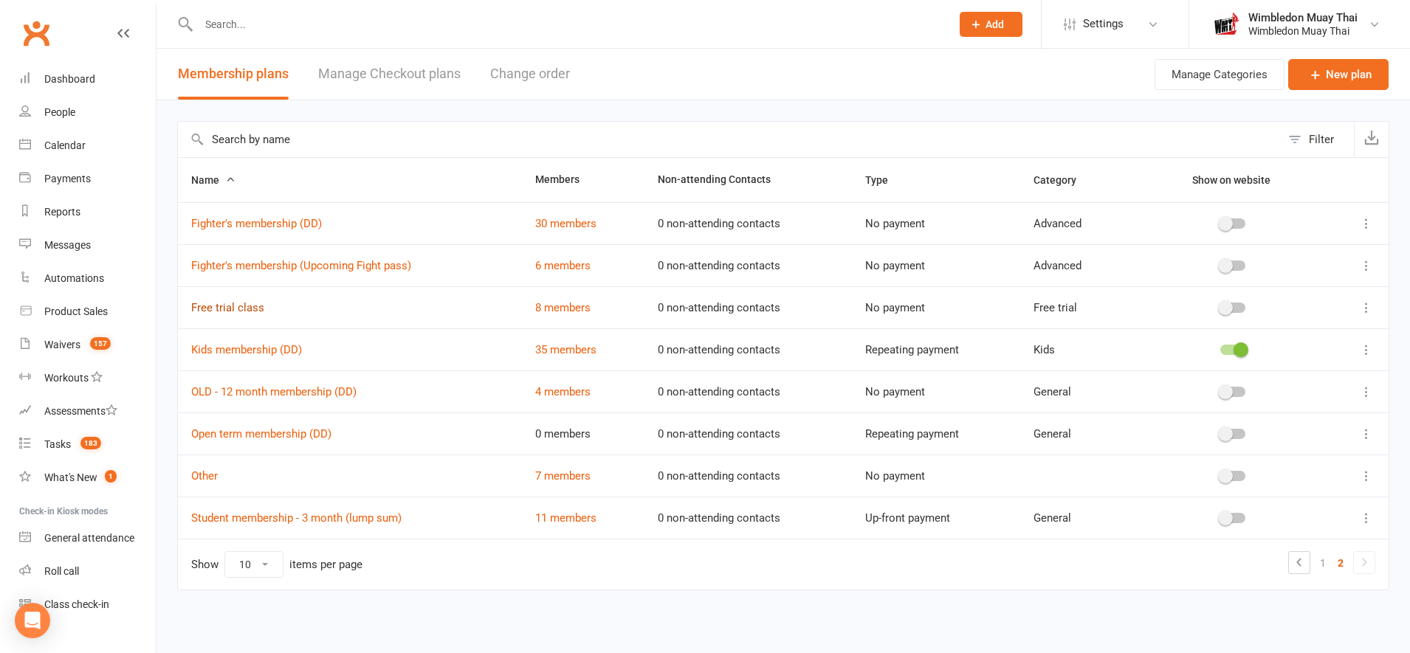
click at [233, 306] on link "Free trial class" at bounding box center [227, 307] width 73 height 13
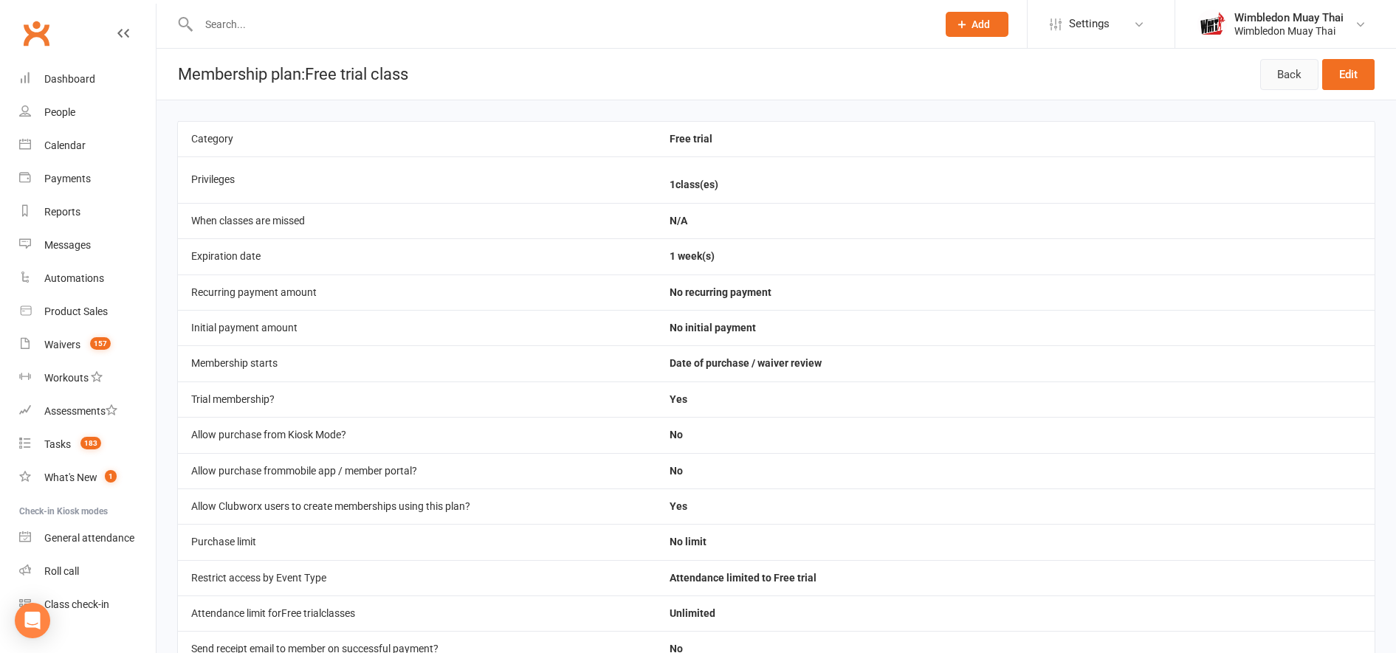
click at [1280, 78] on link "Back" at bounding box center [1289, 74] width 58 height 31
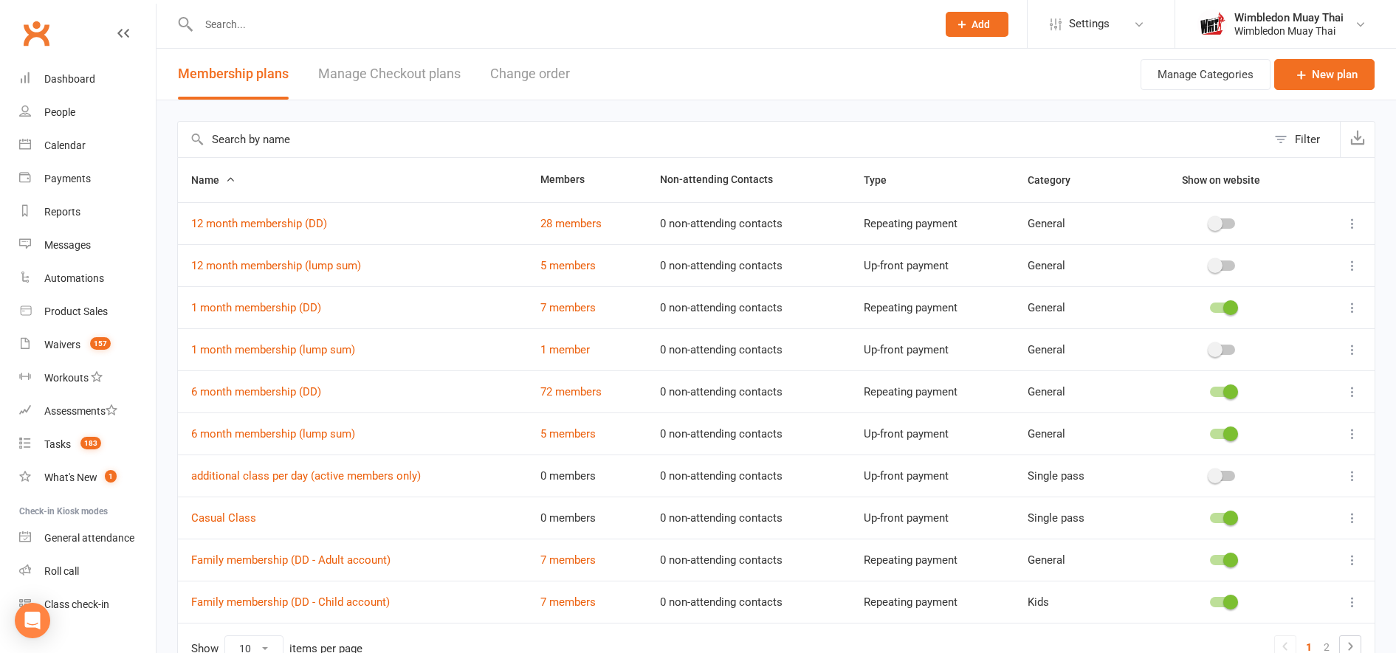
scroll to position [84, 0]
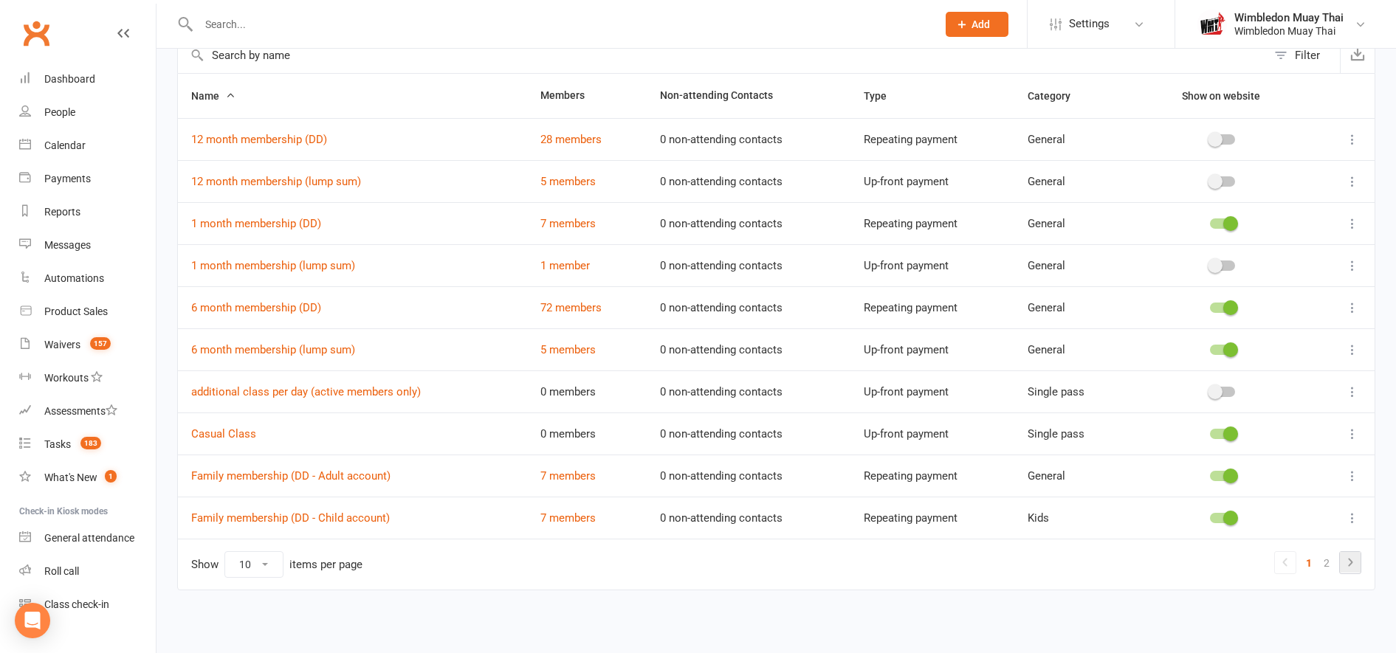
click at [1356, 572] on link at bounding box center [1350, 562] width 21 height 21
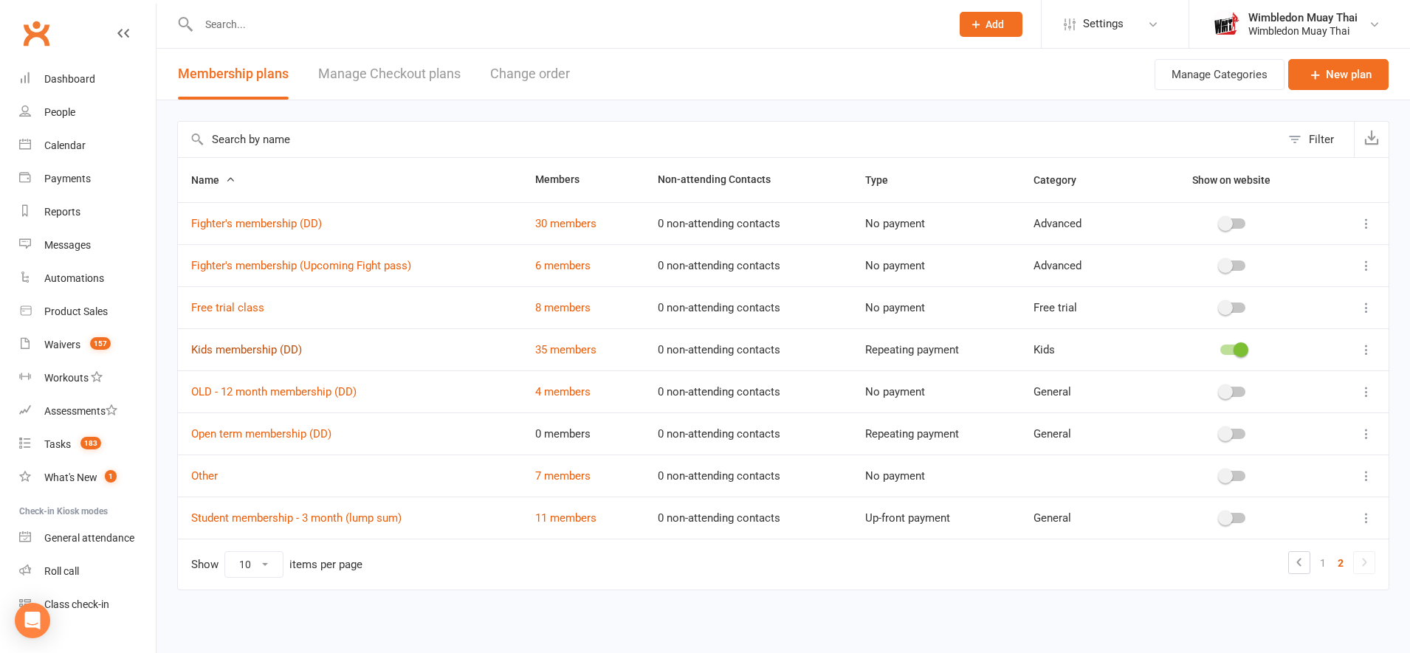
click at [222, 348] on link "Kids membership (DD)" at bounding box center [246, 349] width 111 height 13
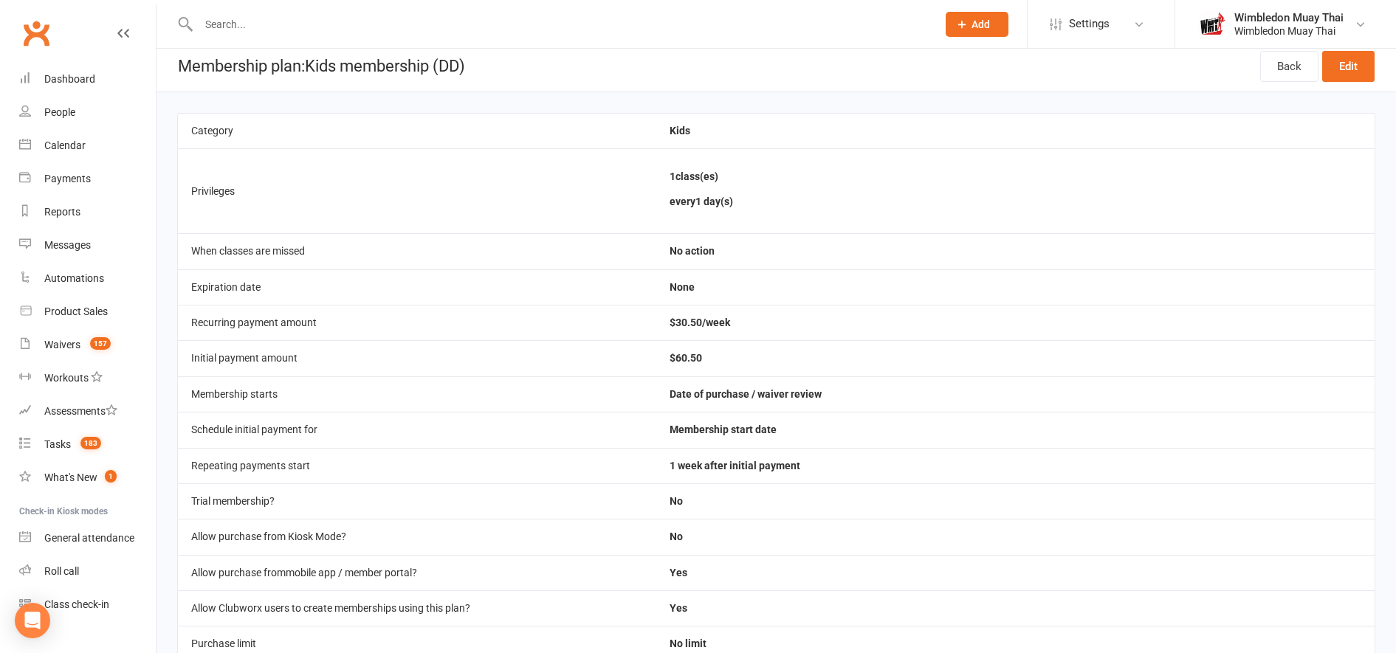
scroll to position [1, 0]
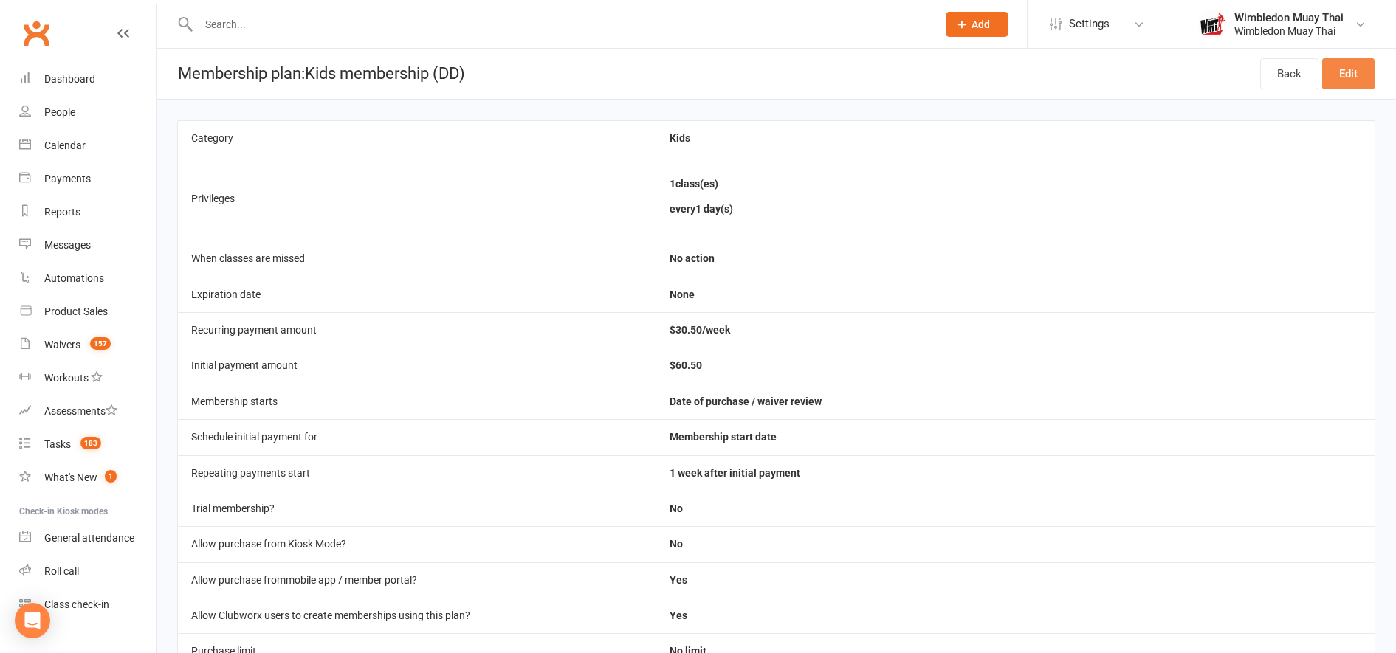
click at [1338, 75] on link "Edit" at bounding box center [1348, 73] width 52 height 31
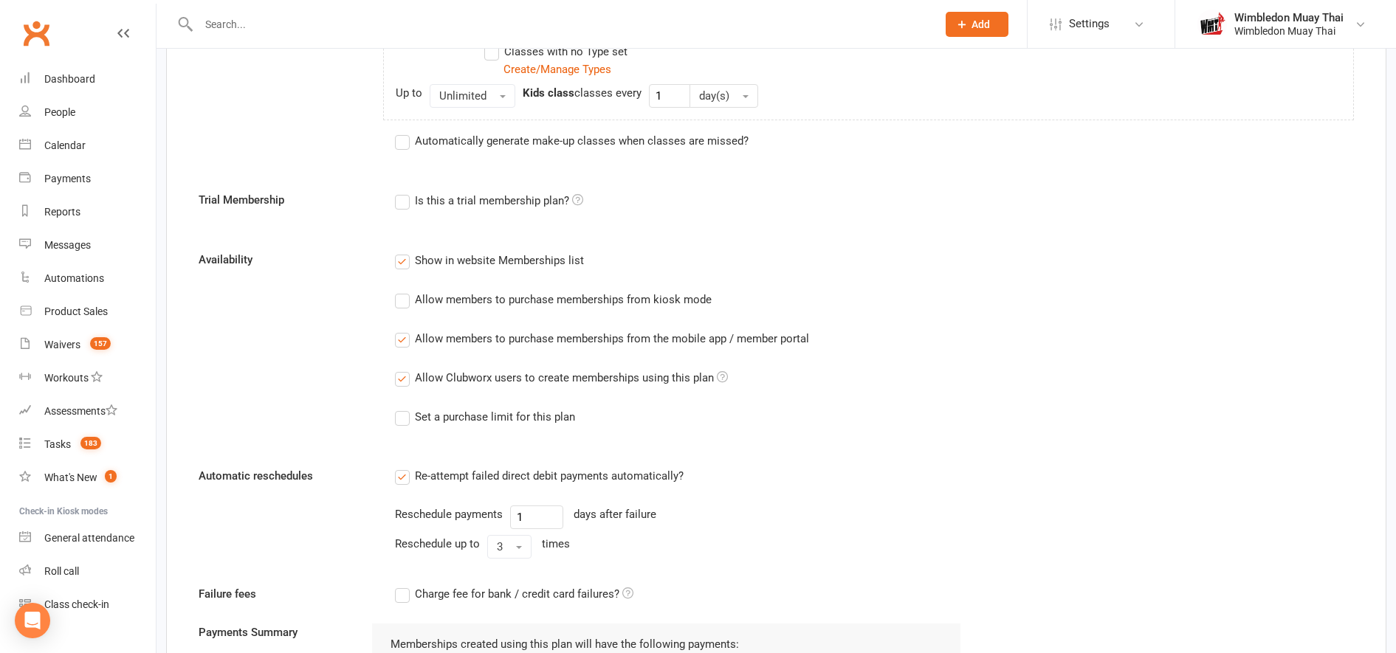
scroll to position [754, 0]
click at [458, 337] on div "Allow members to purchase memberships from the mobile app / member portal" at bounding box center [612, 334] width 394 height 16
click at [404, 326] on input "Allow members to purchase memberships from the mobile app / member portal" at bounding box center [400, 326] width 10 height 0
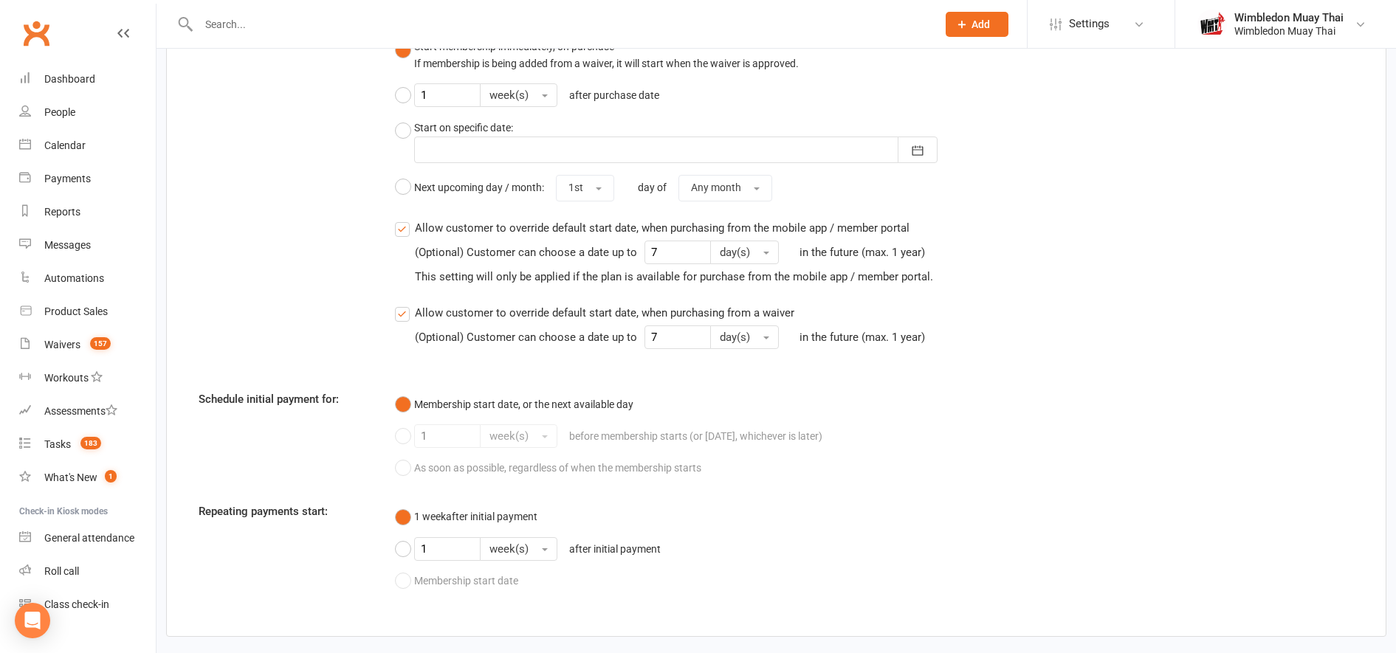
scroll to position [1591, 0]
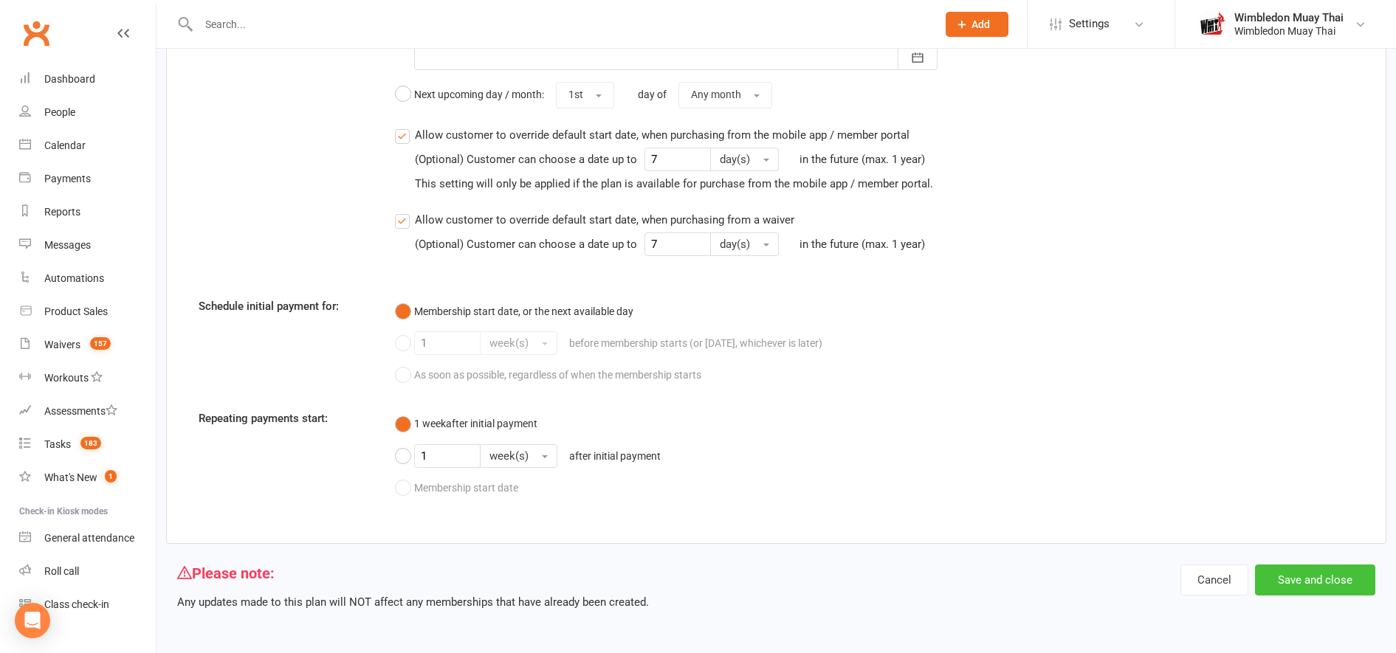
click at [1349, 583] on button "Save and close" at bounding box center [1315, 580] width 120 height 31
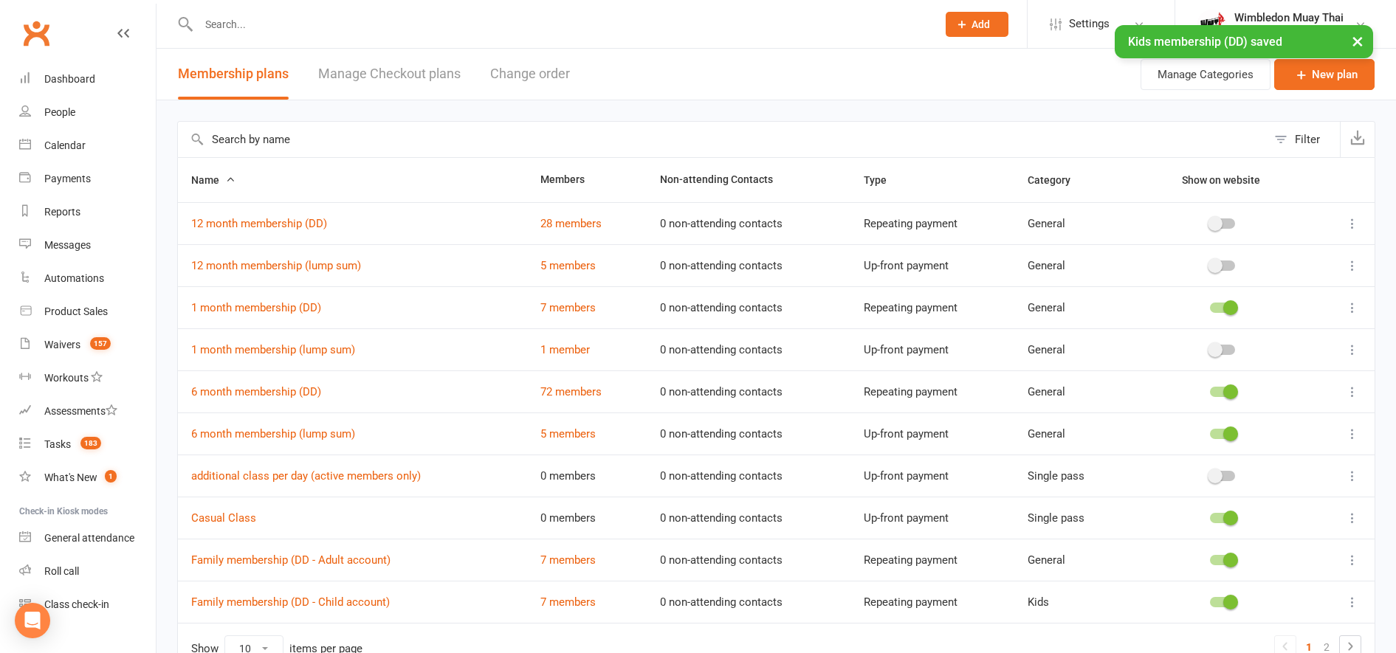
scroll to position [84, 0]
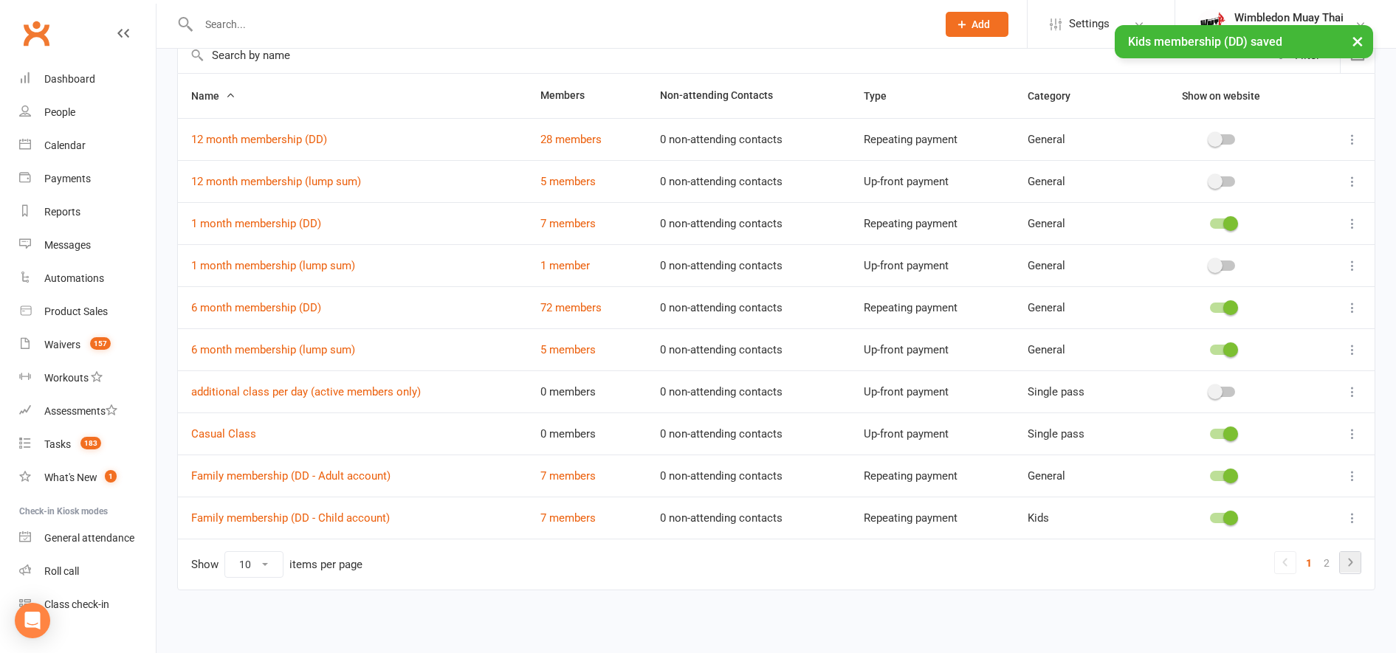
click at [1352, 566] on icon at bounding box center [1350, 563] width 18 height 18
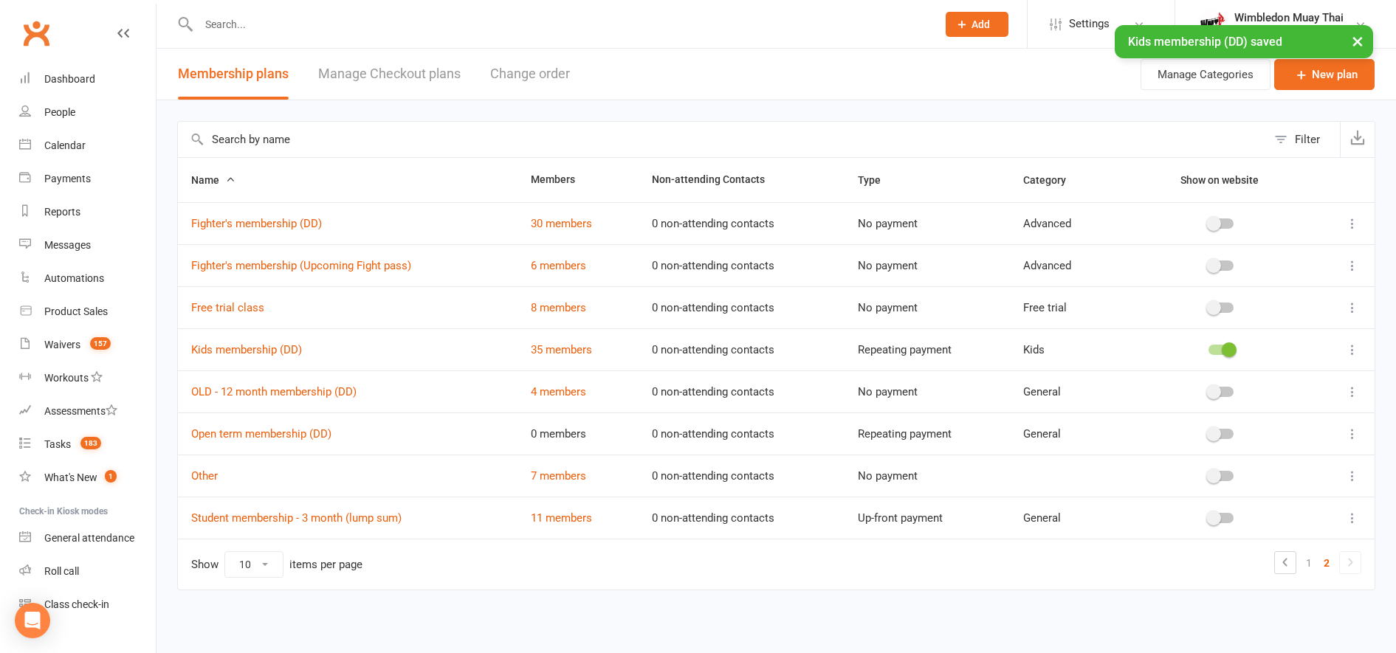
scroll to position [0, 0]
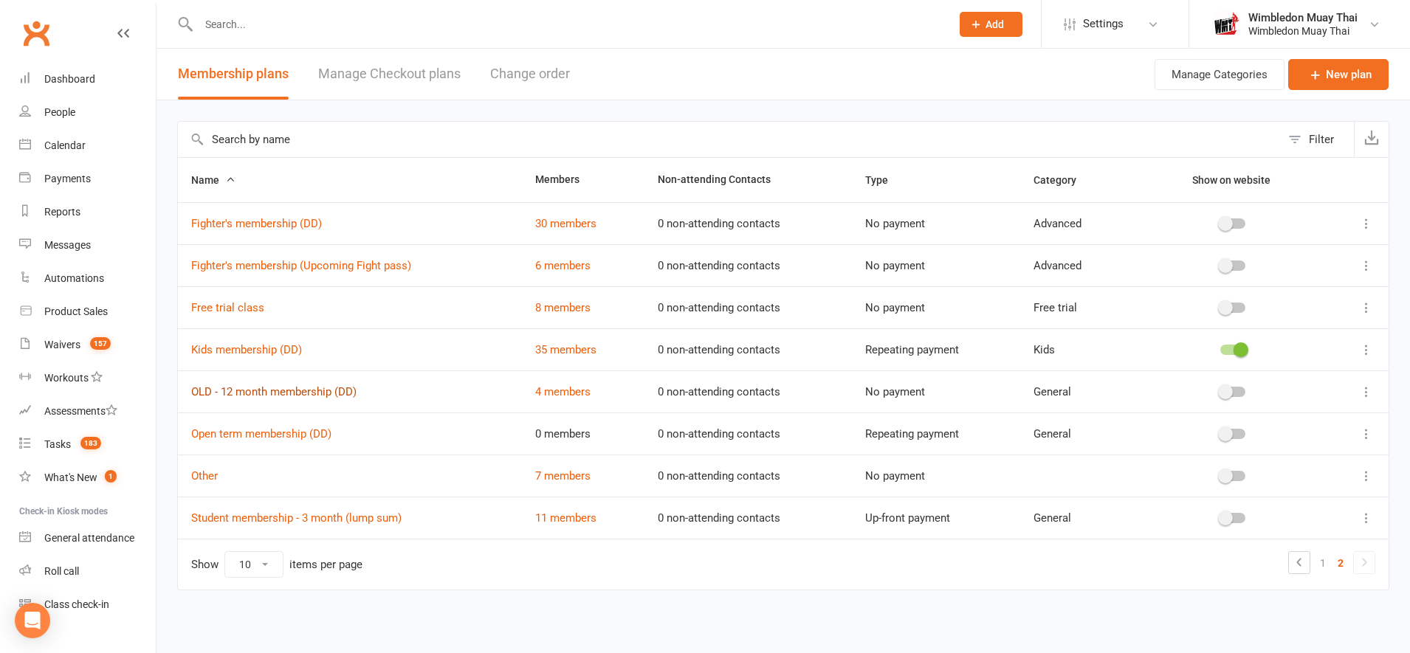
click at [230, 387] on link "OLD - 12 month membership (DD)" at bounding box center [273, 391] width 165 height 13
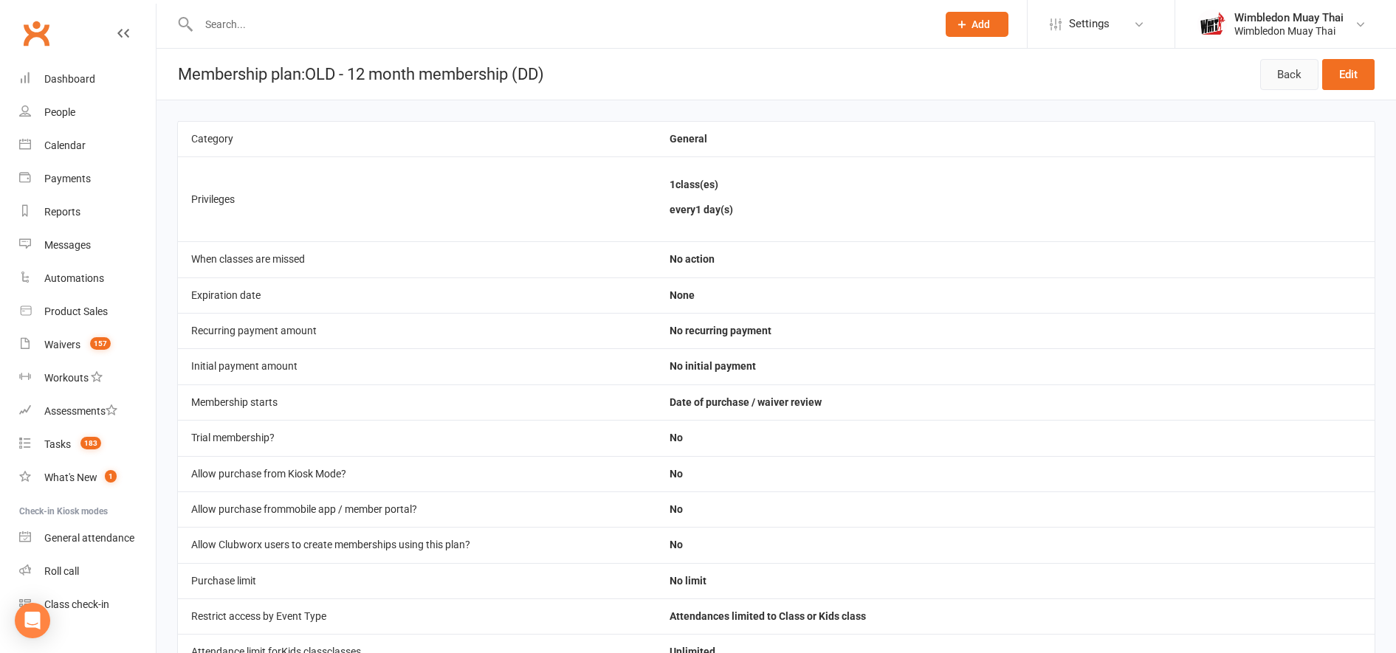
click at [1299, 87] on link "Back" at bounding box center [1289, 74] width 58 height 31
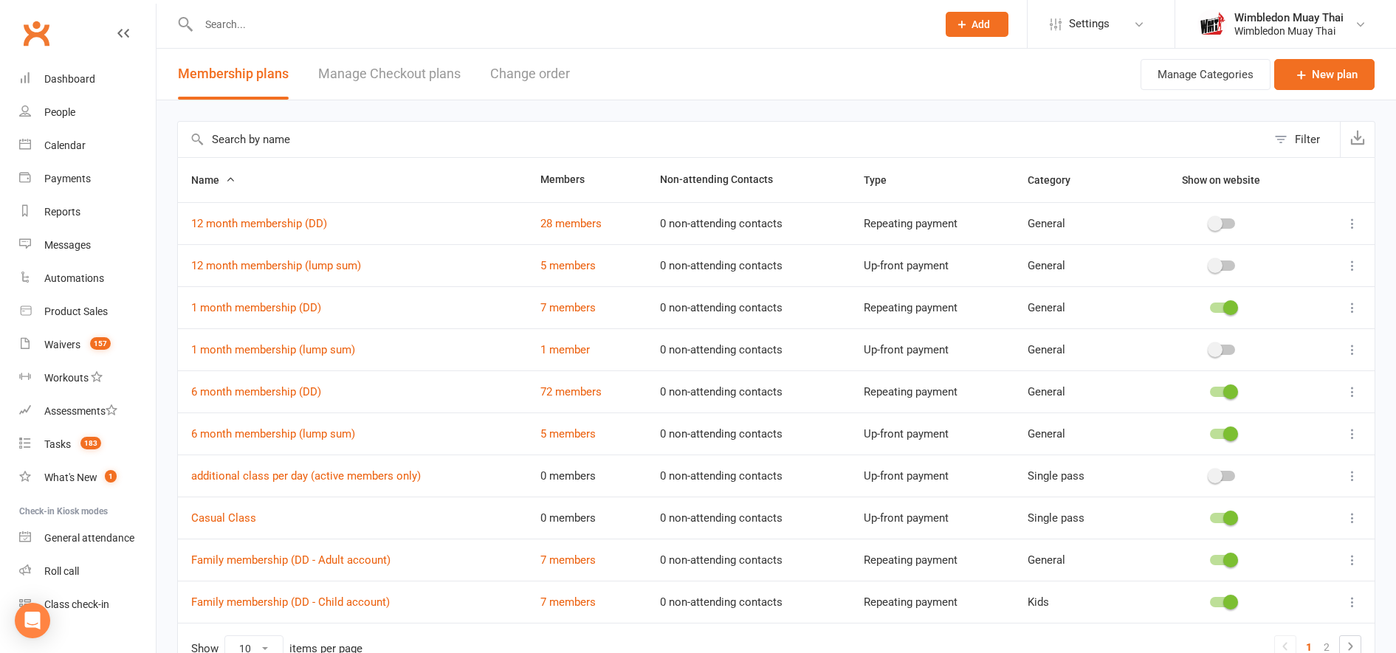
scroll to position [84, 0]
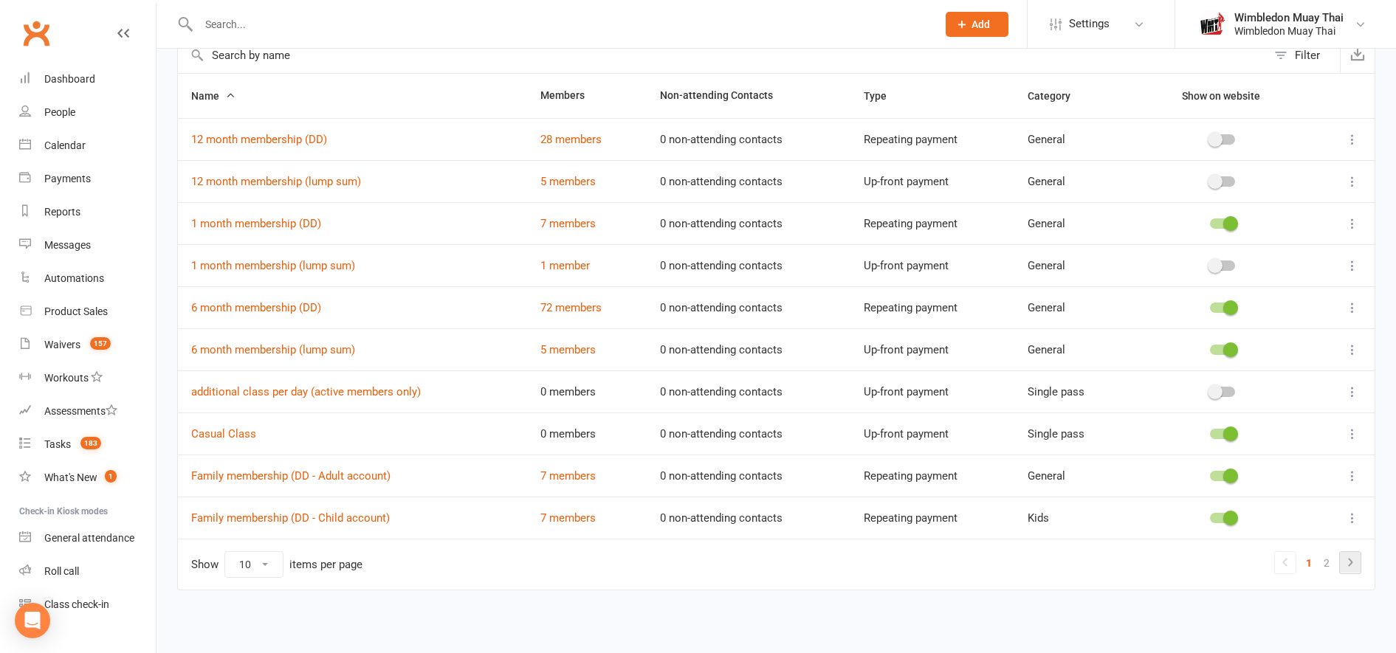
click at [1350, 566] on icon at bounding box center [1350, 563] width 18 height 18
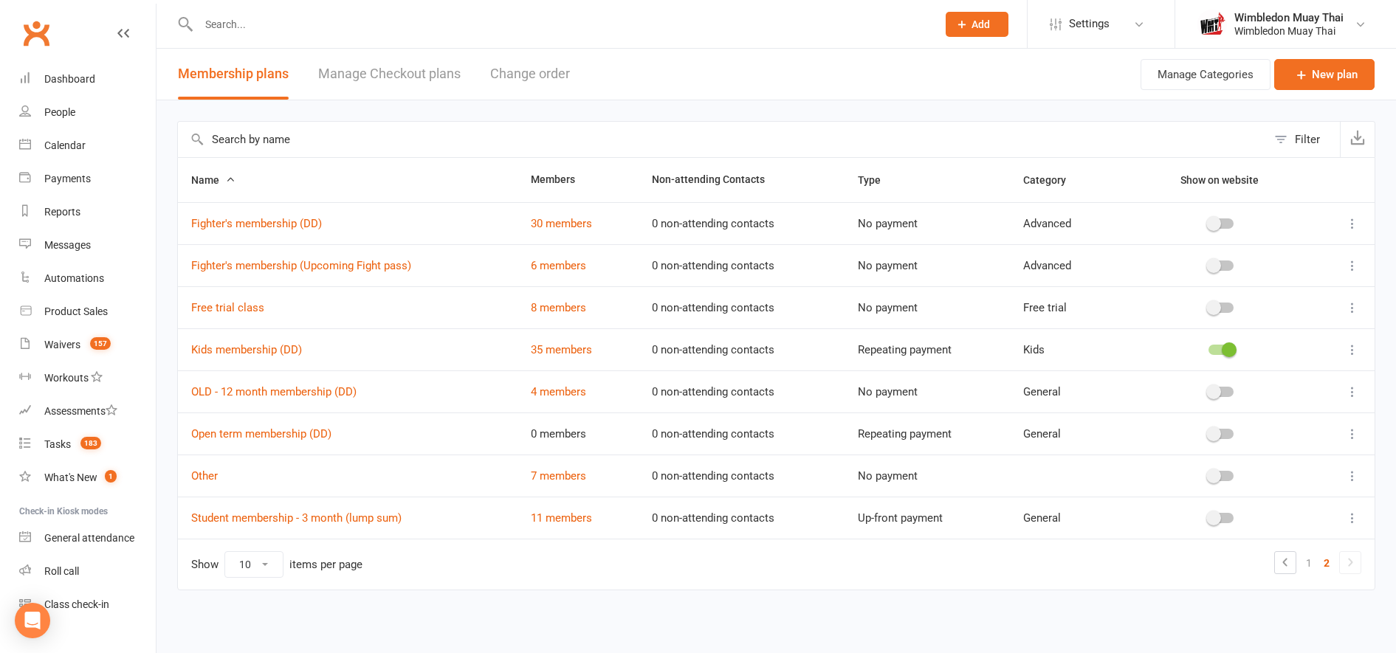
scroll to position [0, 0]
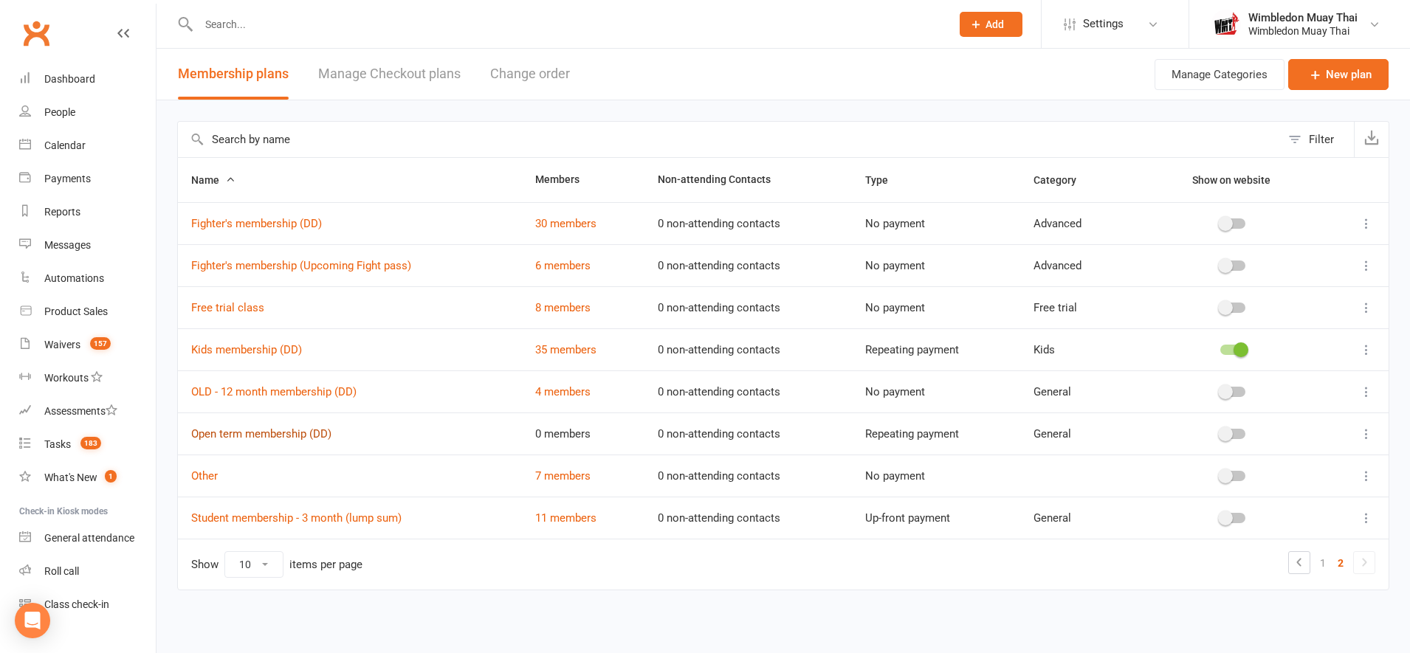
click at [240, 436] on link "Open term membership (DD)" at bounding box center [261, 433] width 140 height 13
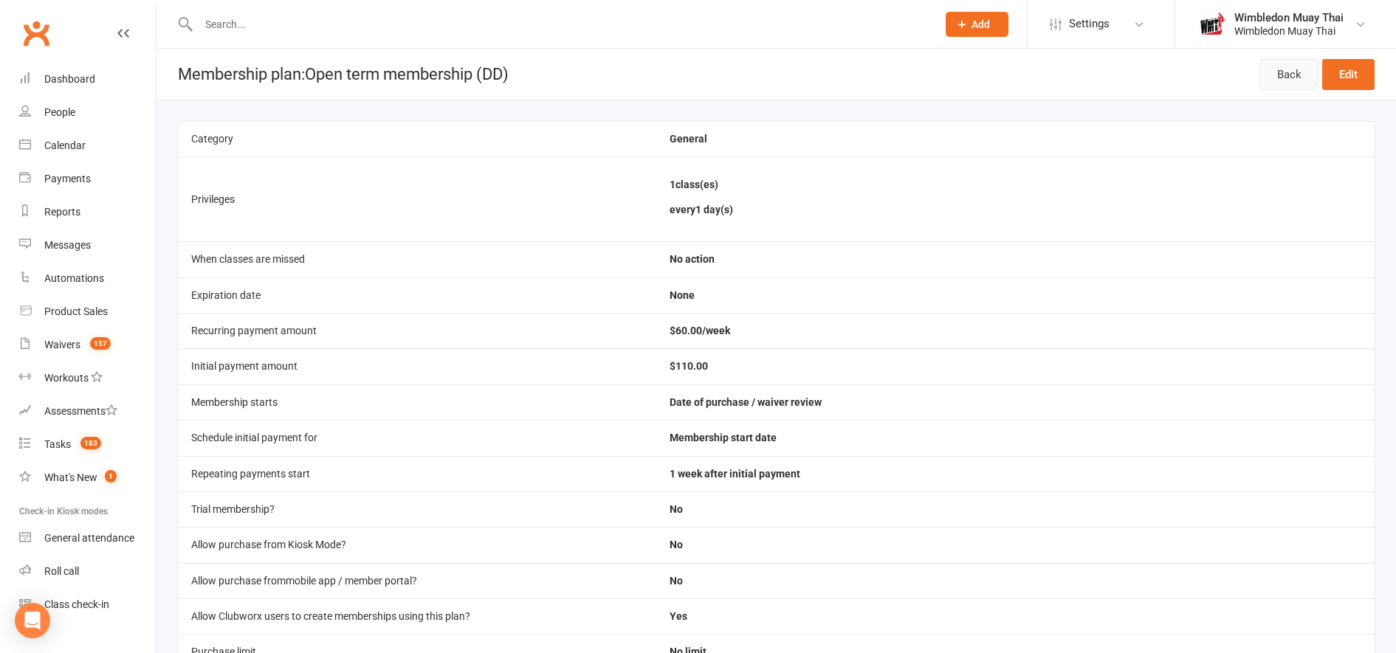
click at [1287, 73] on link "Back" at bounding box center [1289, 74] width 58 height 31
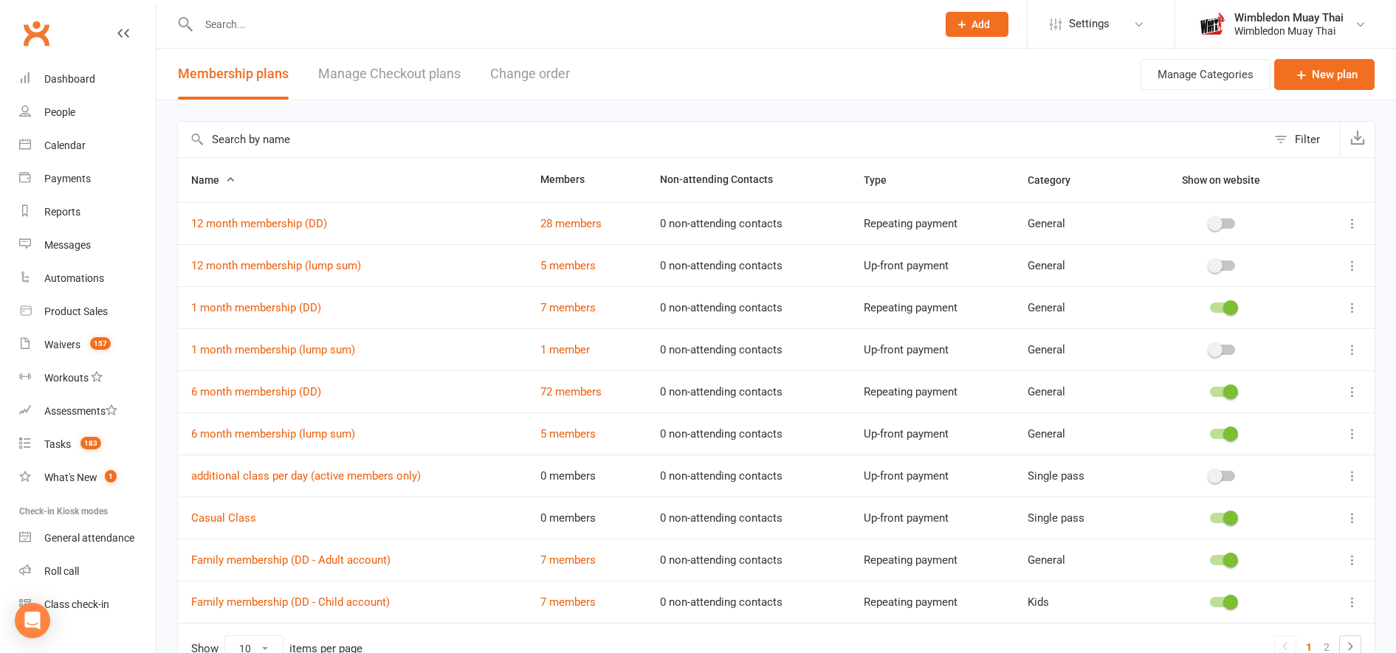
scroll to position [84, 0]
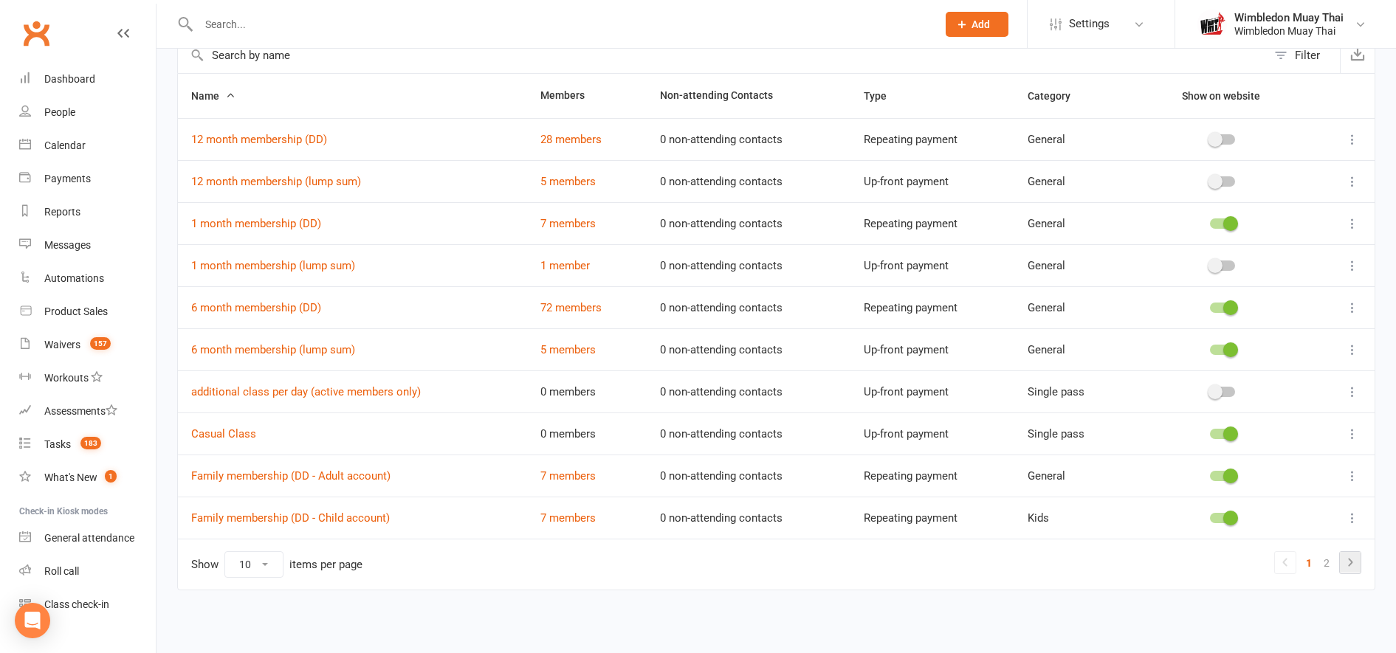
click at [1346, 562] on icon at bounding box center [1350, 563] width 18 height 18
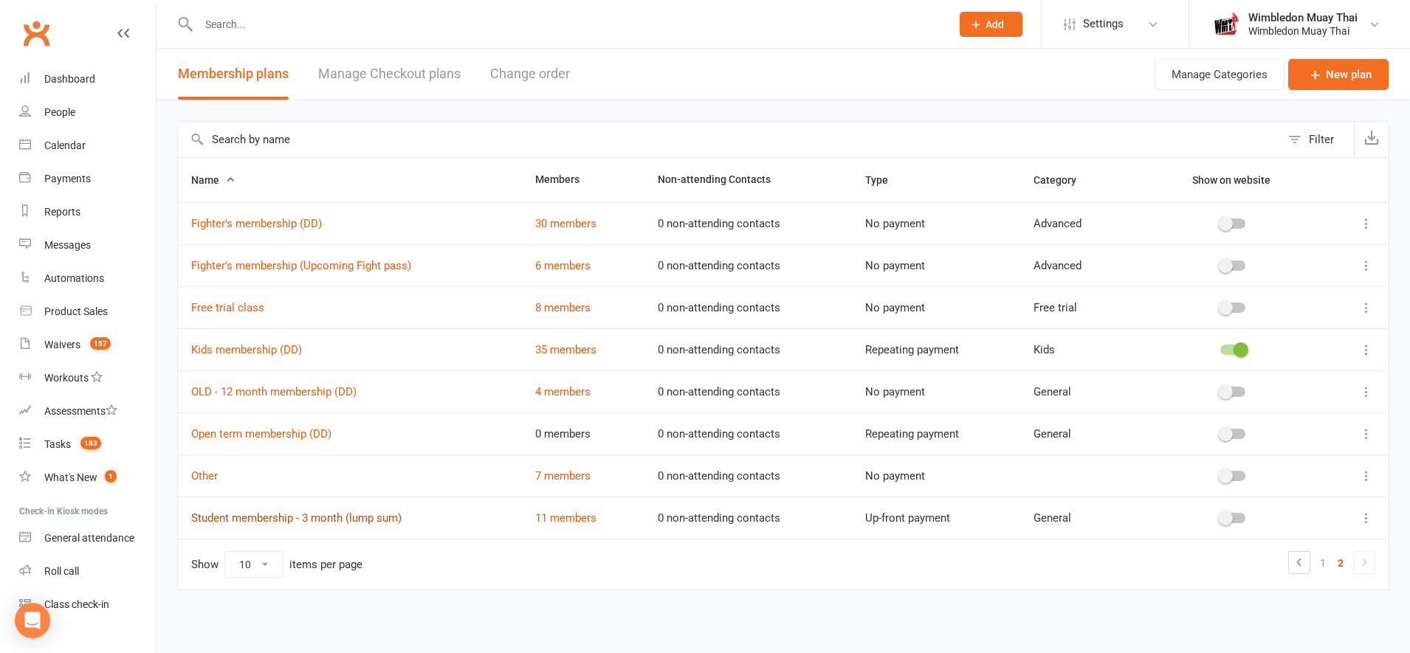
click at [234, 521] on link "Student membership - 3 month (lump sum)" at bounding box center [296, 518] width 210 height 13
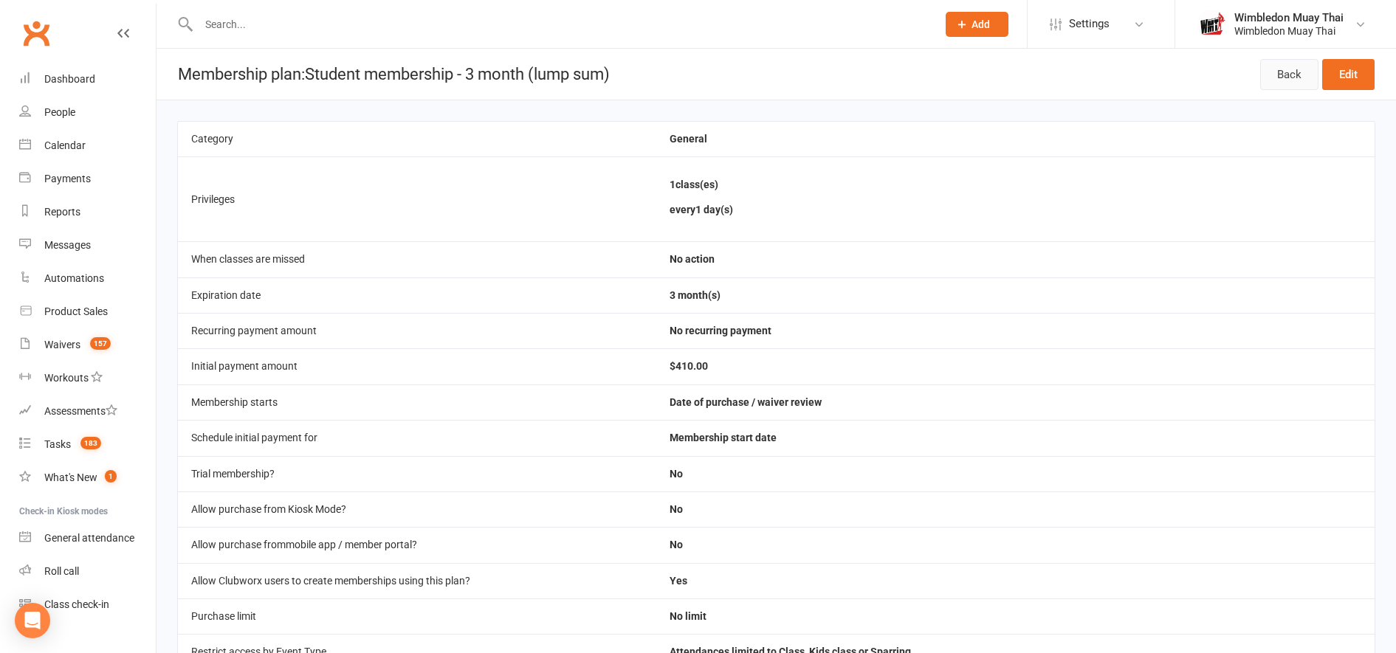
click at [1289, 72] on link "Back" at bounding box center [1289, 74] width 58 height 31
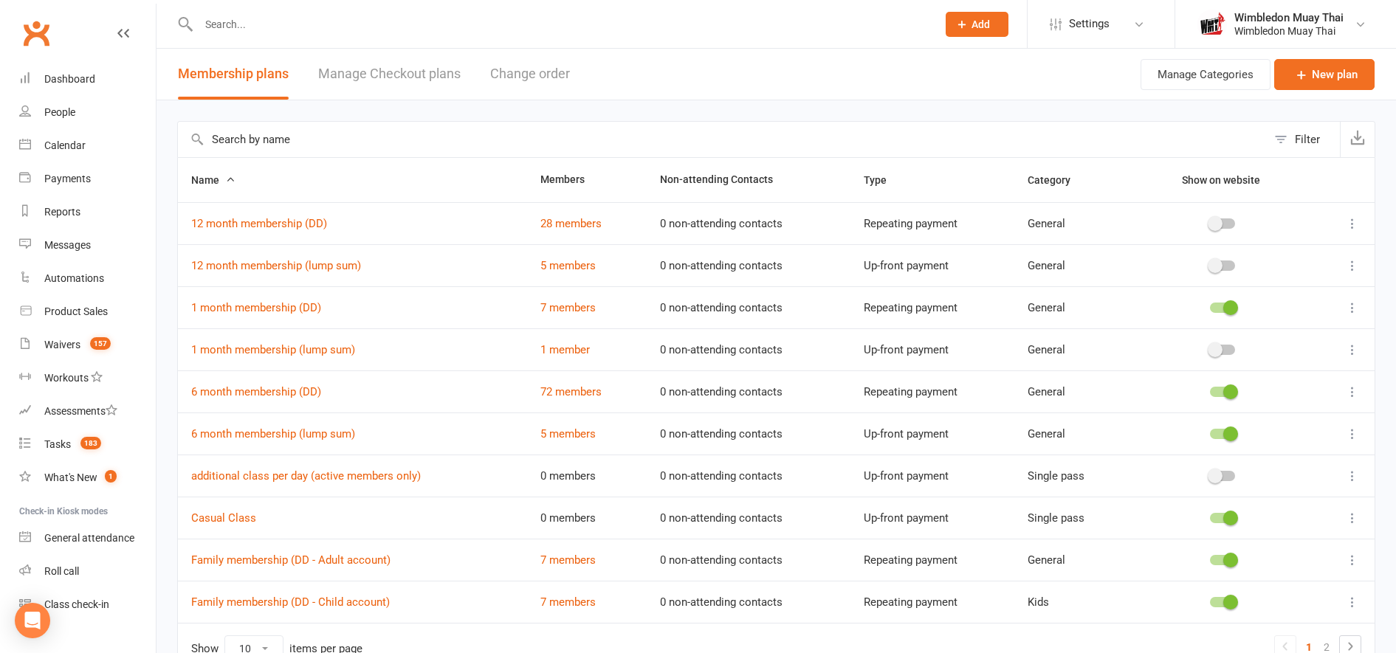
click at [388, 75] on link "Manage Checkout plans" at bounding box center [389, 74] width 142 height 51
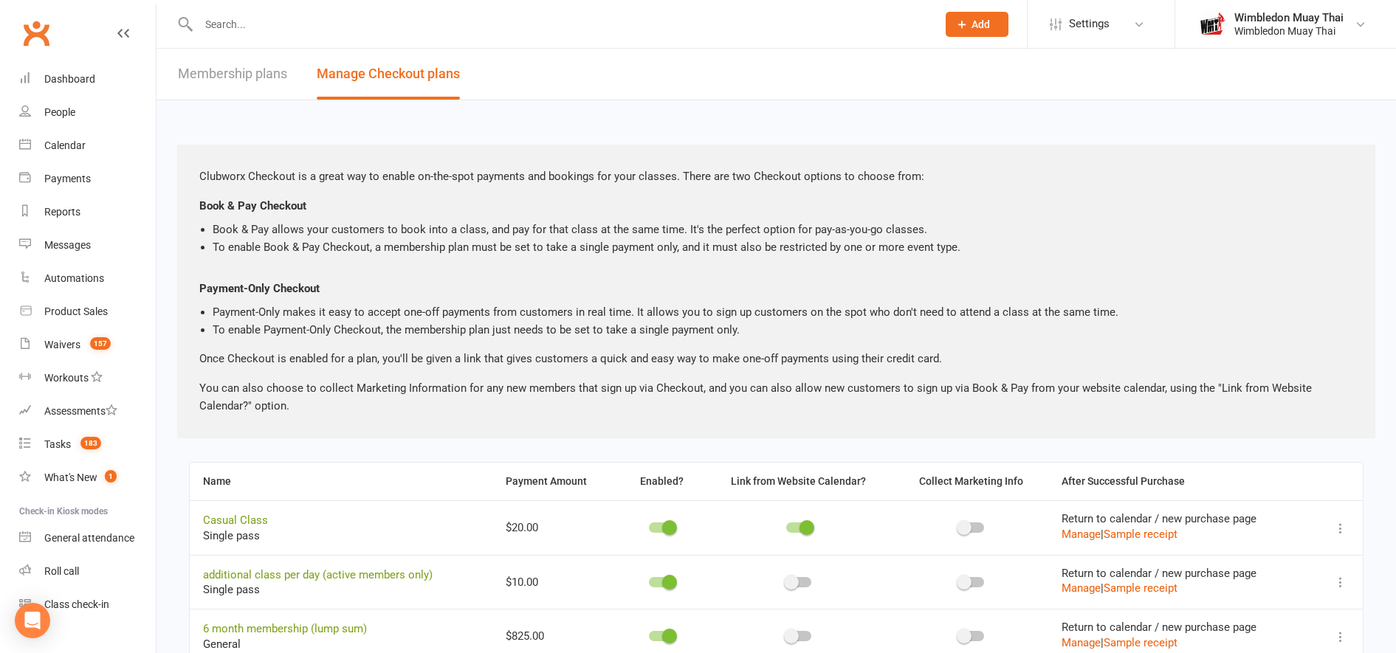
scroll to position [216, 0]
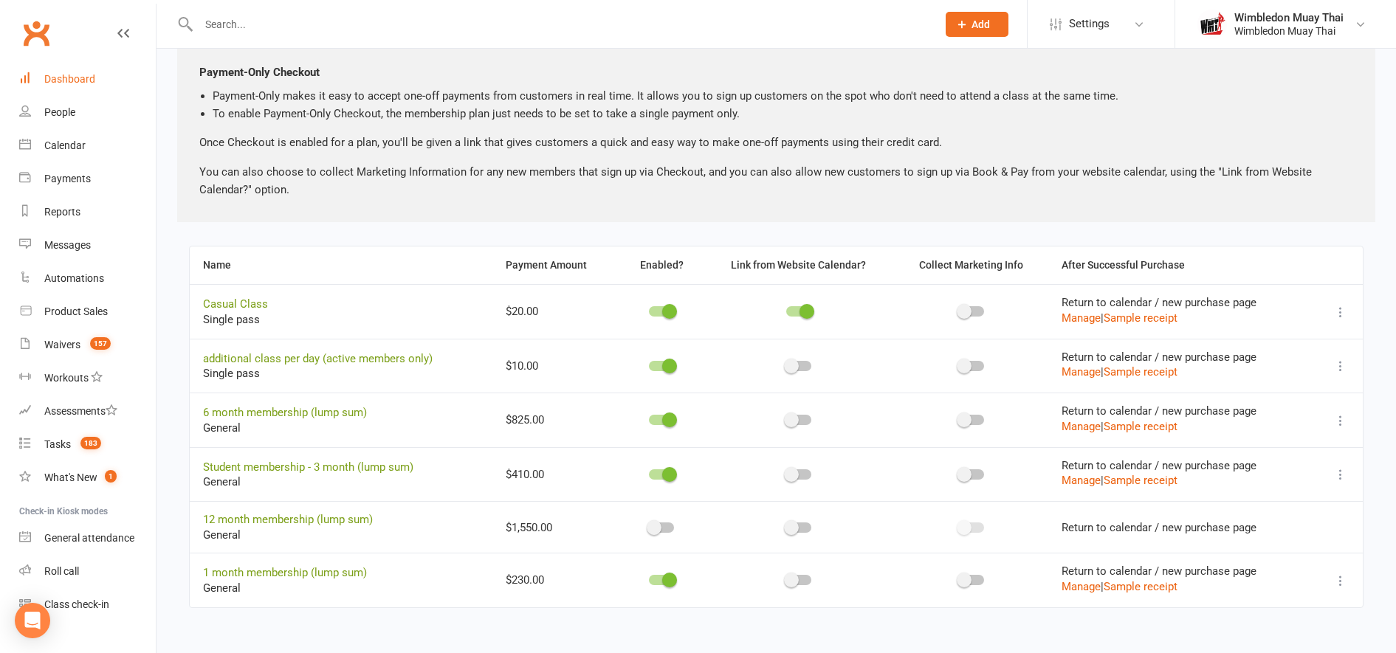
click at [57, 86] on link "Dashboard" at bounding box center [87, 79] width 137 height 33
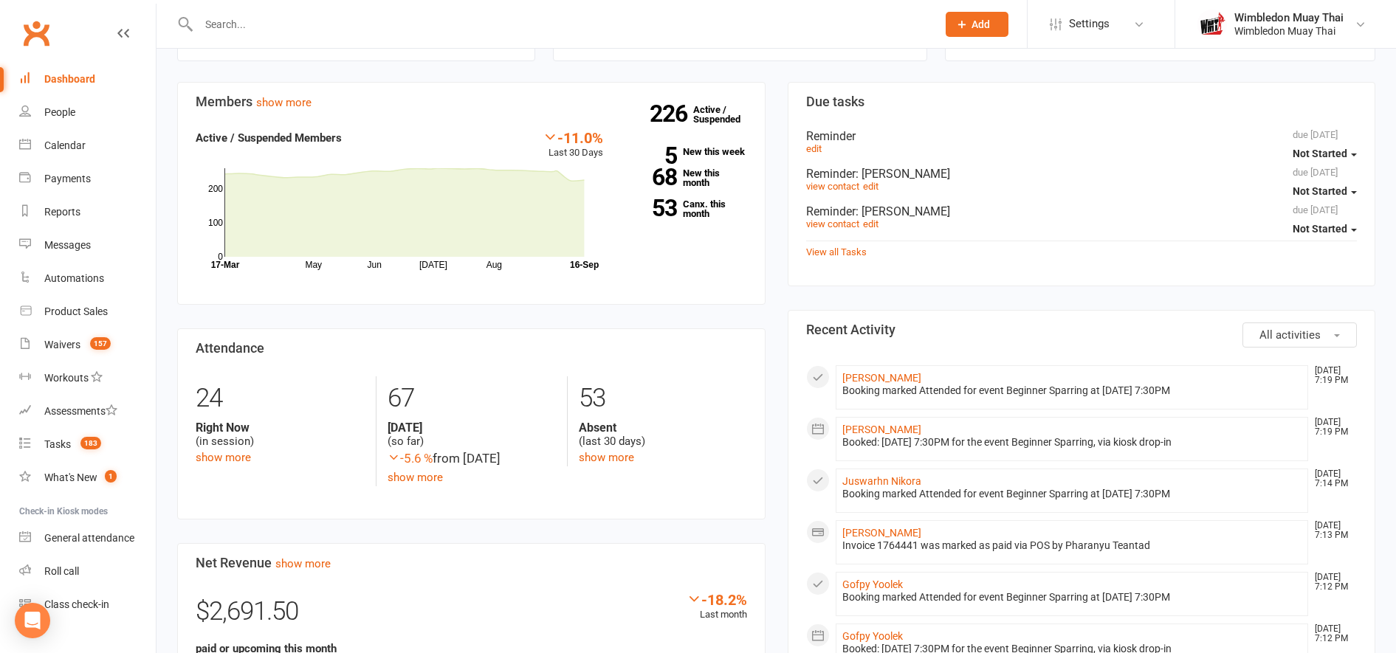
scroll to position [295, 0]
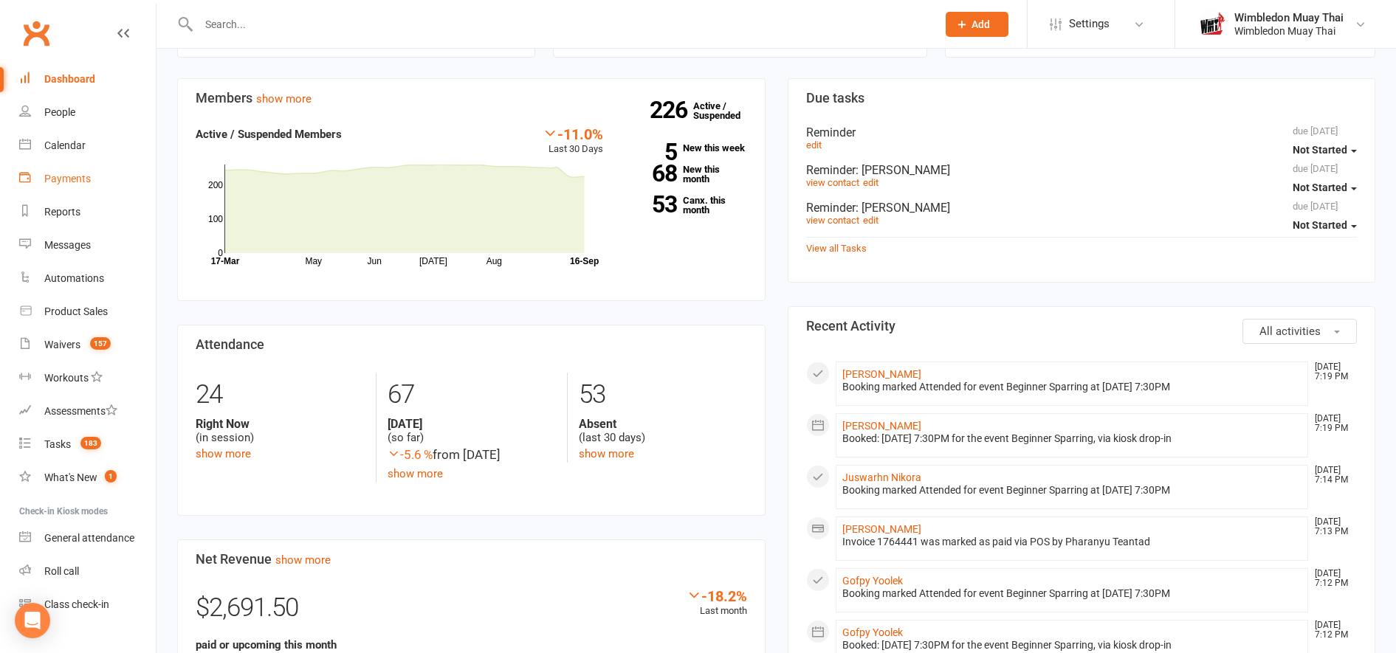
click at [73, 174] on div "Payments" at bounding box center [67, 179] width 47 height 12
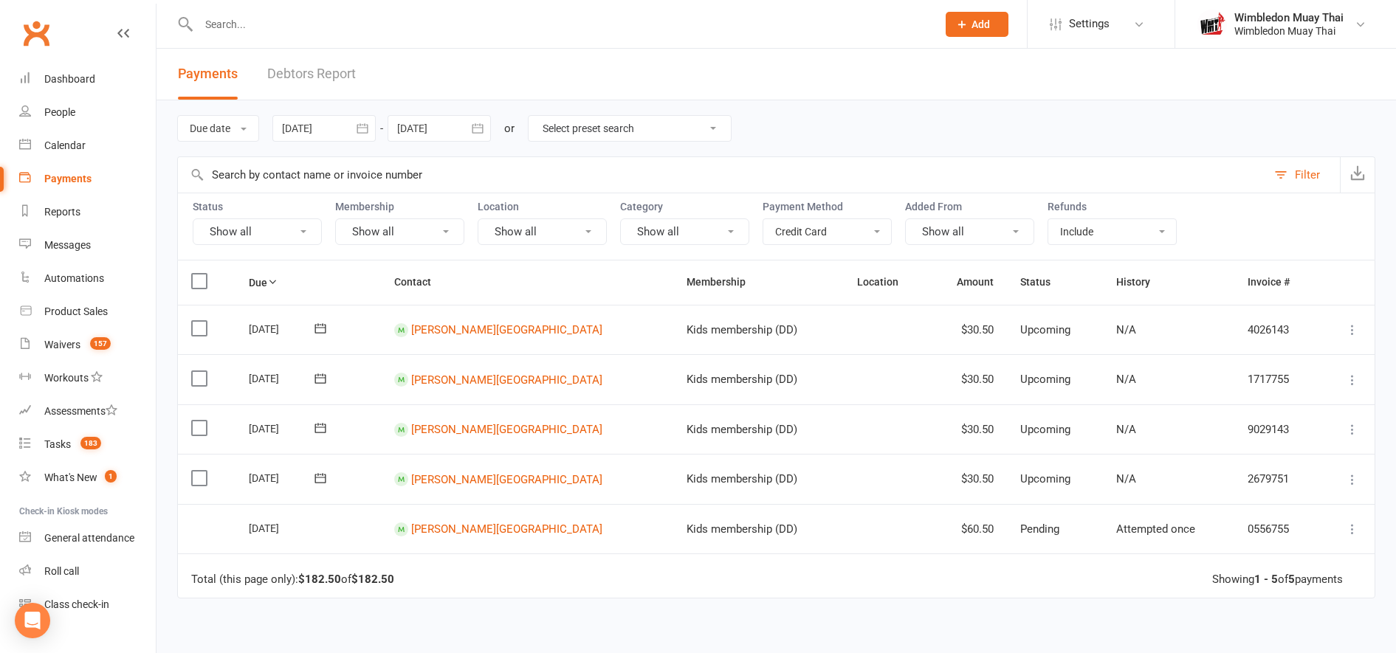
click at [843, 232] on select "Show all No payment method Bank Account Credit Card" at bounding box center [827, 231] width 128 height 25
select select "no_payment_method"
click at [763, 219] on select "Show all No payment method Bank Account Credit Card" at bounding box center [827, 231] width 128 height 25
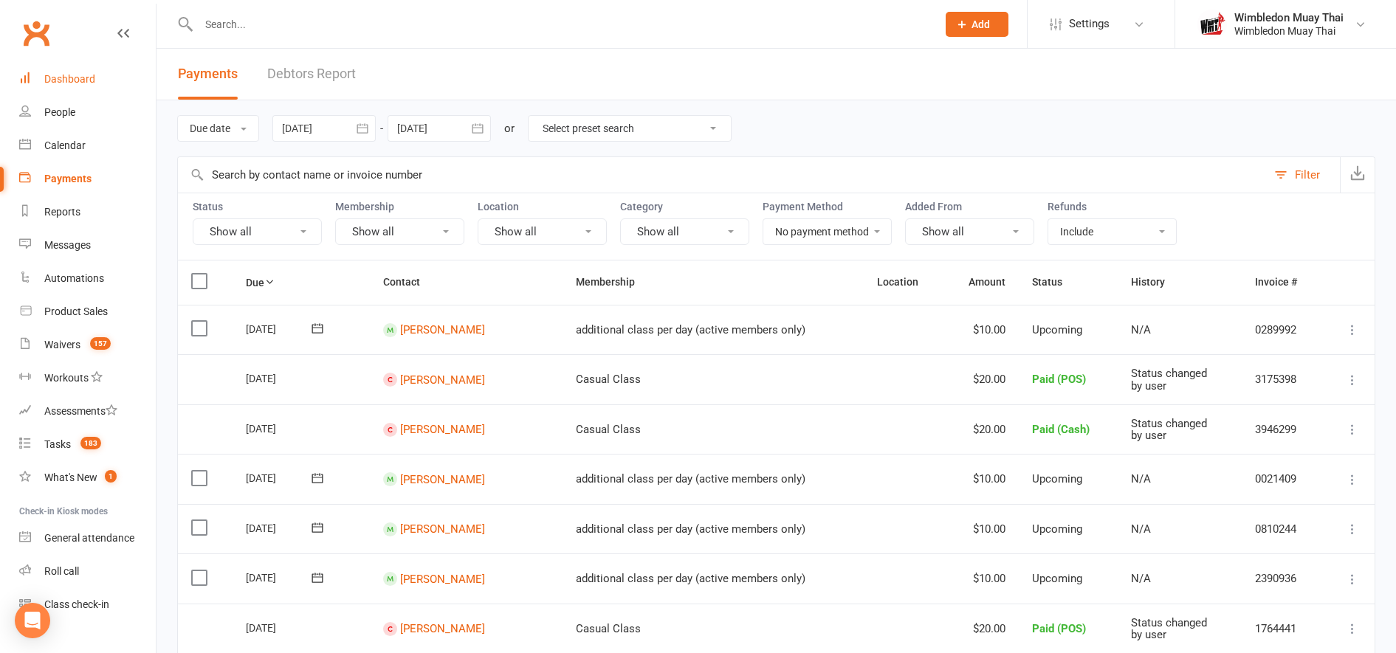
click at [79, 74] on div "Dashboard" at bounding box center [69, 79] width 51 height 12
